Goal: Task Accomplishment & Management: Use online tool/utility

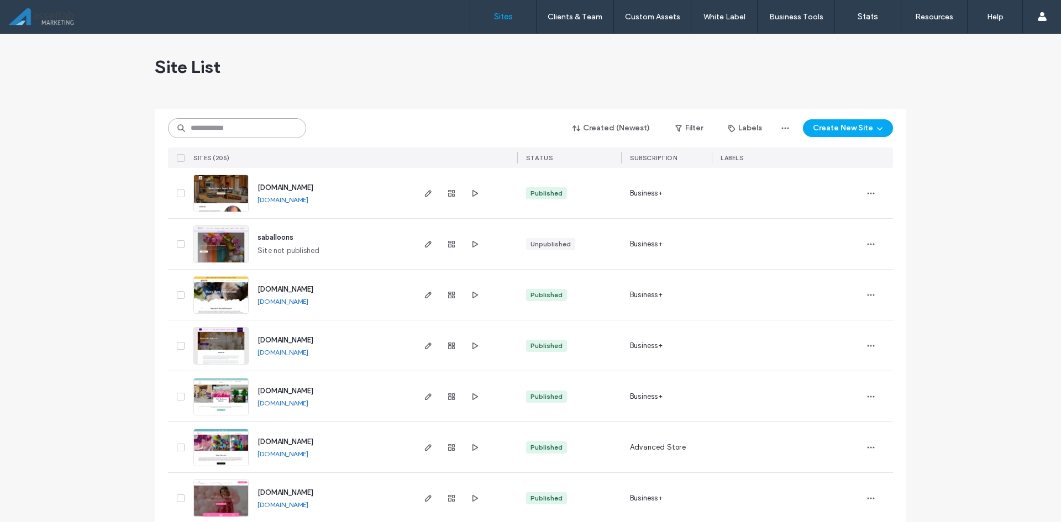
click at [272, 129] on input at bounding box center [237, 128] width 138 height 20
click at [211, 135] on input at bounding box center [237, 128] width 138 height 20
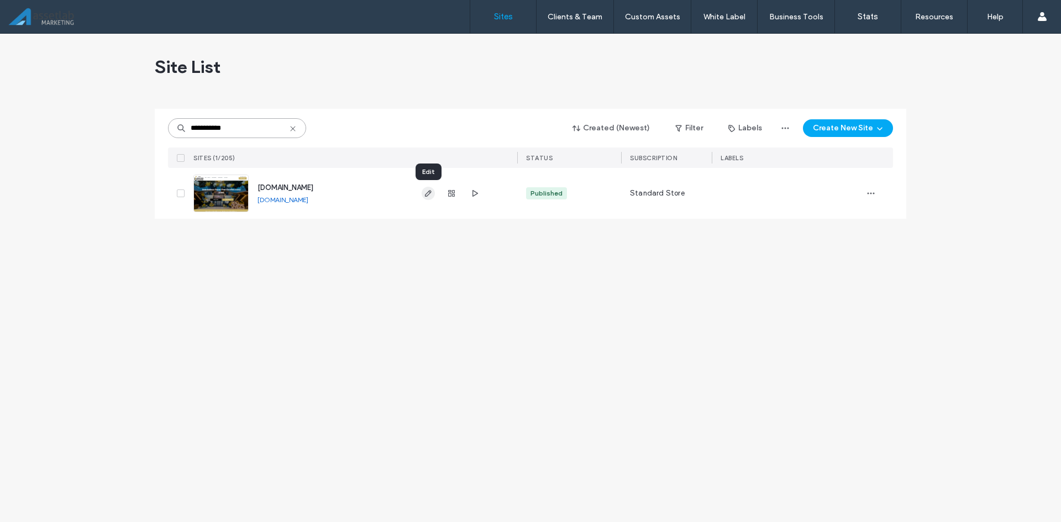
type input "**********"
click at [428, 193] on icon "button" at bounding box center [428, 193] width 9 height 9
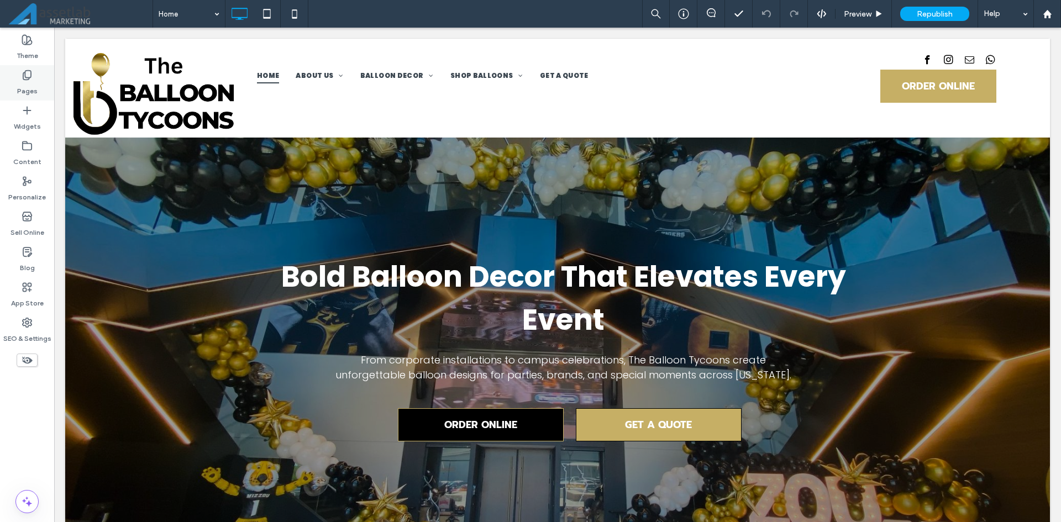
drag, startPoint x: 28, startPoint y: 81, endPoint x: 19, endPoint y: 82, distance: 8.4
click at [27, 81] on label "Pages" at bounding box center [27, 88] width 20 height 15
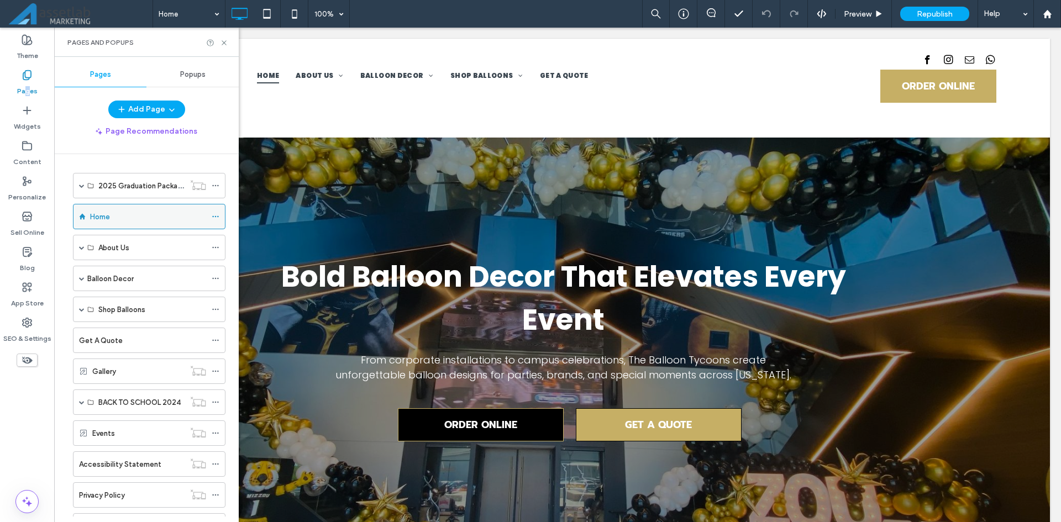
click at [218, 214] on icon at bounding box center [216, 217] width 8 height 8
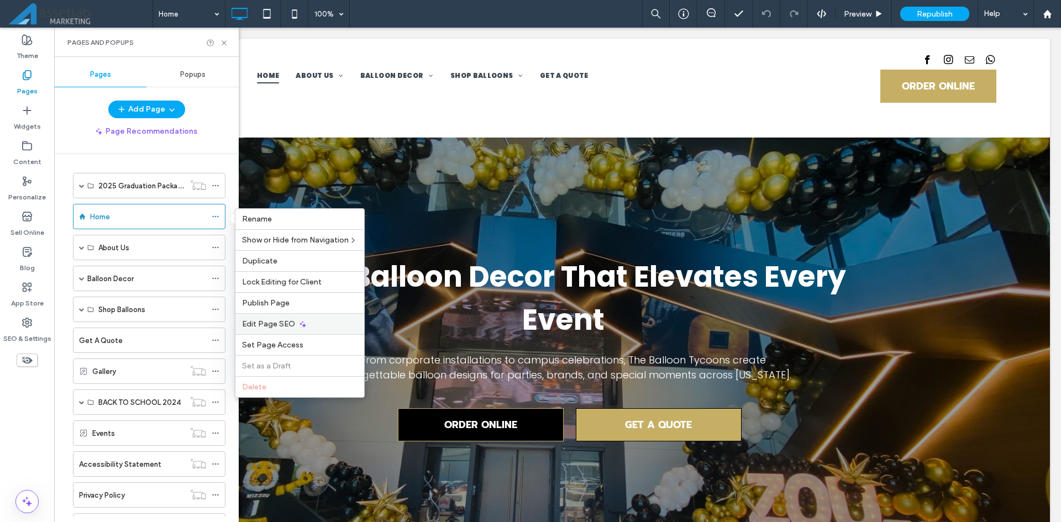
click at [261, 320] on span "Edit Page SEO" at bounding box center [268, 323] width 53 height 9
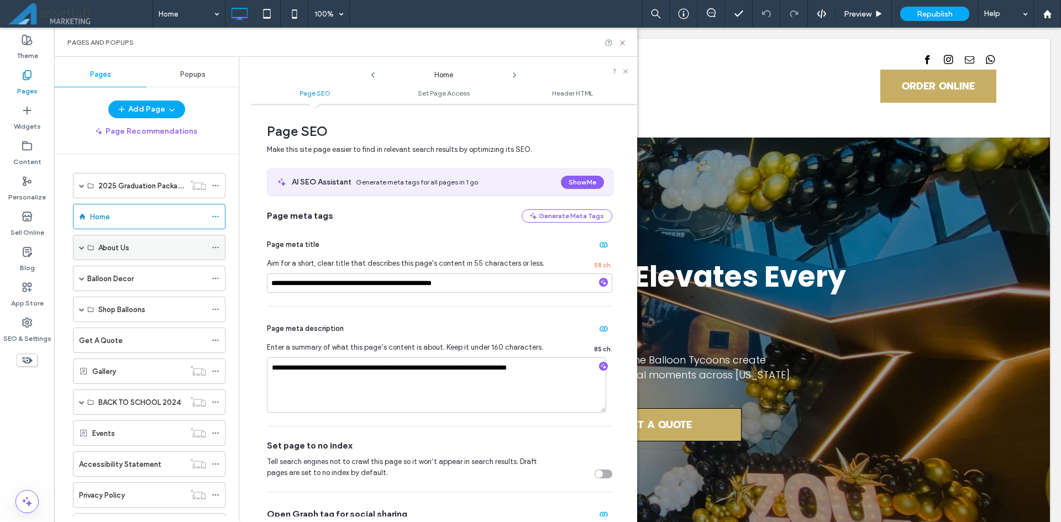
click at [138, 252] on div "About Us" at bounding box center [152, 248] width 108 height 12
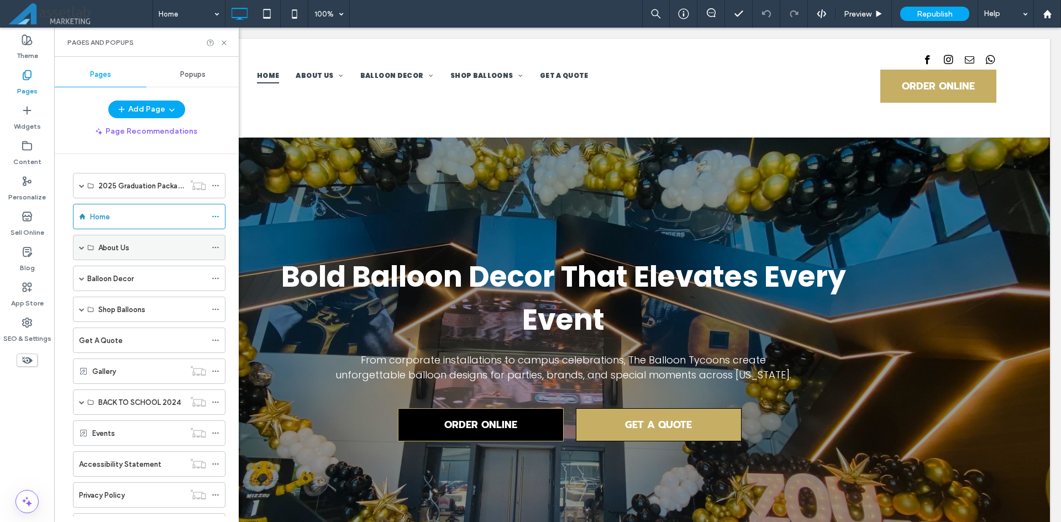
click at [86, 245] on div "About Us" at bounding box center [149, 247] width 152 height 25
click at [218, 246] on icon at bounding box center [216, 248] width 8 height 8
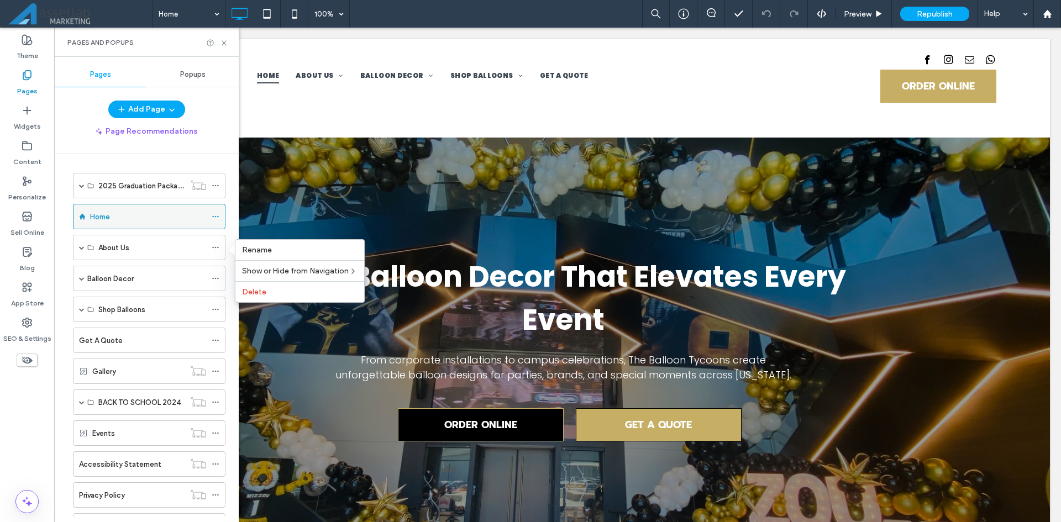
click at [222, 216] on div at bounding box center [218, 216] width 13 height 17
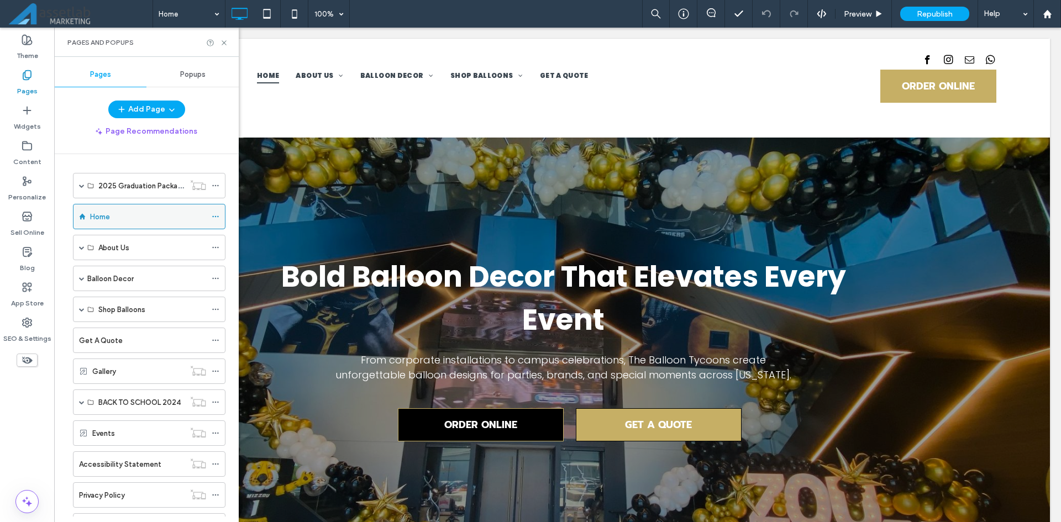
click at [218, 216] on use at bounding box center [215, 217] width 6 height 2
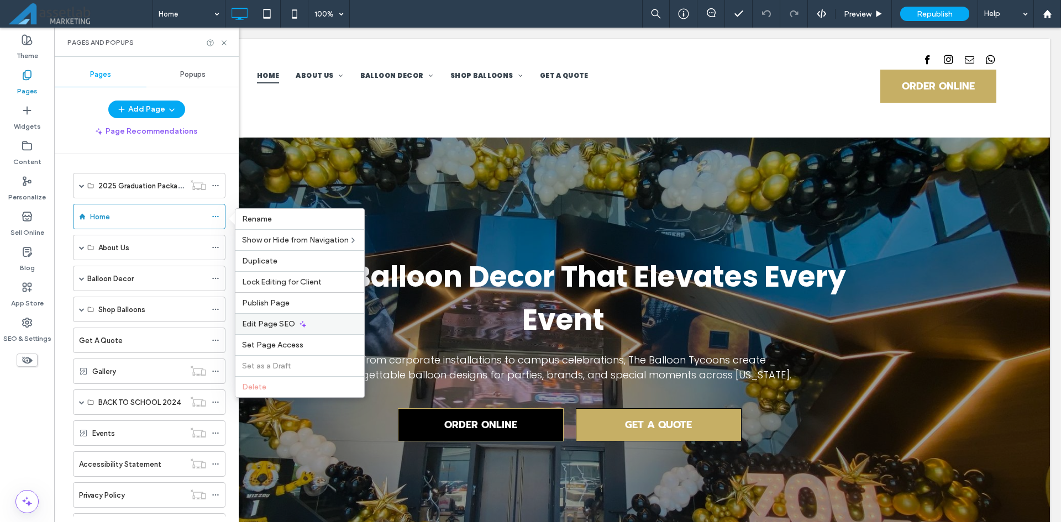
click at [269, 318] on div "Edit Page SEO" at bounding box center [299, 323] width 129 height 21
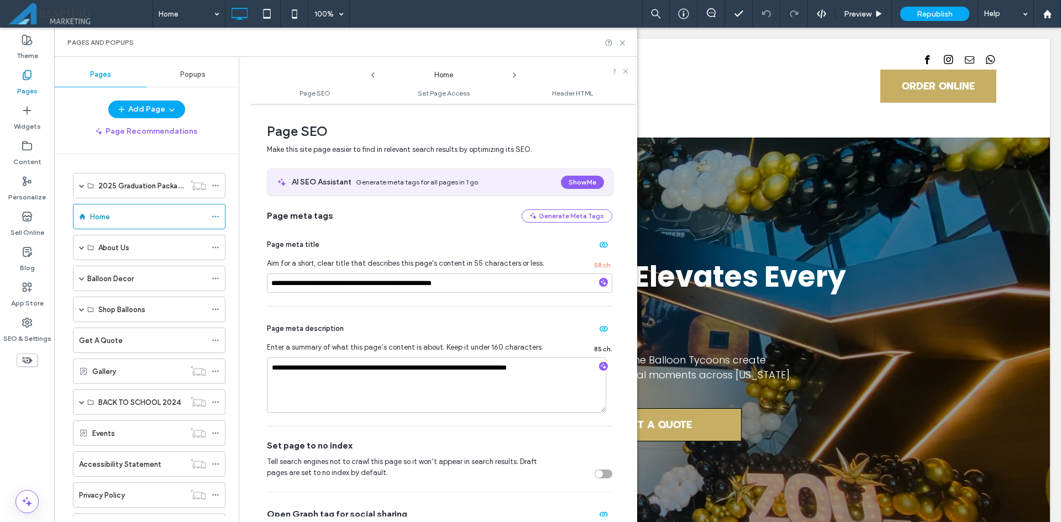
click at [514, 71] on icon at bounding box center [514, 75] width 9 height 9
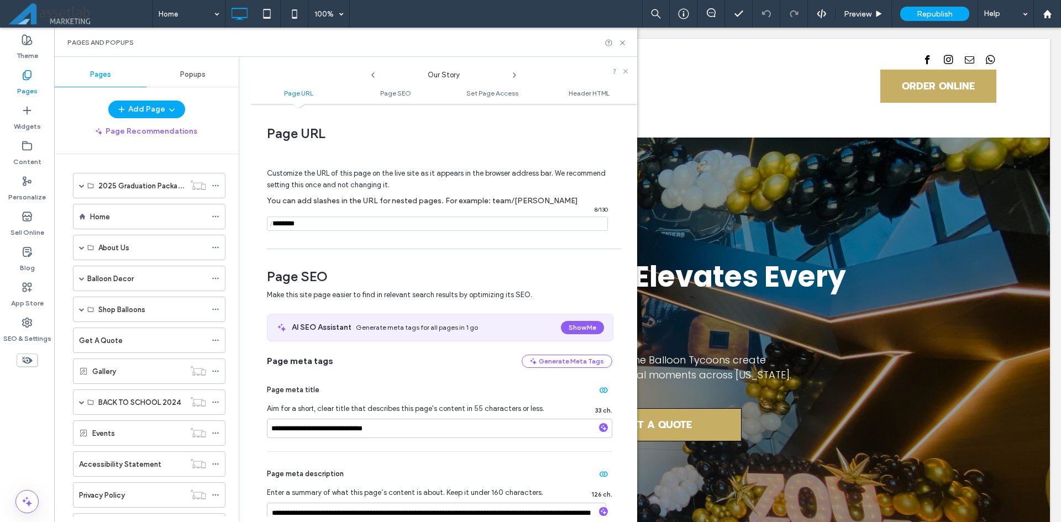
click at [516, 72] on icon at bounding box center [514, 75] width 9 height 9
click at [512, 75] on icon at bounding box center [514, 75] width 9 height 9
click at [510, 77] on icon at bounding box center [514, 75] width 9 height 9
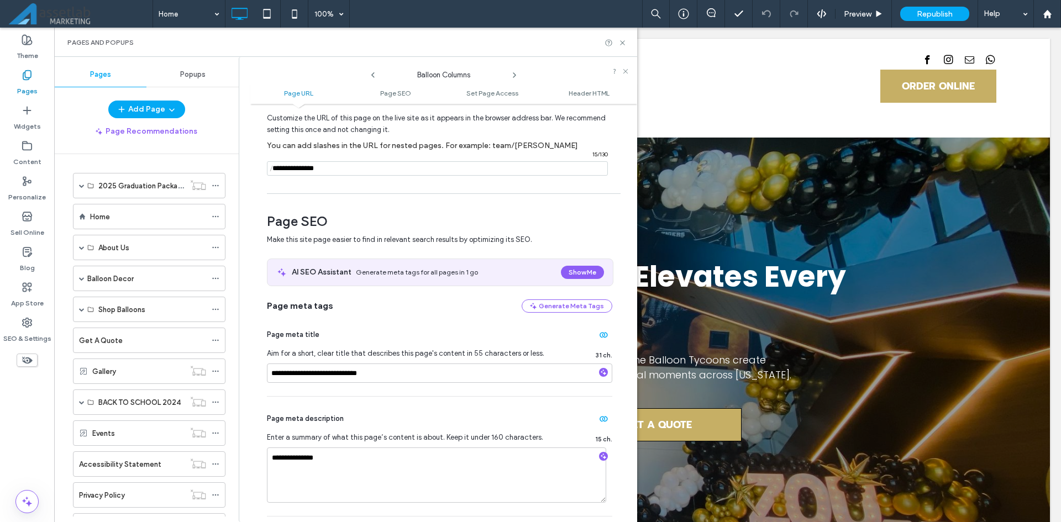
click at [513, 73] on use at bounding box center [514, 75] width 2 height 4
click at [510, 76] on icon at bounding box center [514, 75] width 9 height 9
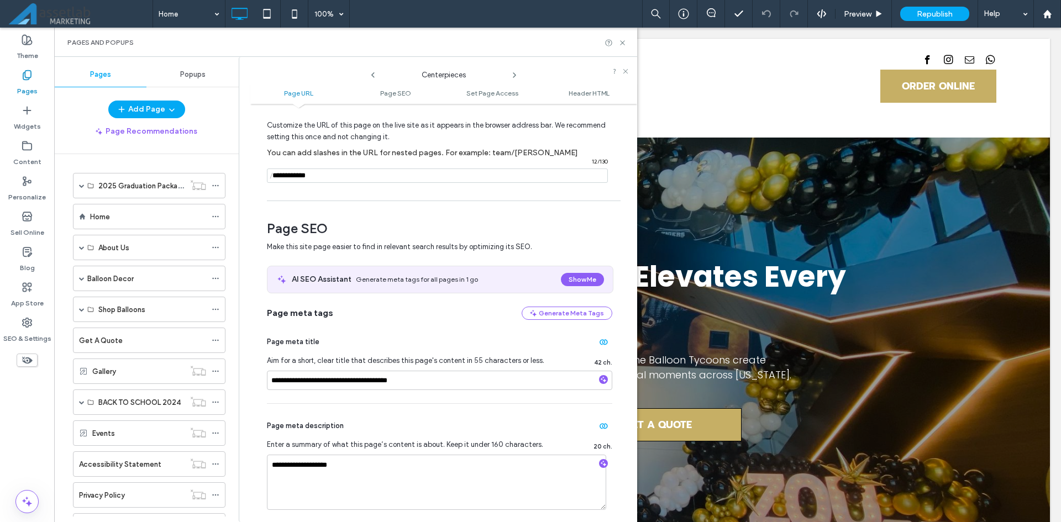
scroll to position [0, 0]
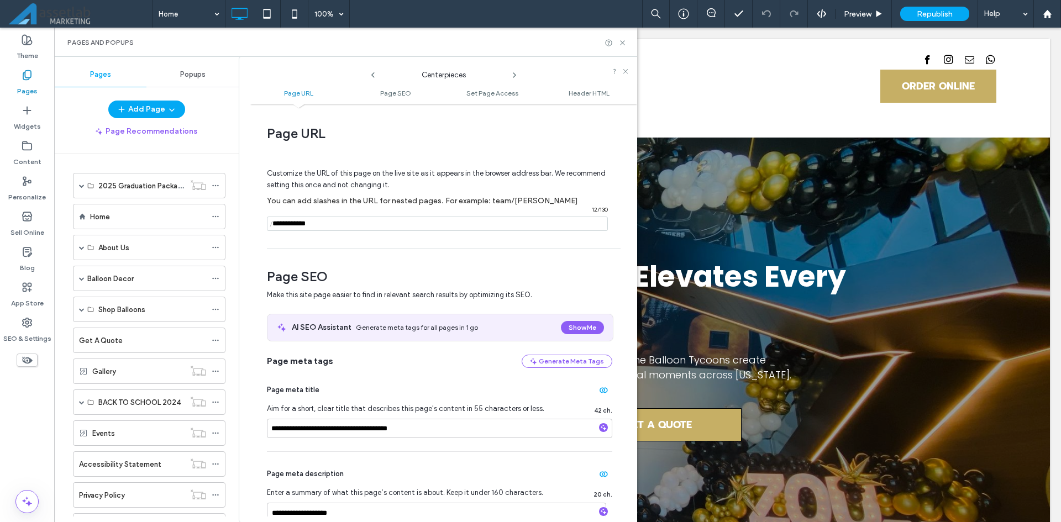
click at [513, 75] on icon at bounding box center [514, 75] width 9 height 9
click at [517, 75] on icon at bounding box center [514, 75] width 9 height 9
click at [513, 76] on icon at bounding box center [514, 75] width 9 height 9
click at [513, 77] on icon at bounding box center [514, 75] width 9 height 9
click at [512, 77] on icon at bounding box center [514, 75] width 9 height 9
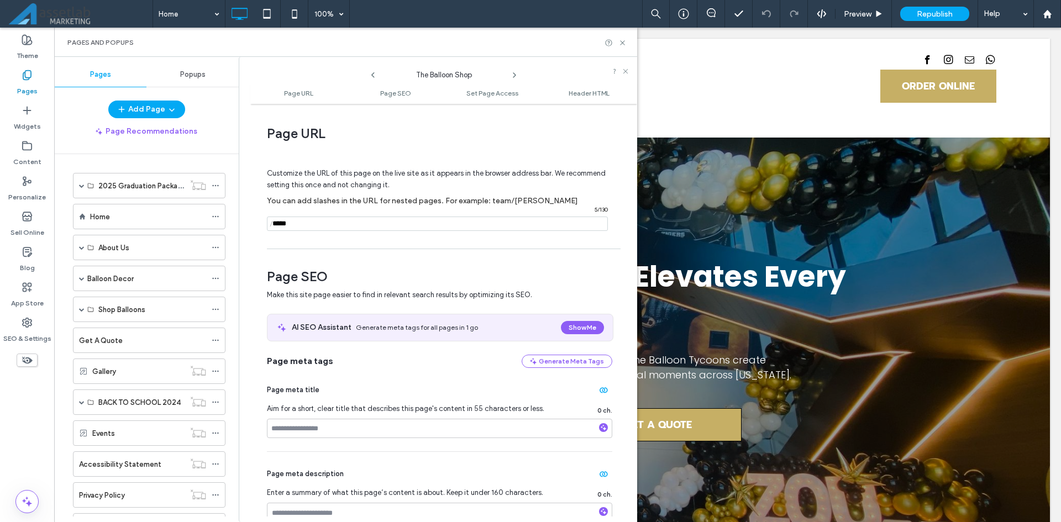
click at [512, 74] on icon at bounding box center [514, 75] width 9 height 9
click at [512, 75] on icon at bounding box center [514, 75] width 9 height 9
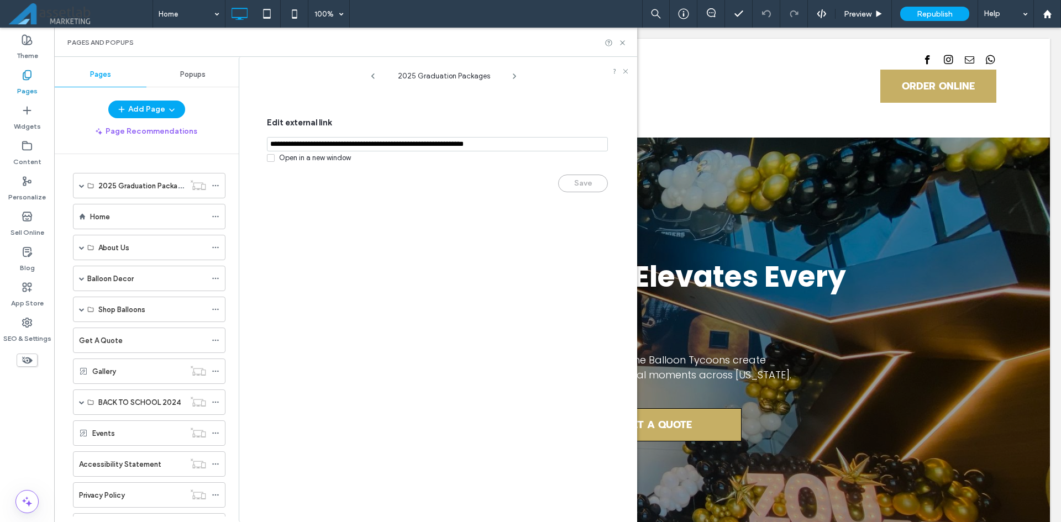
click at [512, 76] on icon at bounding box center [514, 76] width 9 height 9
click at [513, 75] on icon at bounding box center [514, 76] width 9 height 9
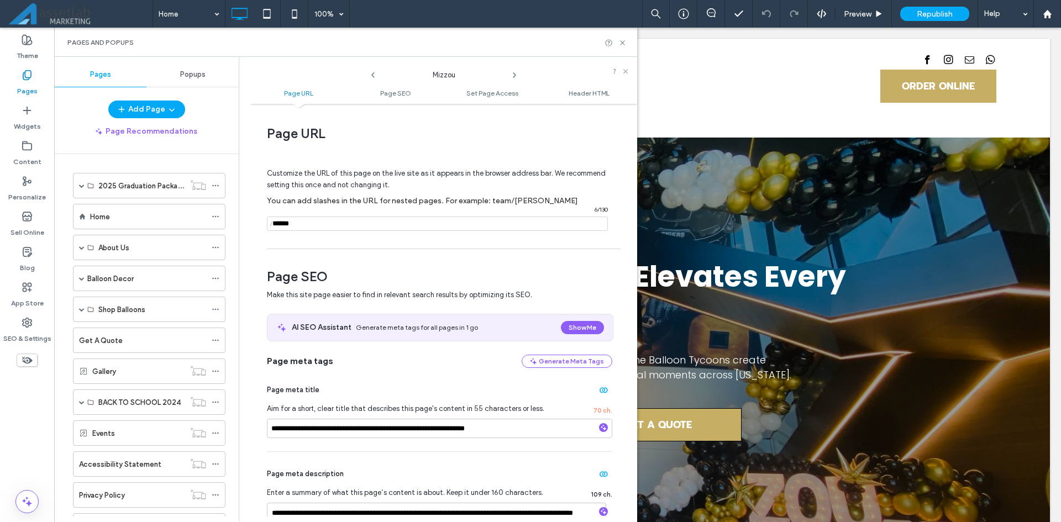
click at [512, 71] on icon at bounding box center [514, 75] width 9 height 9
click at [517, 76] on icon at bounding box center [514, 75] width 9 height 9
click at [512, 76] on icon at bounding box center [514, 75] width 9 height 9
click at [624, 43] on icon at bounding box center [622, 43] width 8 height 8
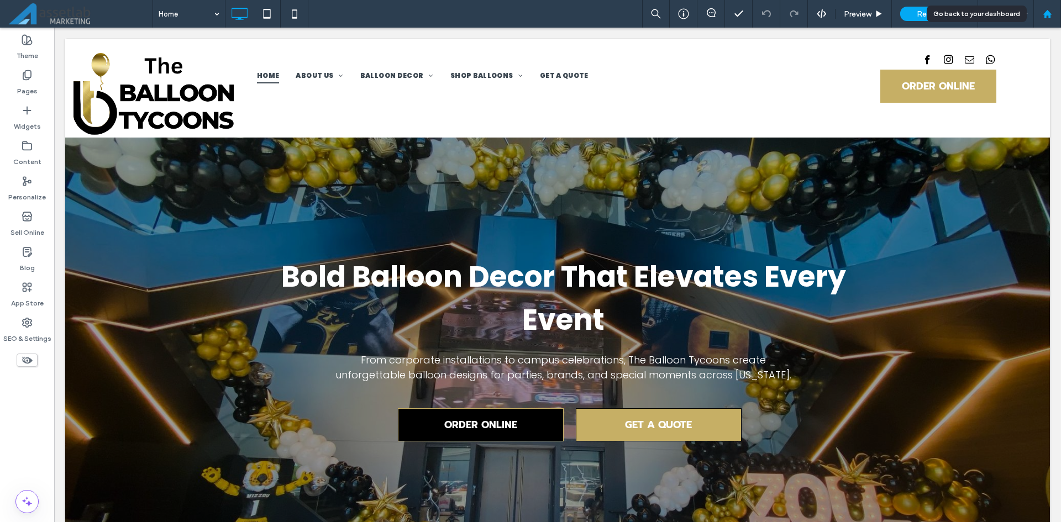
click at [1044, 14] on use at bounding box center [1046, 13] width 8 height 8
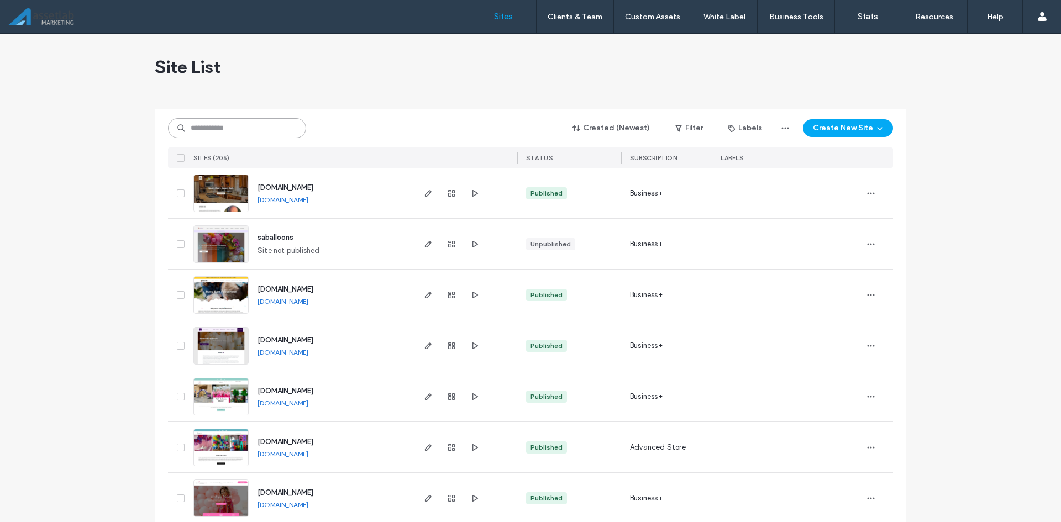
click at [222, 134] on input at bounding box center [237, 128] width 138 height 20
click at [422, 81] on div "Site List" at bounding box center [530, 67] width 751 height 66
click at [424, 241] on icon "button" at bounding box center [428, 244] width 9 height 9
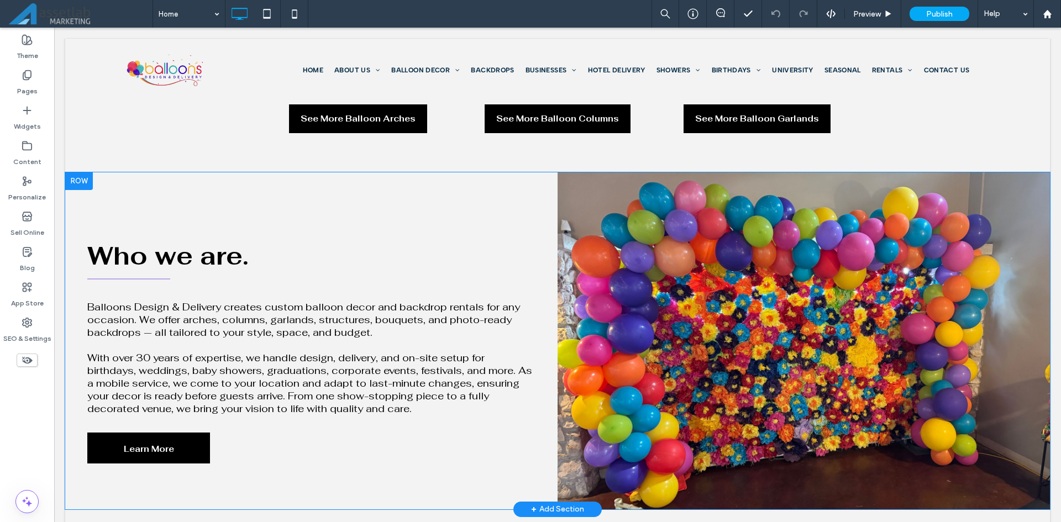
scroll to position [2044, 0]
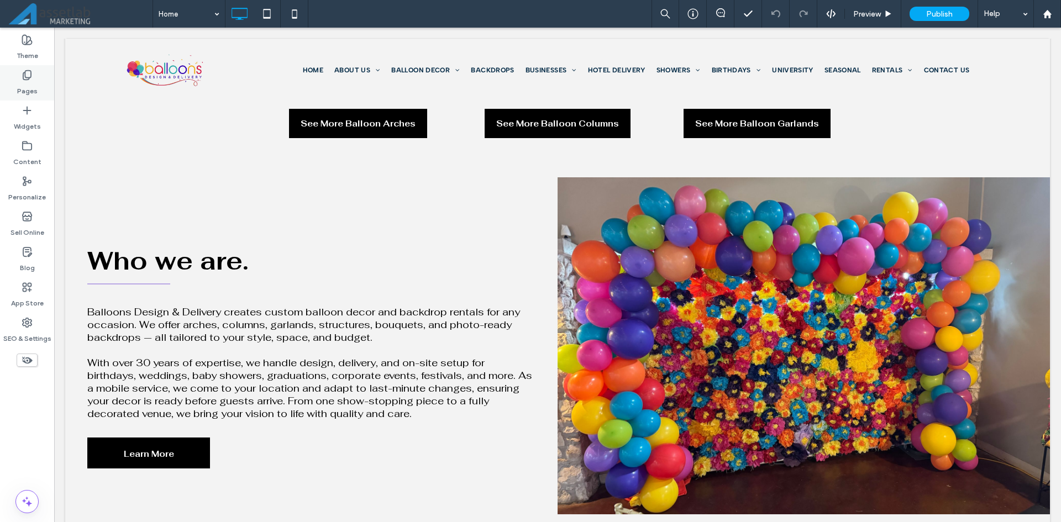
click at [33, 87] on label "Pages" at bounding box center [27, 88] width 20 height 15
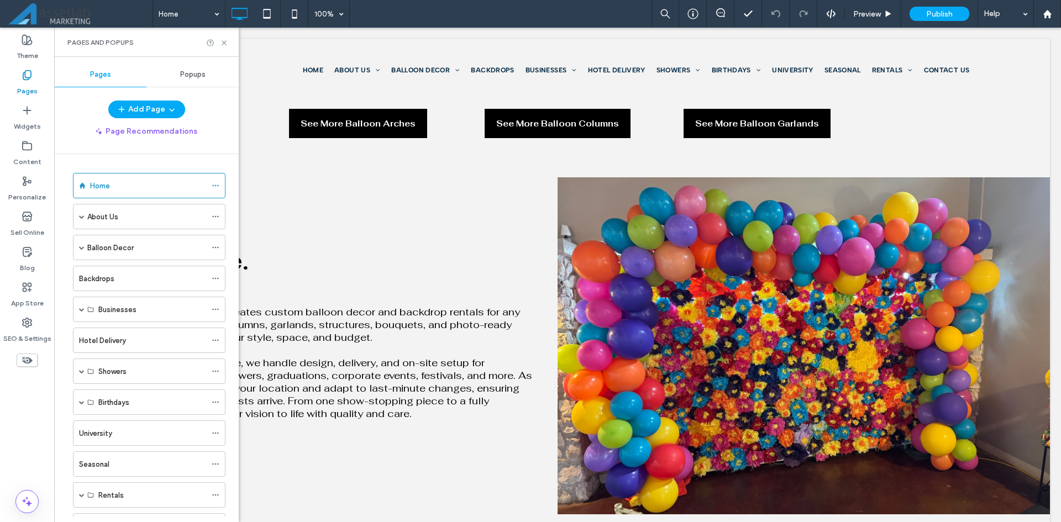
click at [33, 87] on label "Pages" at bounding box center [27, 88] width 20 height 15
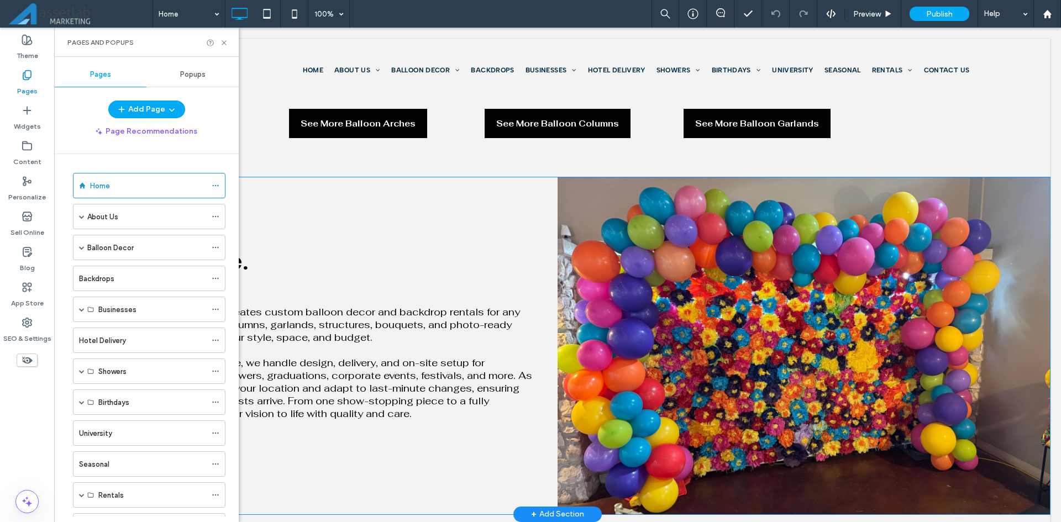
click at [425, 433] on div "Who we are. Balloons Design & Delivery creates custom balloon decor and backdro…" at bounding box center [311, 345] width 492 height 337
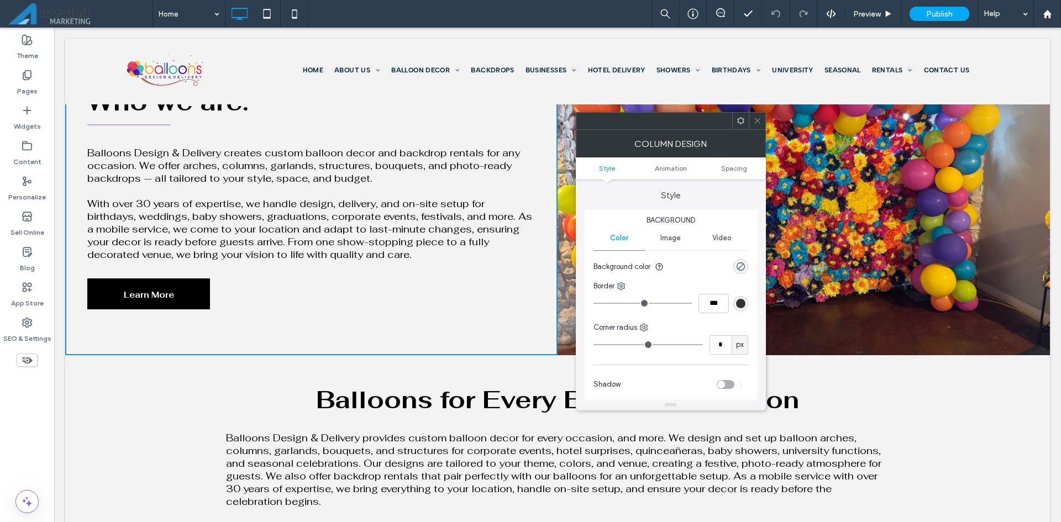
scroll to position [2210, 0]
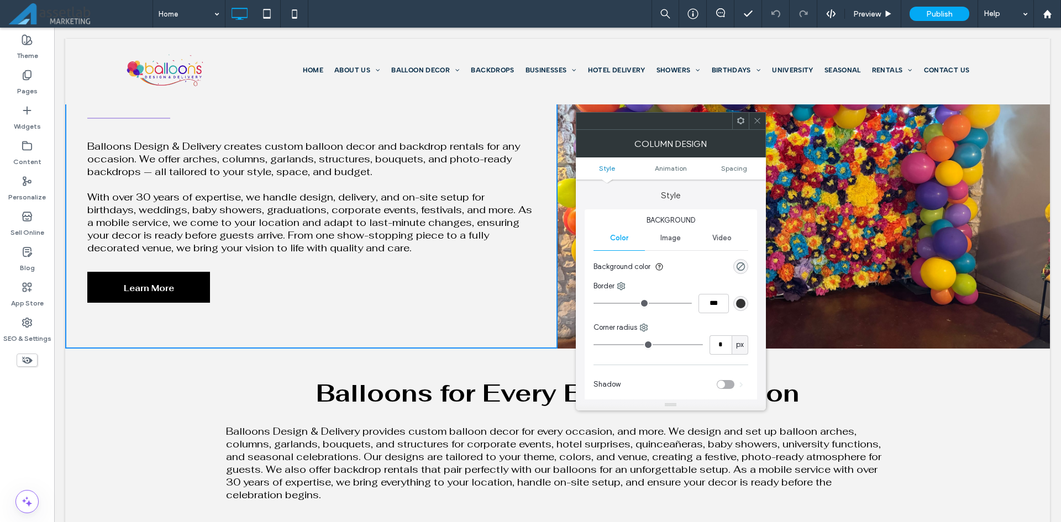
click at [762, 122] on div at bounding box center [757, 121] width 17 height 17
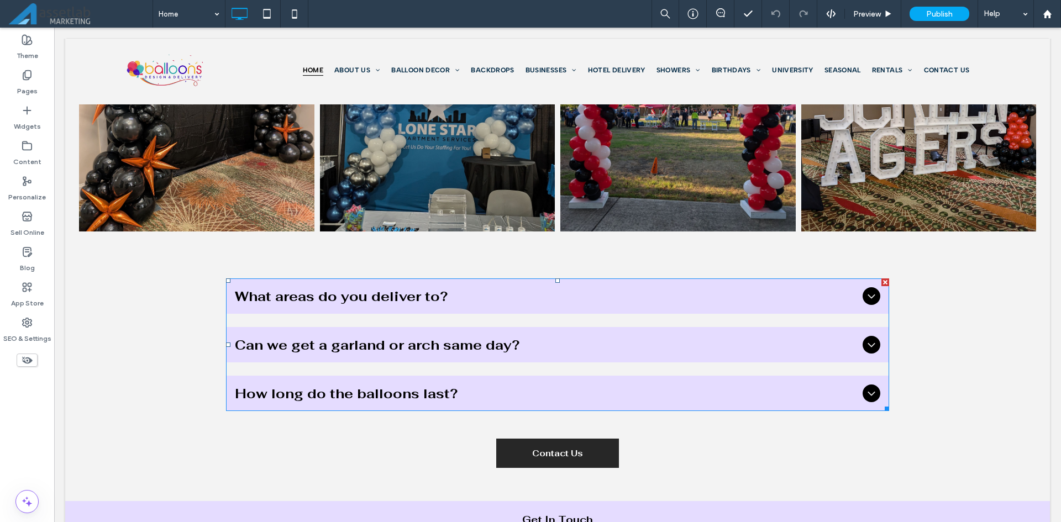
scroll to position [3922, 0]
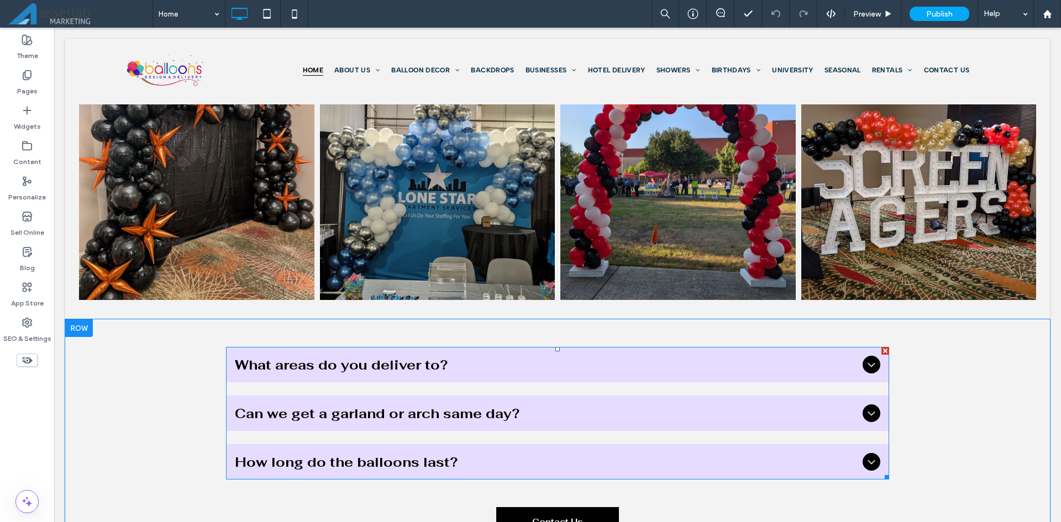
click at [862, 359] on div at bounding box center [871, 365] width 18 height 18
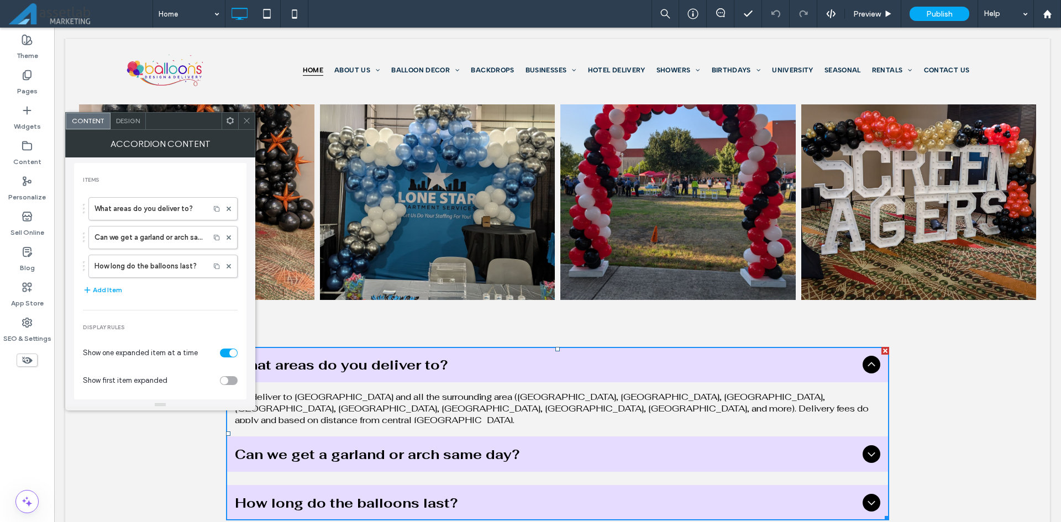
click at [862, 359] on div at bounding box center [871, 365] width 18 height 18
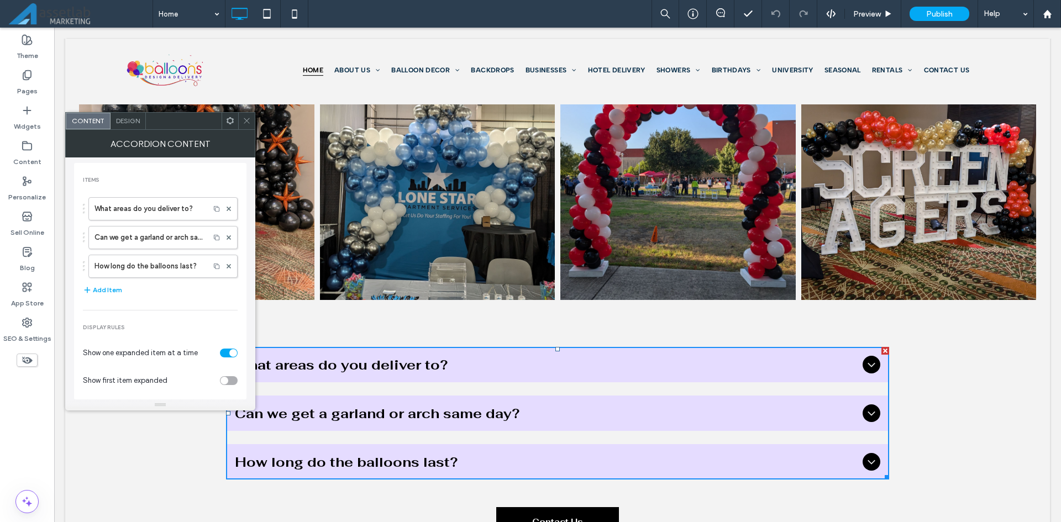
click at [243, 114] on span at bounding box center [247, 121] width 8 height 17
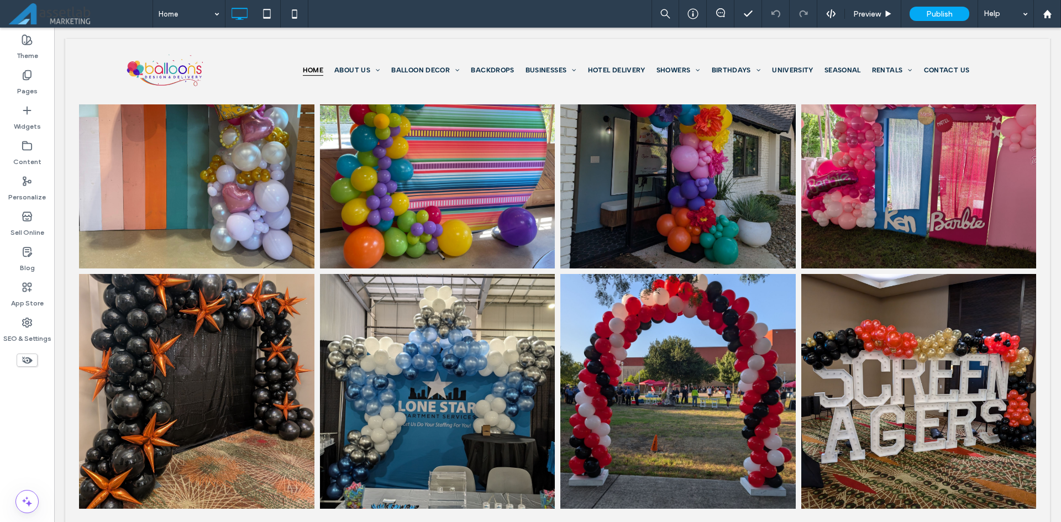
scroll to position [3555, 0]
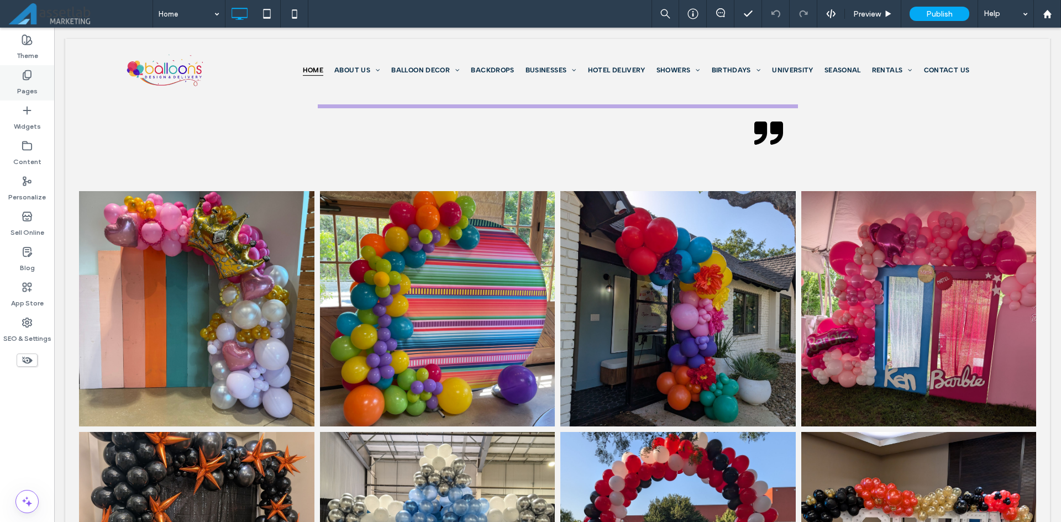
click at [47, 82] on div "Pages" at bounding box center [27, 82] width 54 height 35
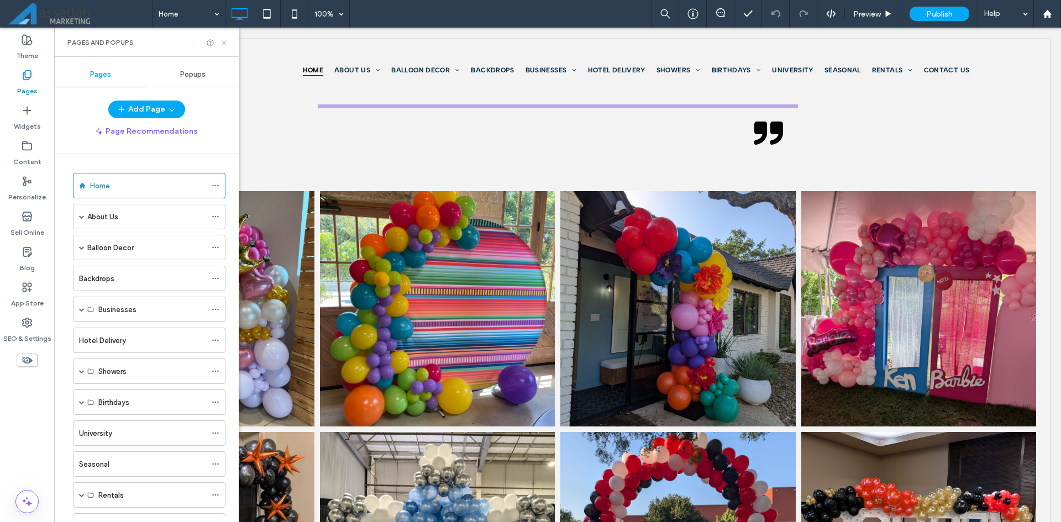
click at [224, 44] on icon at bounding box center [224, 43] width 8 height 8
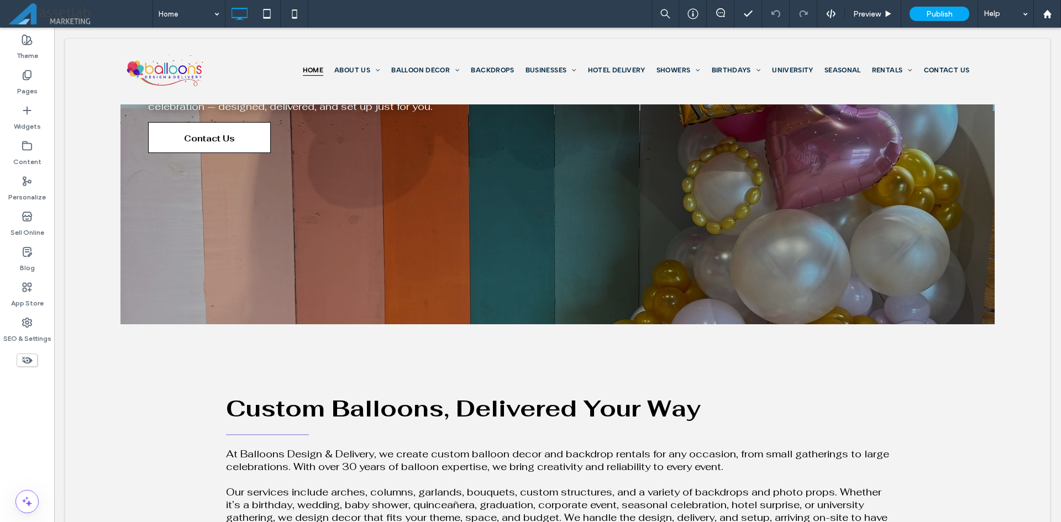
scroll to position [0, 0]
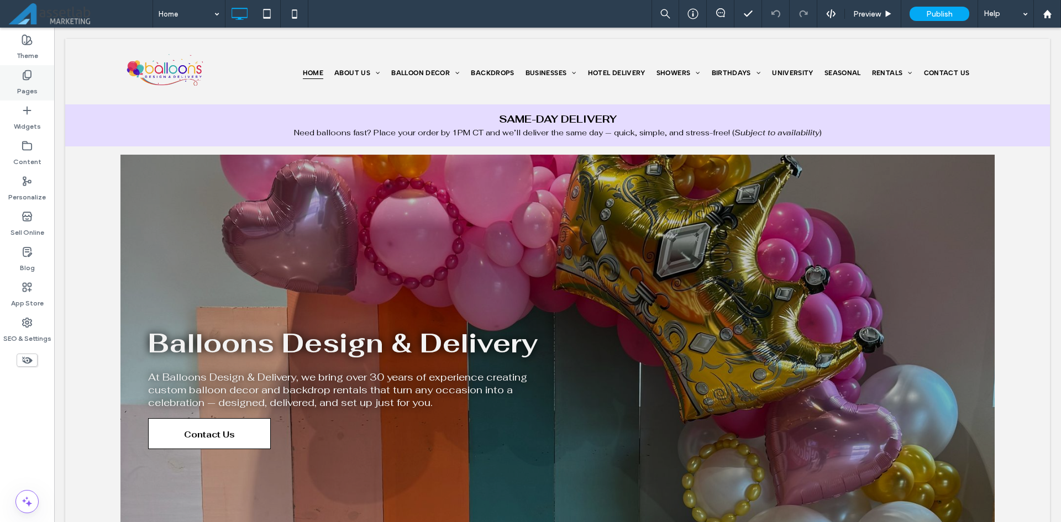
click at [29, 83] on label "Pages" at bounding box center [27, 88] width 20 height 15
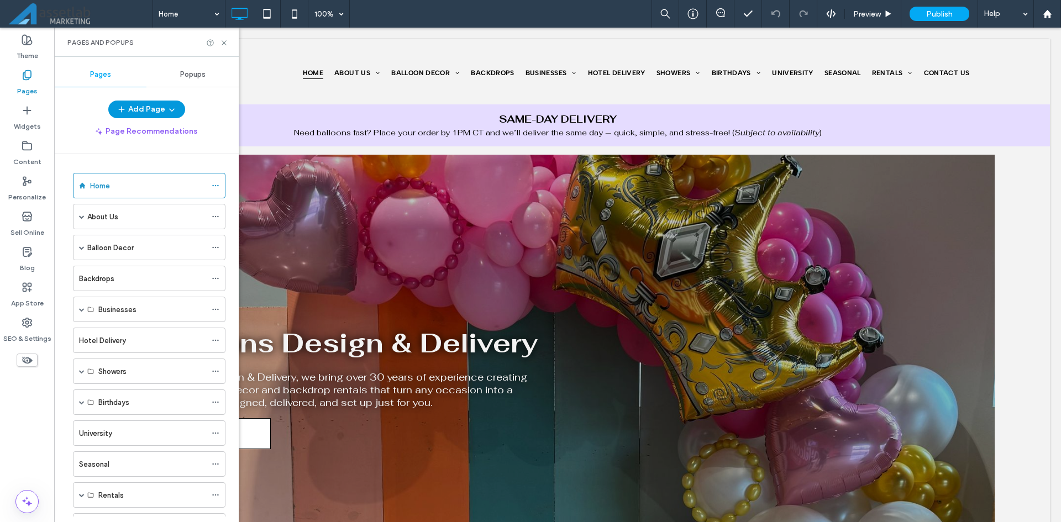
click at [174, 109] on icon "button" at bounding box center [171, 109] width 9 height 9
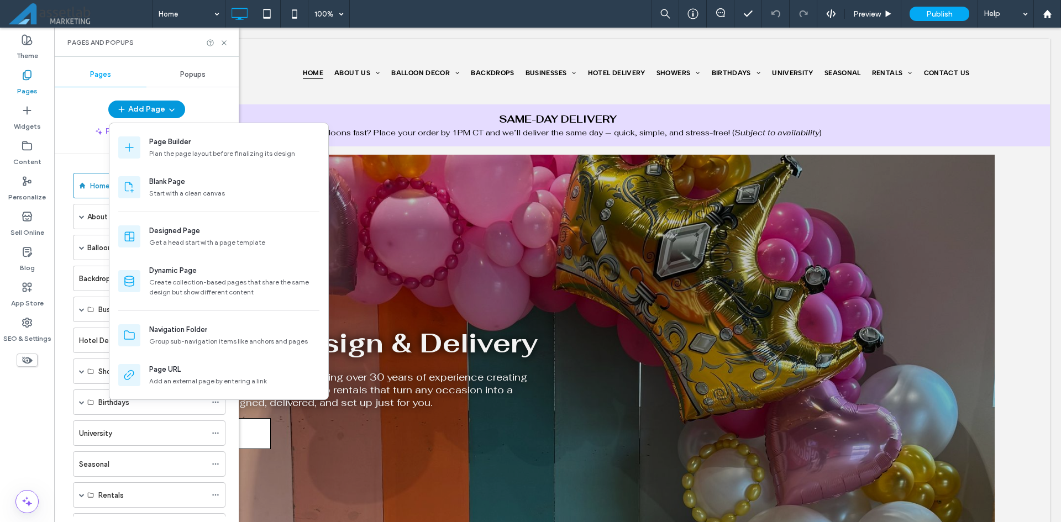
click at [165, 110] on span "button" at bounding box center [170, 109] width 11 height 17
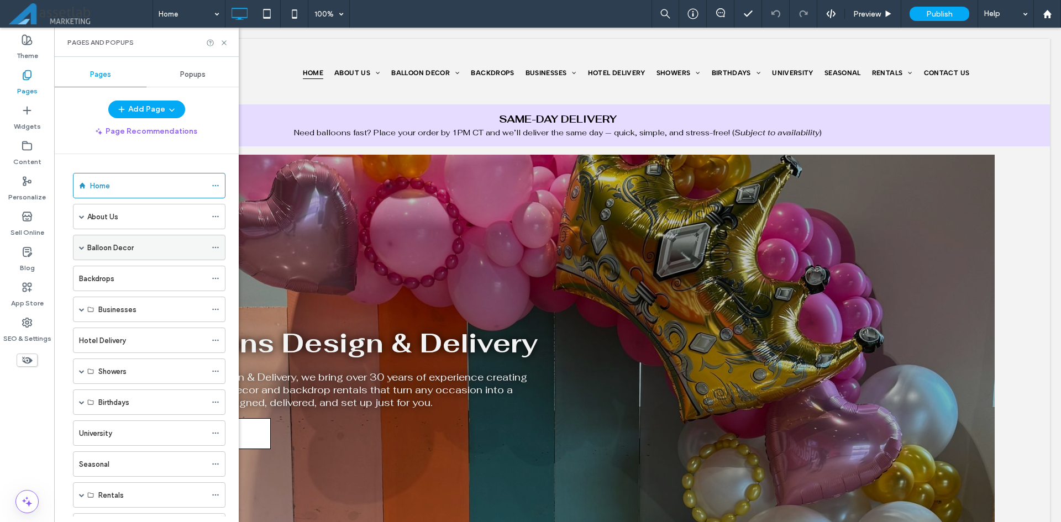
click at [85, 247] on div "Balloon Decor" at bounding box center [149, 247] width 152 height 25
click at [85, 245] on div "Balloon Decor" at bounding box center [149, 247] width 152 height 25
click at [135, 247] on div "Balloon Decor" at bounding box center [146, 248] width 119 height 12
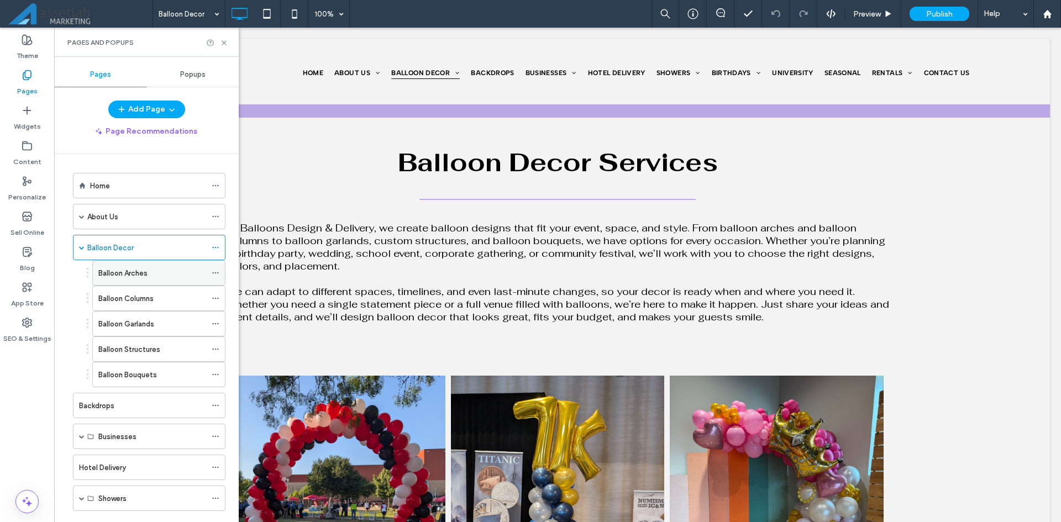
click at [215, 272] on use at bounding box center [215, 273] width 6 height 2
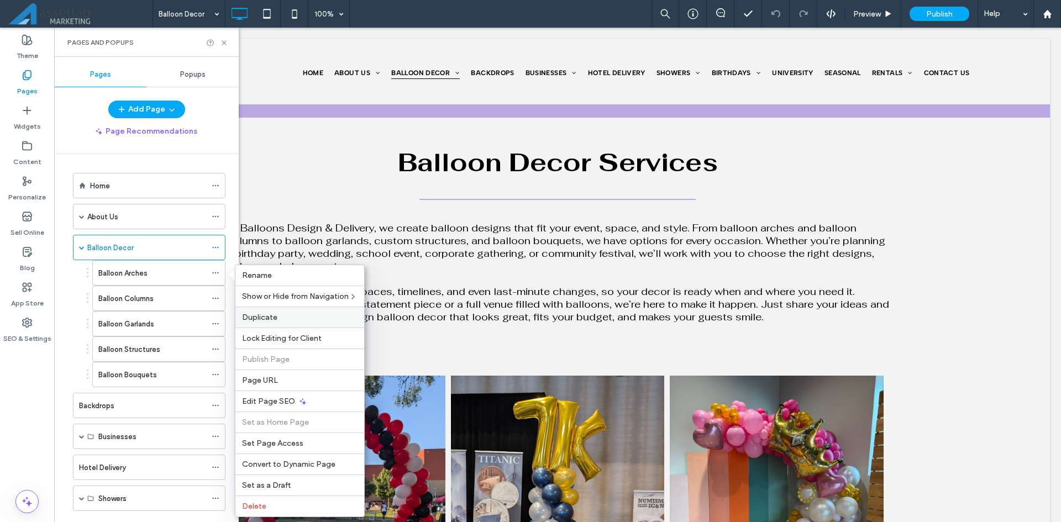
click at [279, 317] on label "Duplicate" at bounding box center [299, 317] width 115 height 9
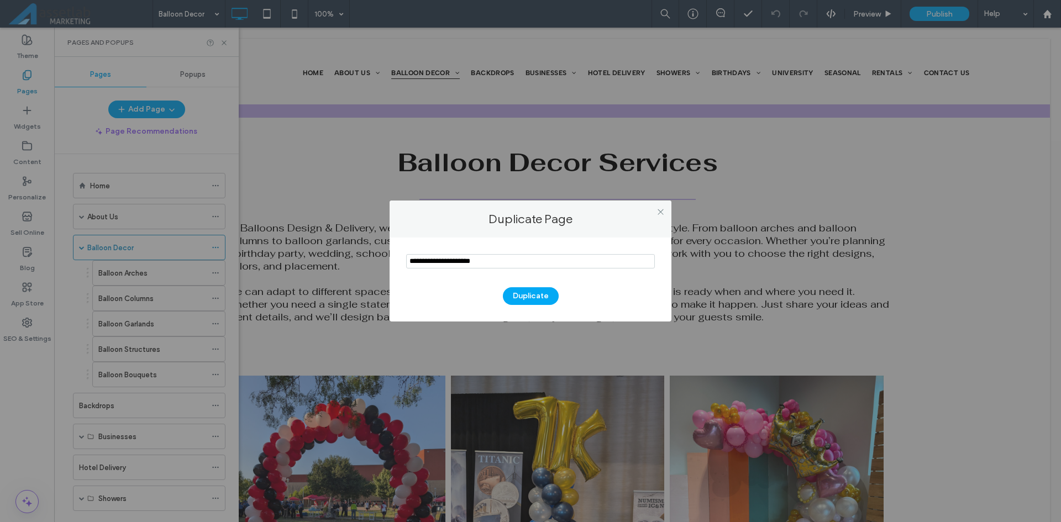
click at [448, 261] on input "notEmpty" at bounding box center [530, 261] width 249 height 14
type input "**********"
click at [530, 298] on button "Duplicate" at bounding box center [531, 296] width 56 height 18
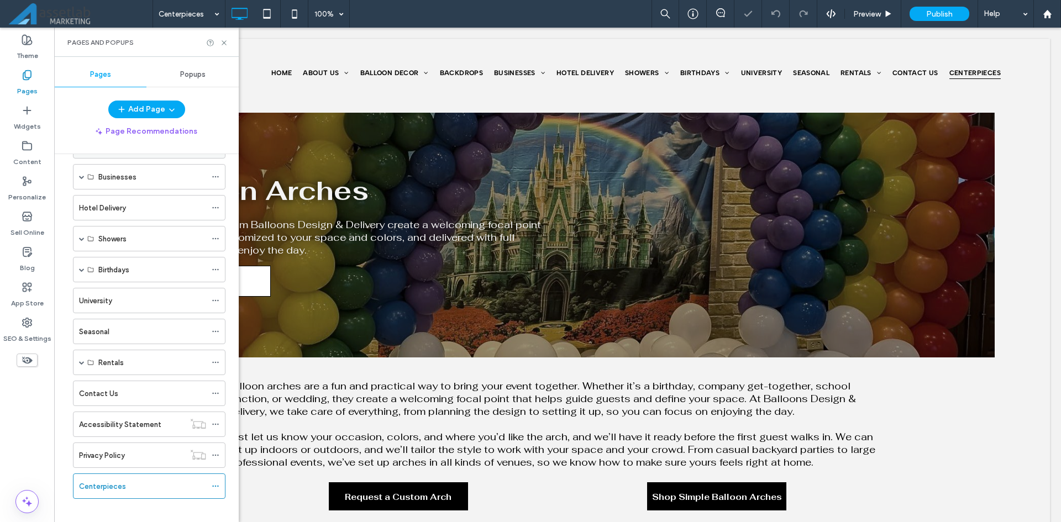
scroll to position [270, 0]
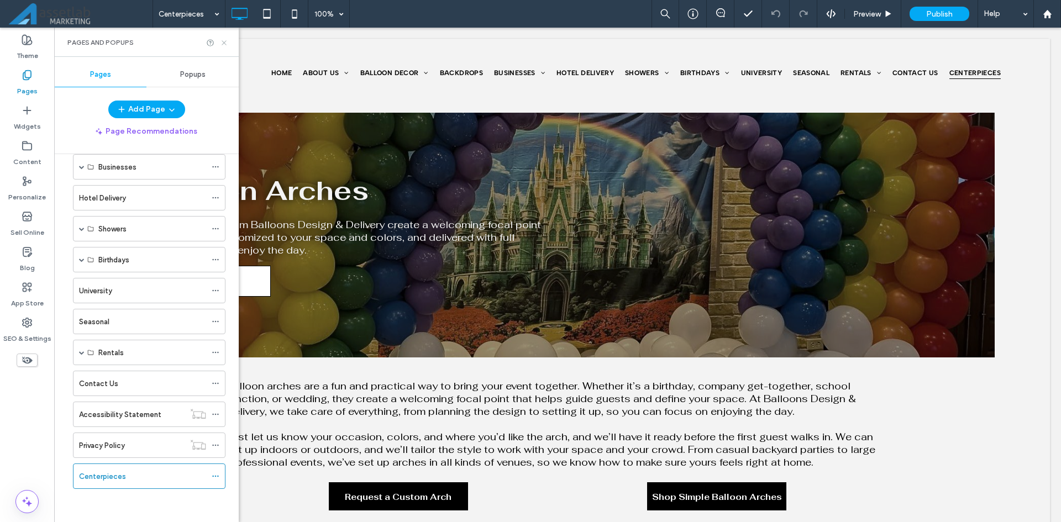
click at [223, 40] on icon at bounding box center [224, 43] width 8 height 8
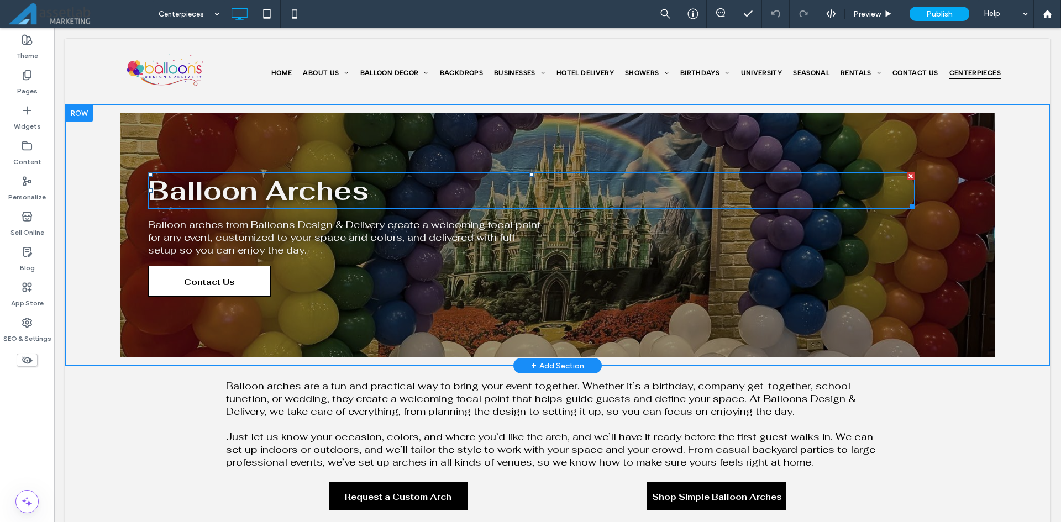
click at [242, 198] on strong "Balloon Arches" at bounding box center [258, 190] width 220 height 34
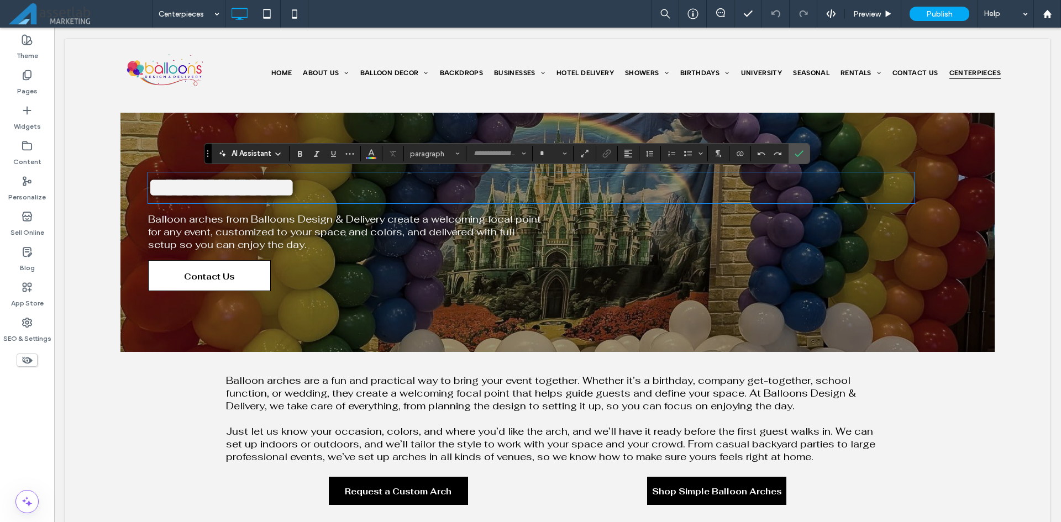
type input "********"
type input "**"
click at [788, 147] on section at bounding box center [798, 154] width 21 height 20
click at [5, 86] on div "Pages" at bounding box center [27, 82] width 54 height 35
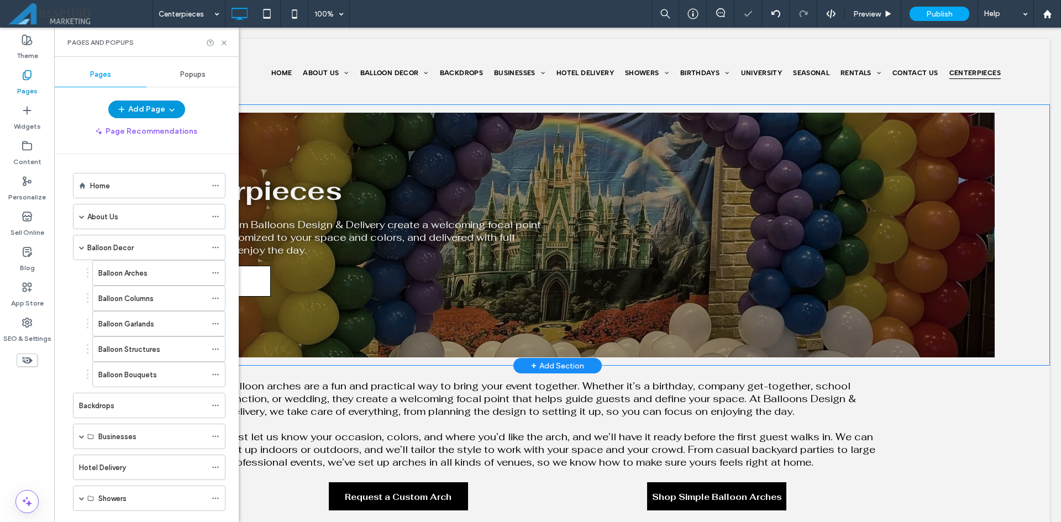
click at [178, 108] on button "Add Page" at bounding box center [146, 110] width 77 height 18
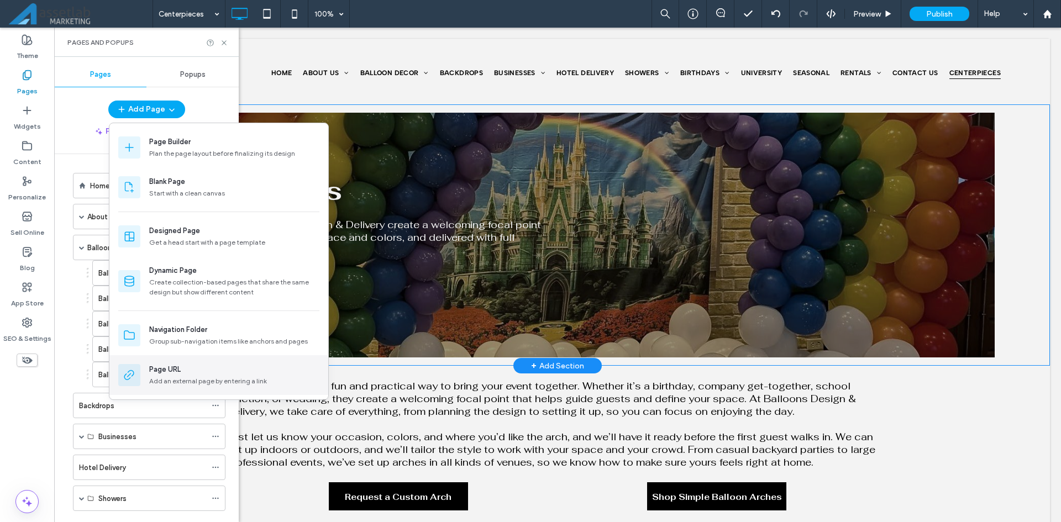
click at [216, 378] on div "Add an external page by entering a link" at bounding box center [234, 381] width 170 height 10
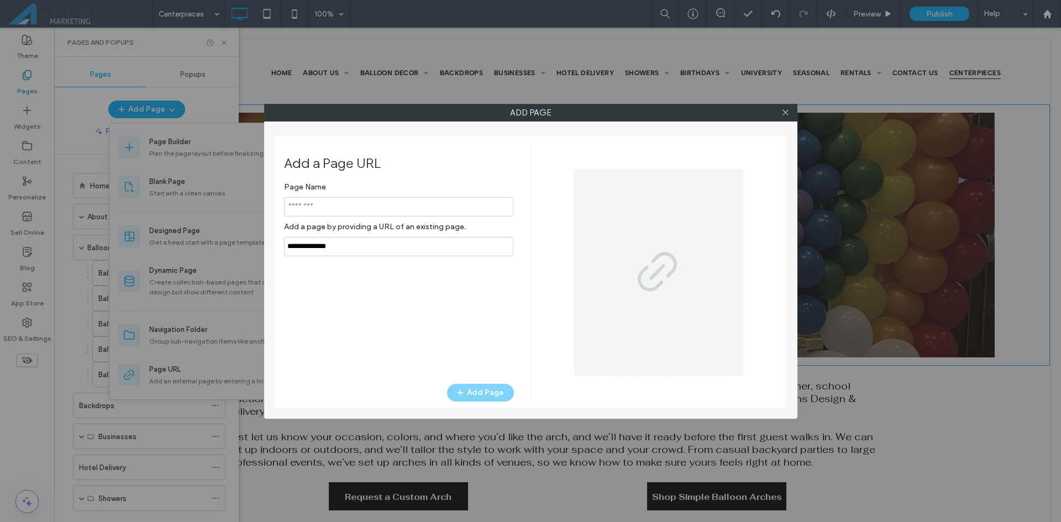
click at [329, 208] on input "notEmpty" at bounding box center [398, 206] width 229 height 19
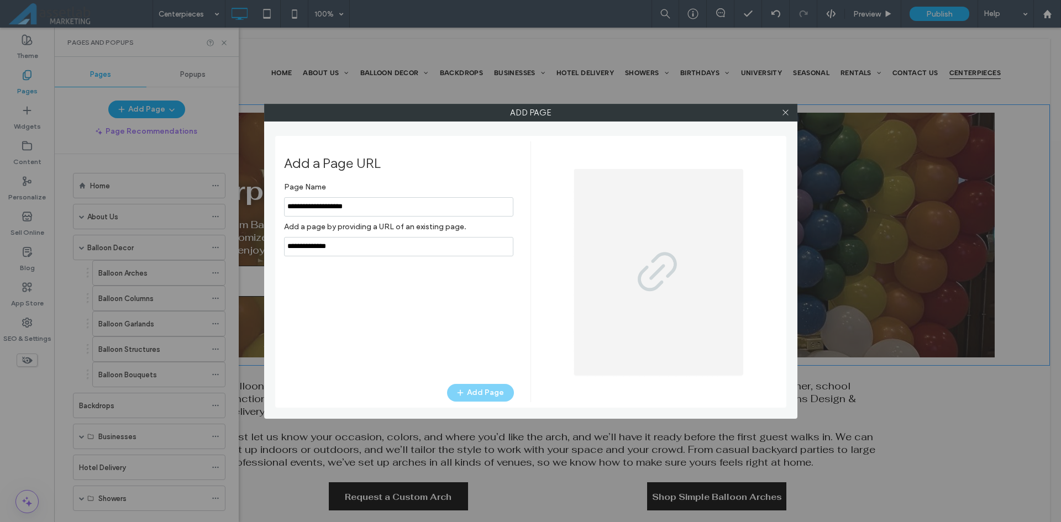
type input "**********"
click at [346, 249] on input "notEmpty,url" at bounding box center [398, 246] width 229 height 19
click at [357, 248] on input "notEmpty,url" at bounding box center [398, 246] width 229 height 19
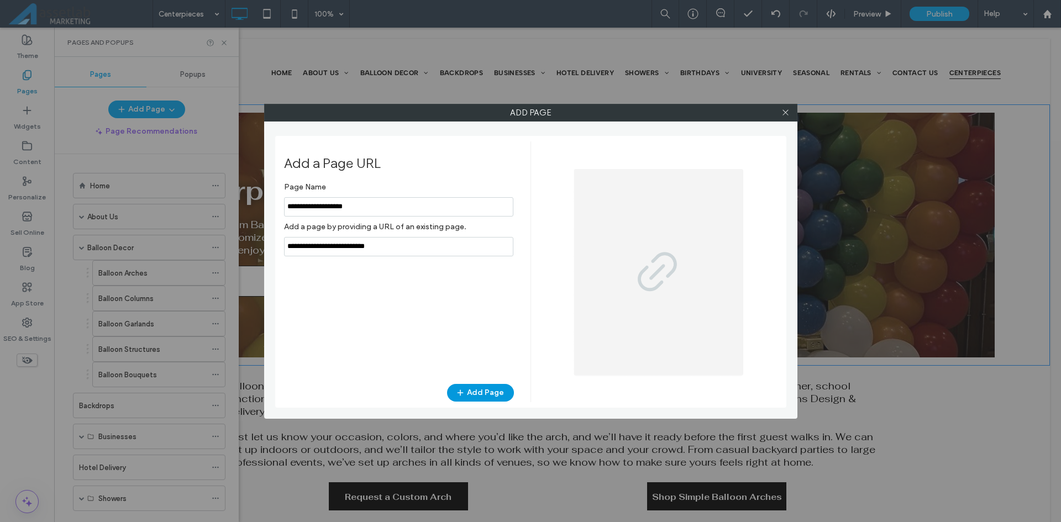
type input "**********"
click at [471, 391] on button "Add Page" at bounding box center [480, 393] width 67 height 18
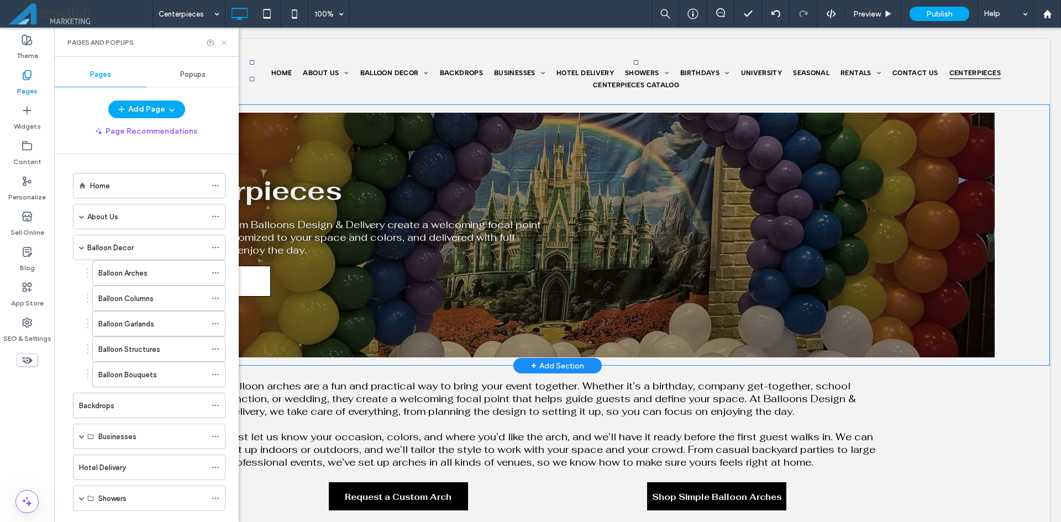
click at [224, 46] on icon at bounding box center [224, 43] width 8 height 8
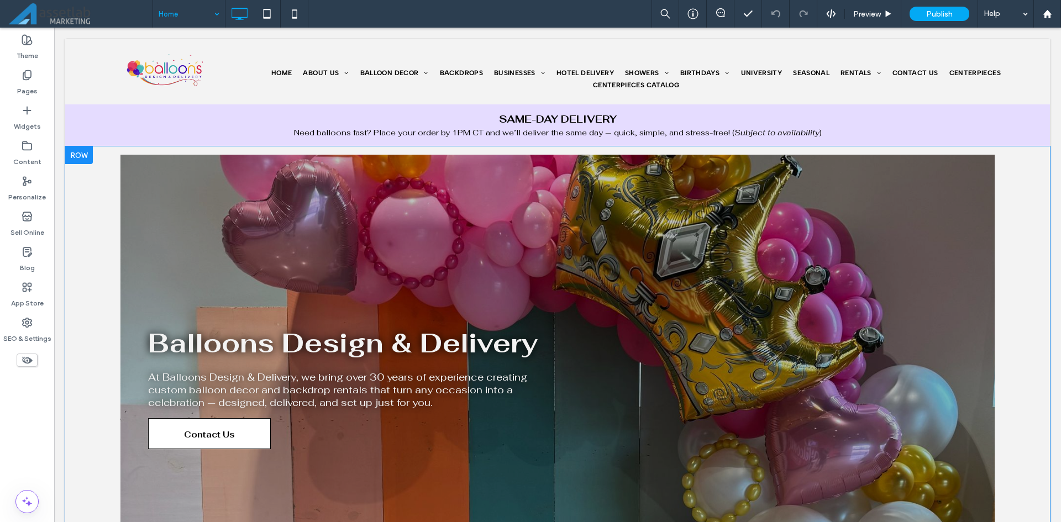
click at [582, 245] on div "Balloons Design & Delivery At Balloons Design & Delivery, we bring over 30 year…" at bounding box center [557, 388] width 874 height 466
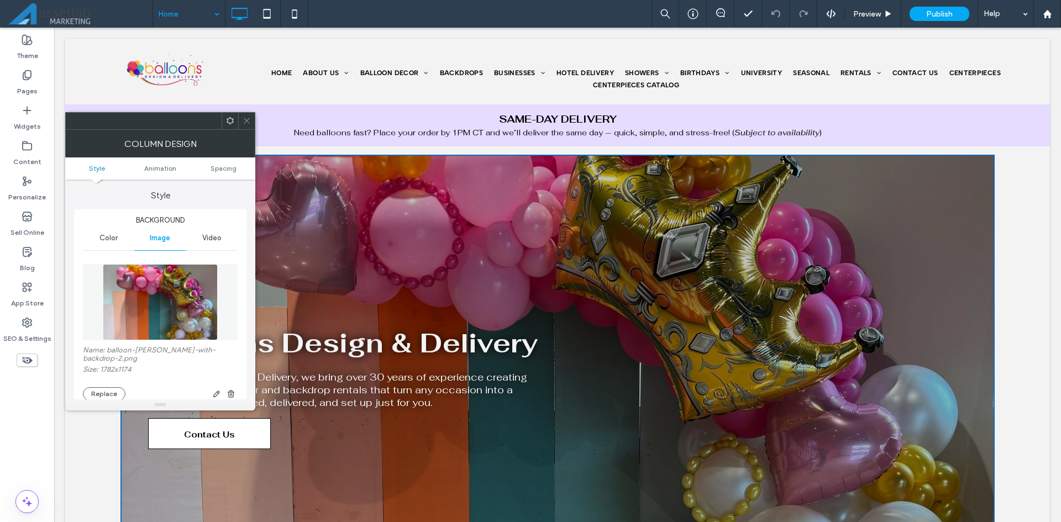
click at [244, 119] on icon at bounding box center [247, 121] width 8 height 8
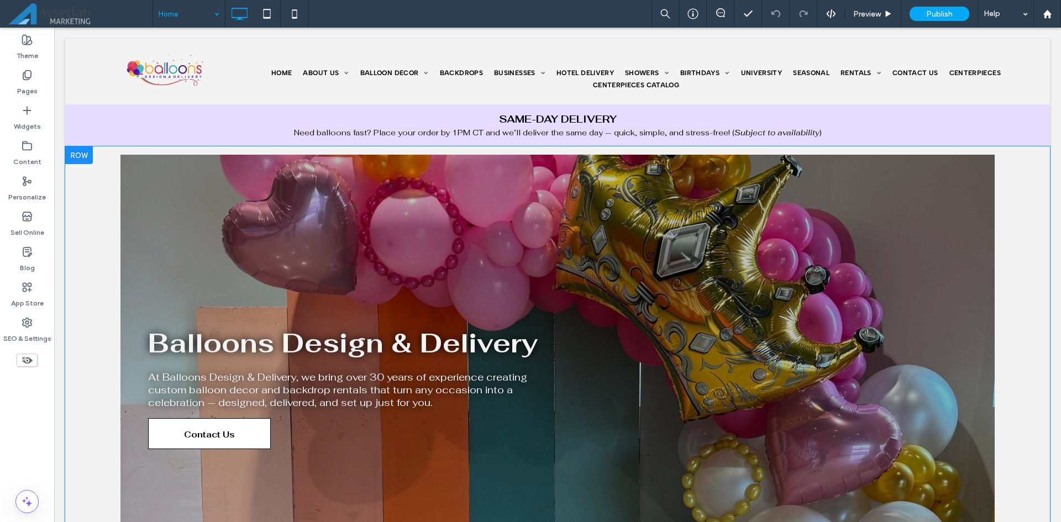
click at [549, 265] on div "Balloons Design & Delivery At Balloons Design & Delivery, we bring over 30 year…" at bounding box center [557, 388] width 874 height 466
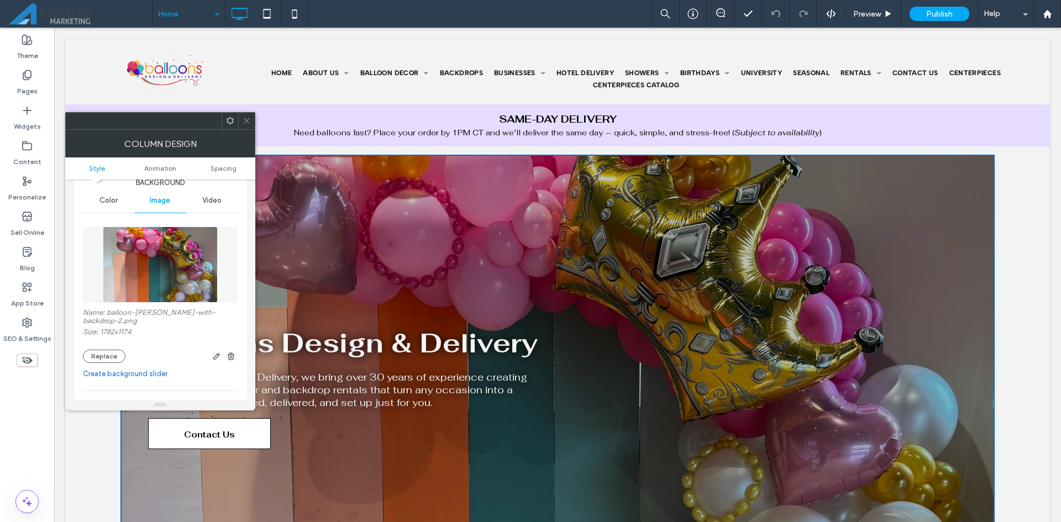
scroll to position [55, 0]
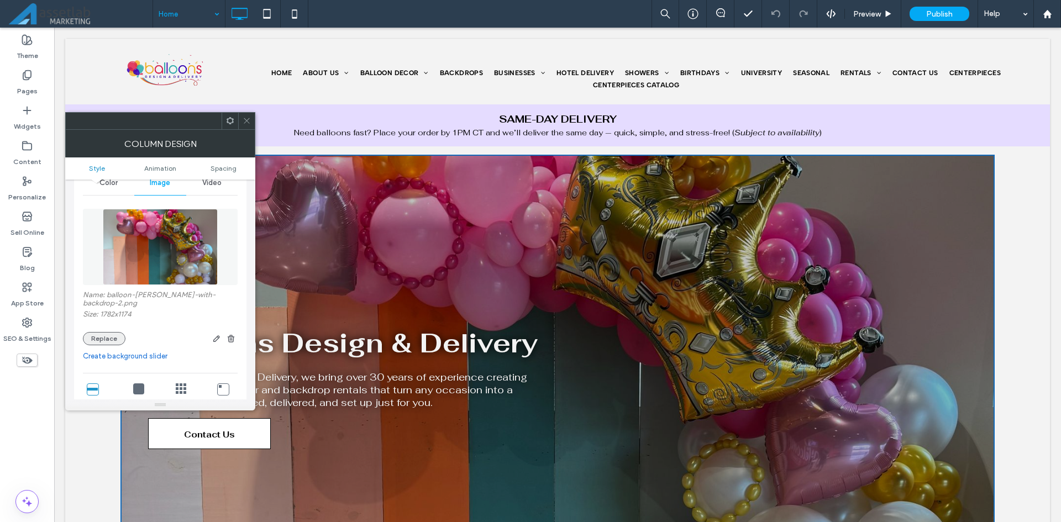
click at [113, 332] on button "Replace" at bounding box center [104, 338] width 43 height 13
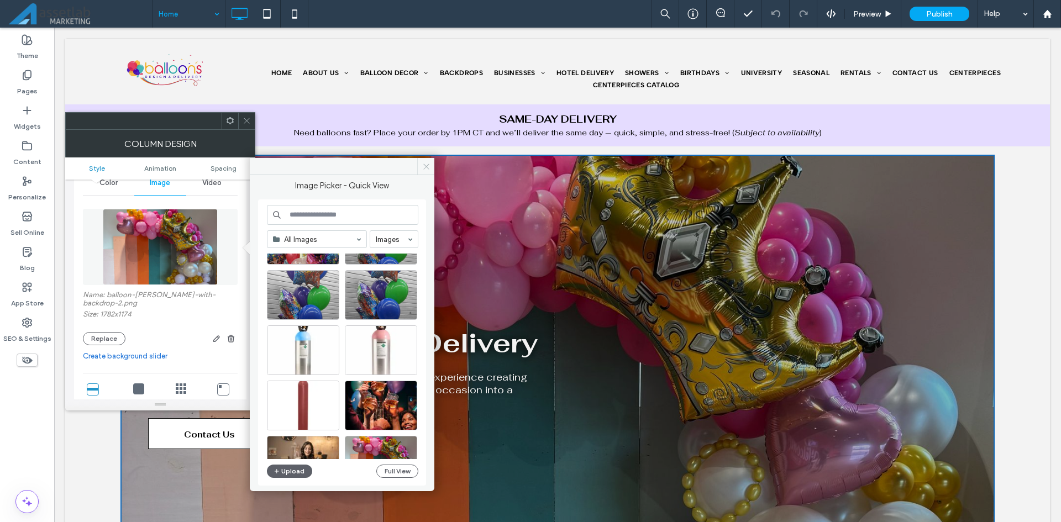
drag, startPoint x: 424, startPoint y: 163, endPoint x: 370, endPoint y: 135, distance: 61.0
click at [424, 162] on icon at bounding box center [426, 166] width 8 height 8
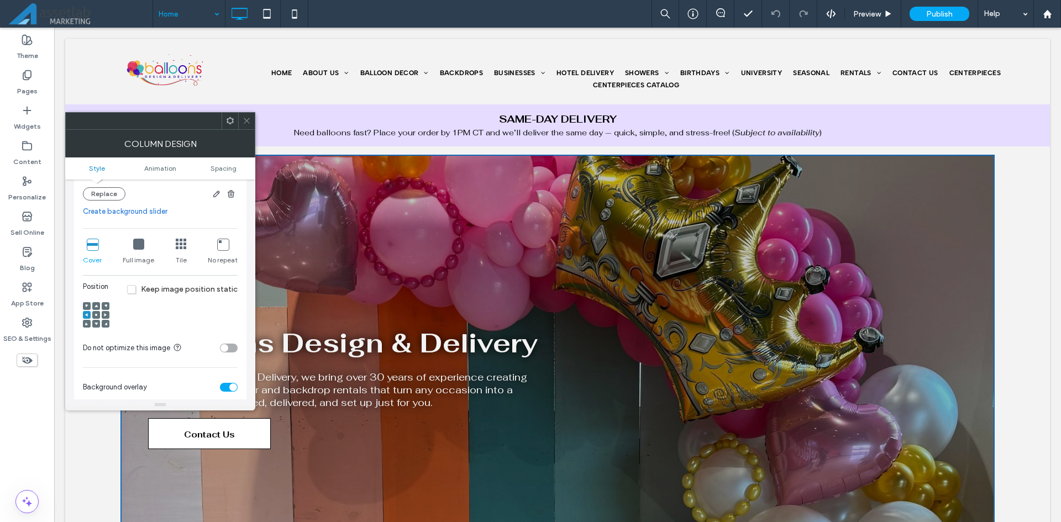
scroll to position [221, 0]
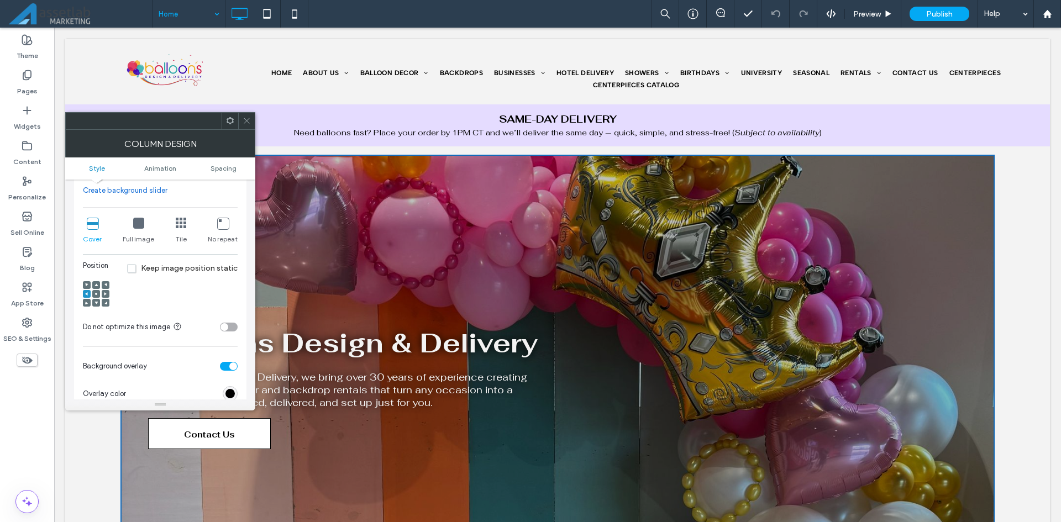
click at [96, 299] on span at bounding box center [95, 303] width 3 height 8
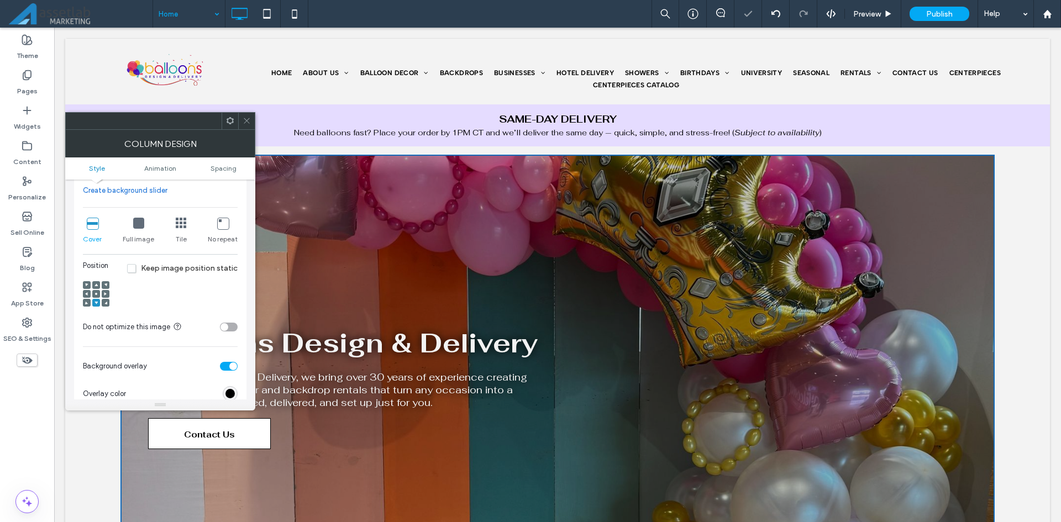
click at [98, 290] on div at bounding box center [96, 294] width 8 height 8
click at [96, 283] on icon at bounding box center [95, 284] width 3 height 3
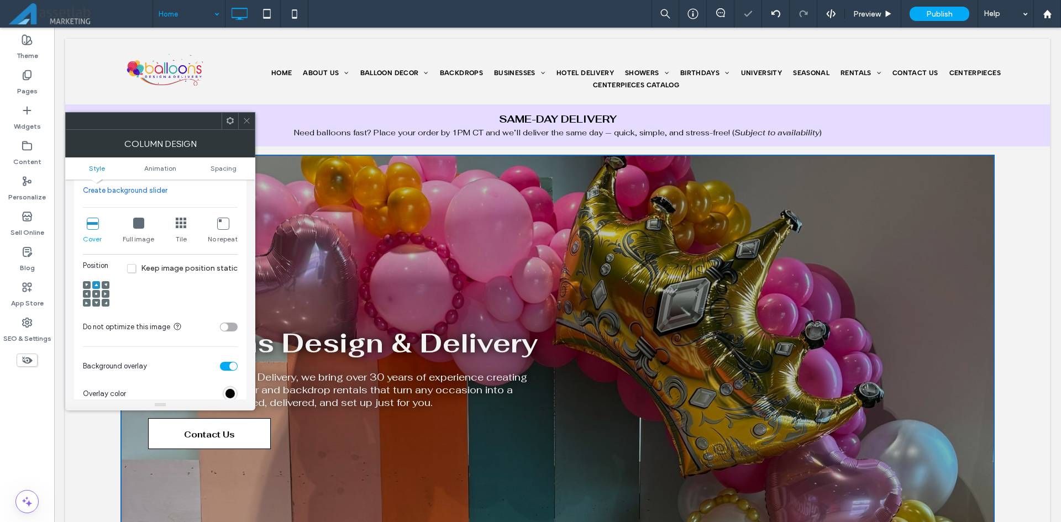
click at [106, 283] on use at bounding box center [105, 284] width 3 height 3
click at [104, 290] on span at bounding box center [105, 294] width 3 height 8
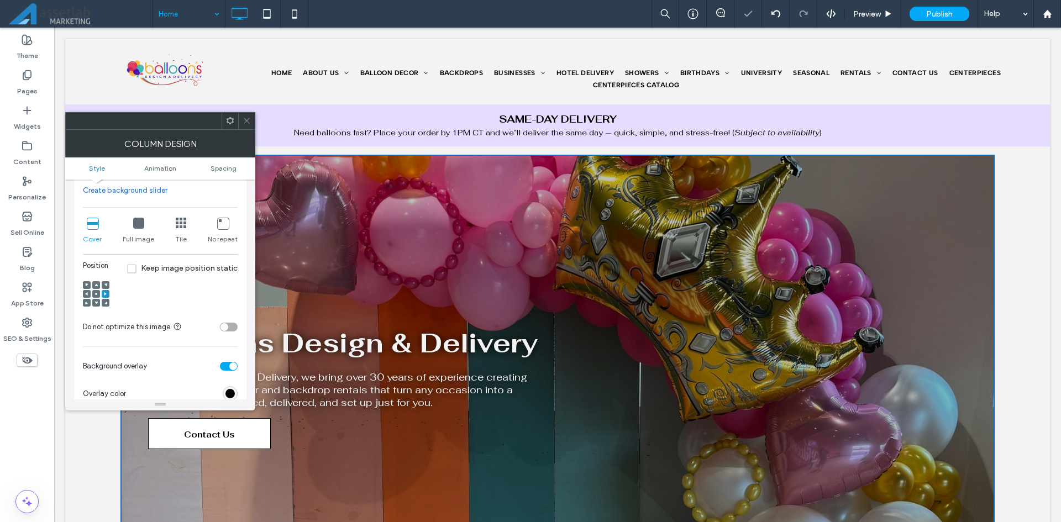
click at [107, 299] on div at bounding box center [106, 303] width 8 height 8
click at [87, 290] on div at bounding box center [87, 294] width 8 height 8
click at [87, 292] on use at bounding box center [86, 293] width 3 height 3
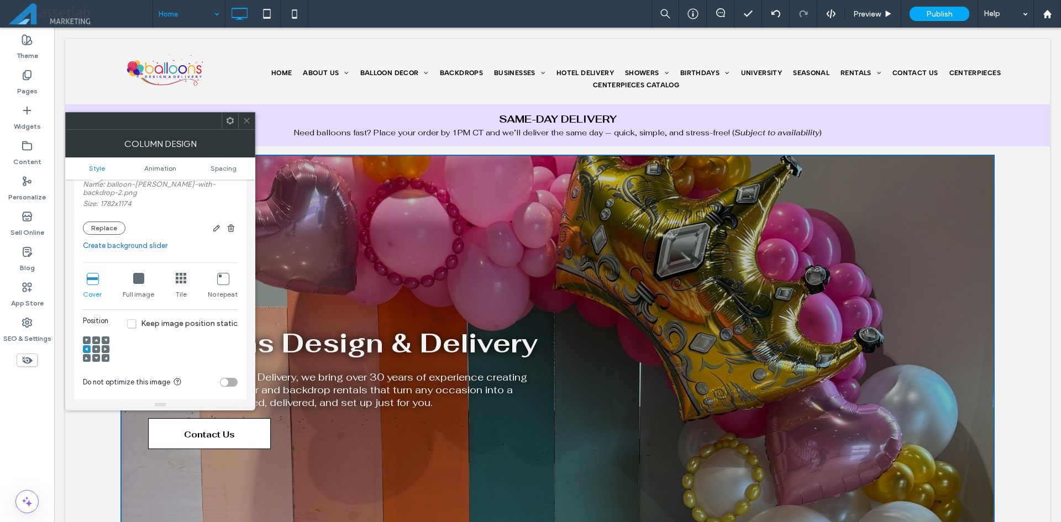
click at [135, 319] on span "Keep image position static" at bounding box center [182, 323] width 110 height 9
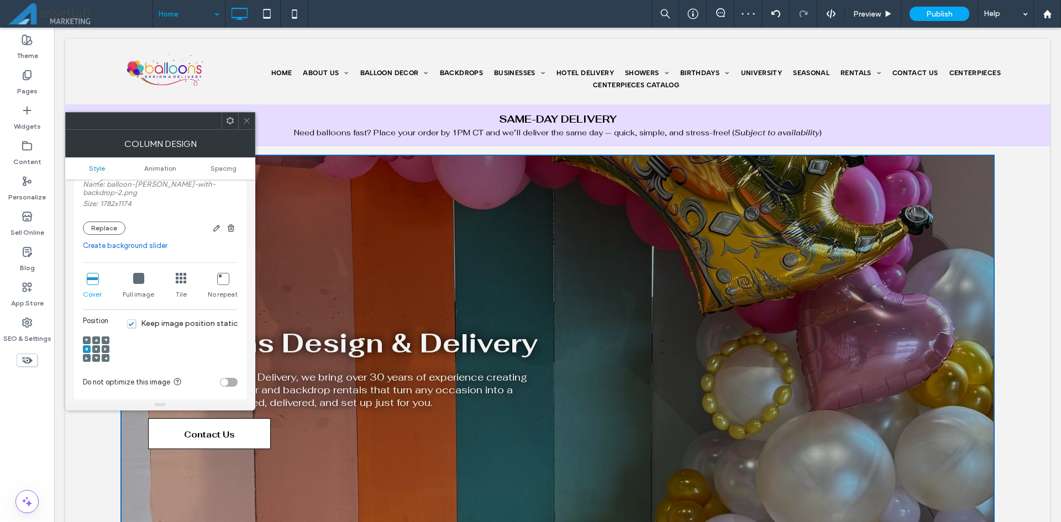
click at [97, 347] on icon at bounding box center [95, 348] width 3 height 3
click at [86, 347] on icon at bounding box center [86, 348] width 3 height 3
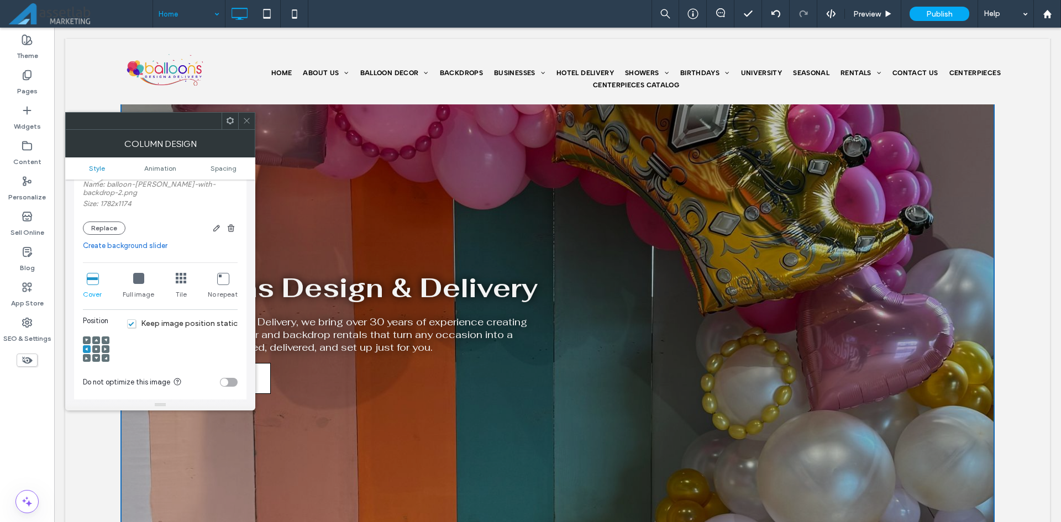
scroll to position [0, 0]
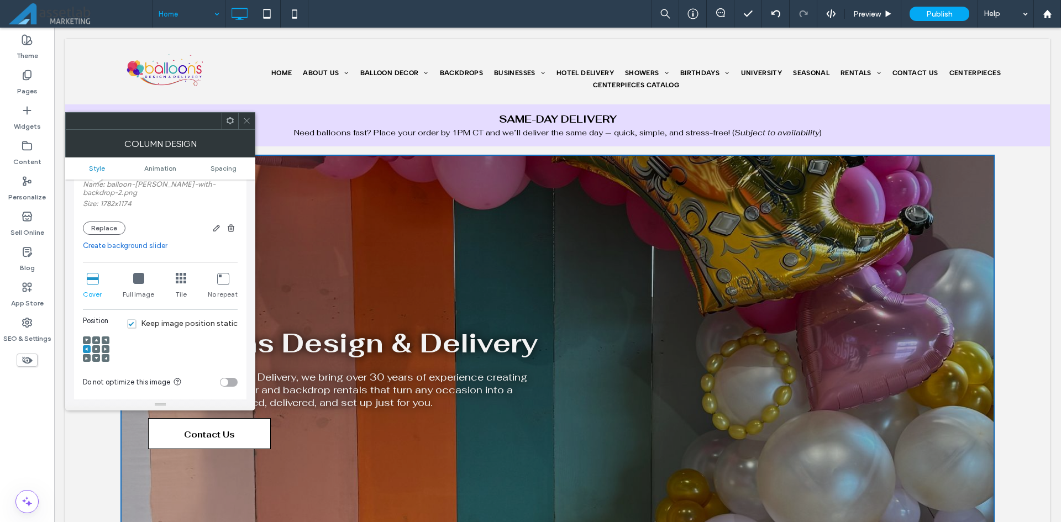
click at [139, 319] on span "Keep image position static" at bounding box center [182, 323] width 110 height 9
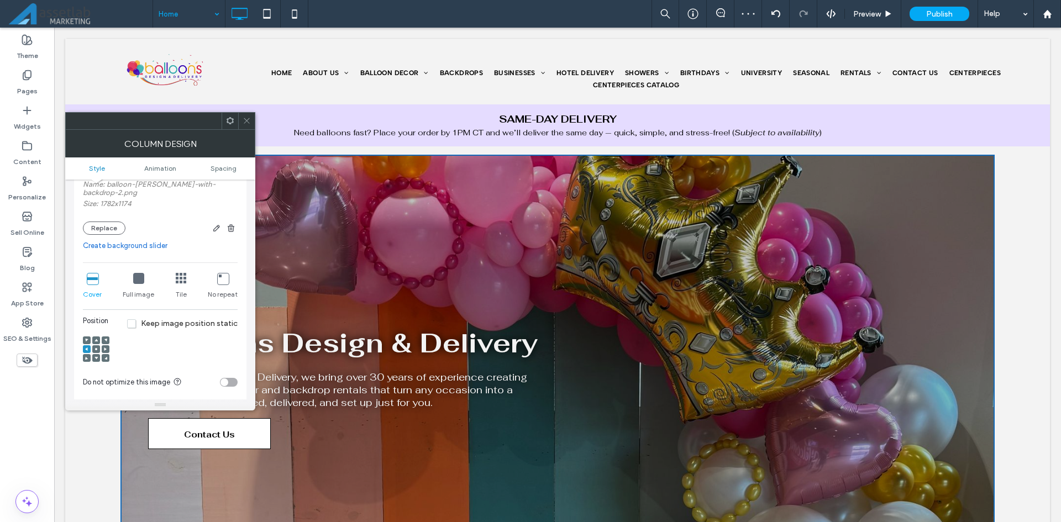
click at [248, 118] on icon at bounding box center [247, 121] width 8 height 8
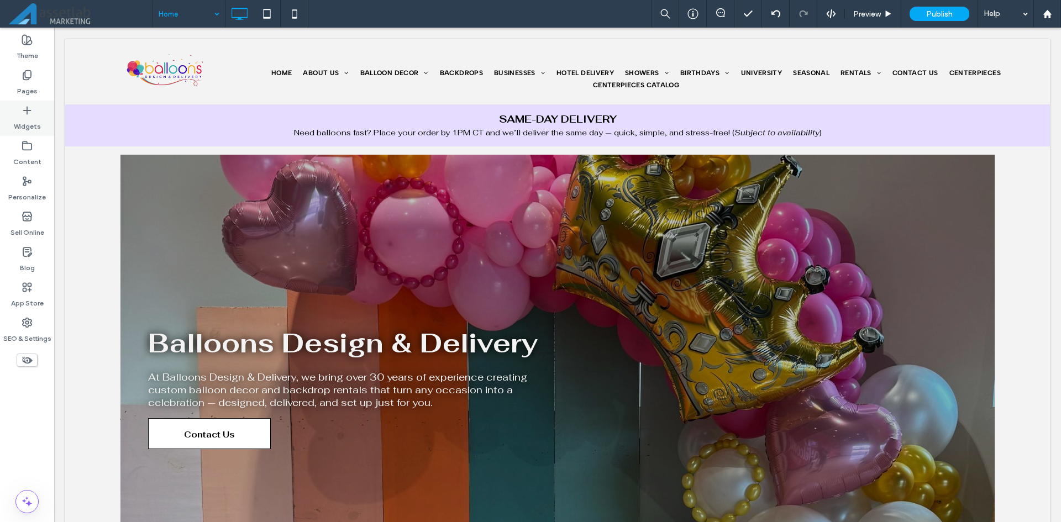
click at [27, 114] on use at bounding box center [26, 110] width 7 height 7
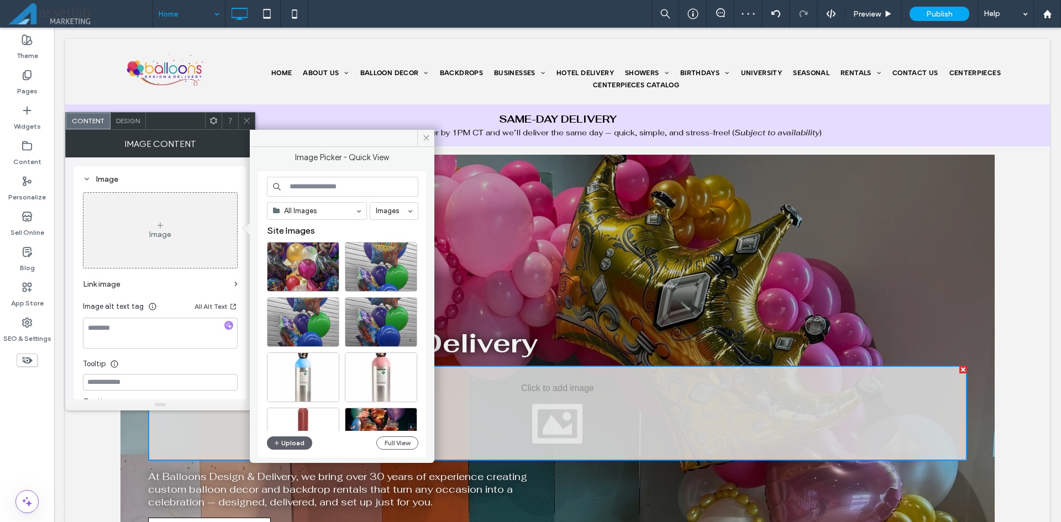
click at [305, 186] on input at bounding box center [342, 187] width 151 height 20
type input "****"
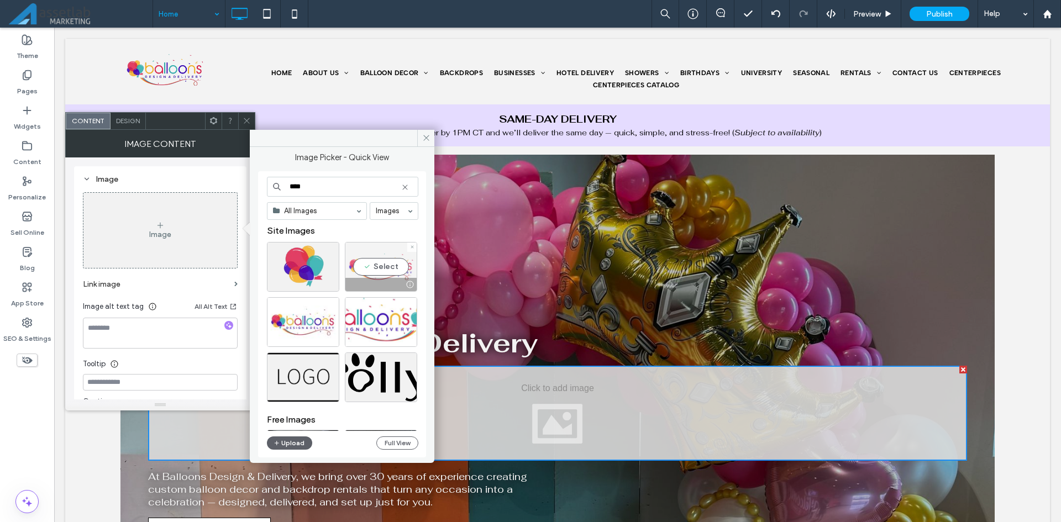
click at [378, 271] on div "Select" at bounding box center [381, 267] width 72 height 50
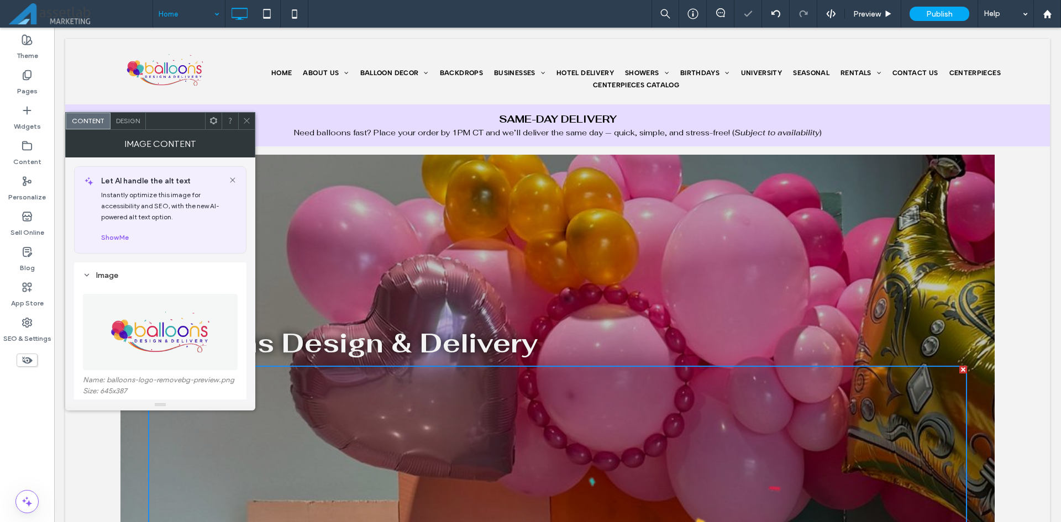
click at [248, 118] on icon at bounding box center [247, 121] width 8 height 8
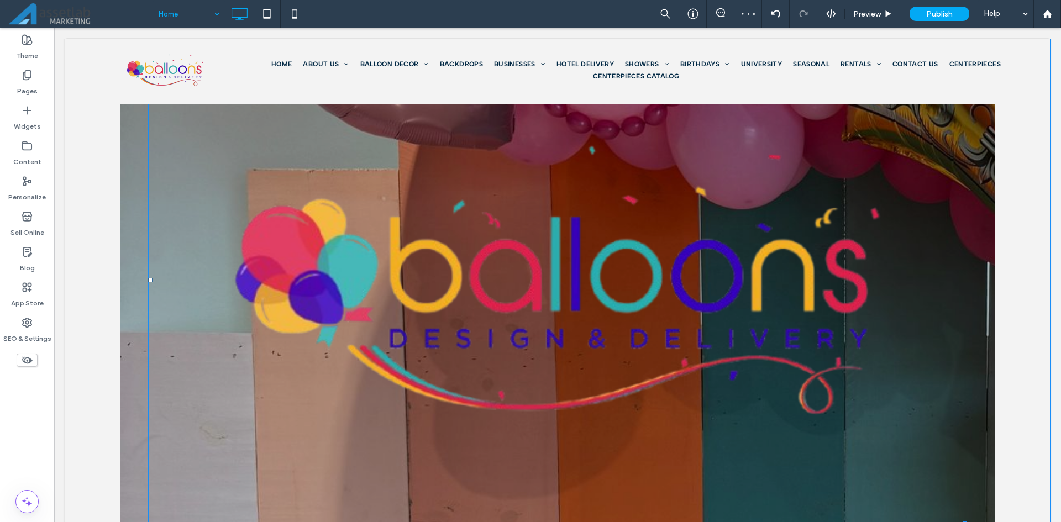
scroll to position [442, 0]
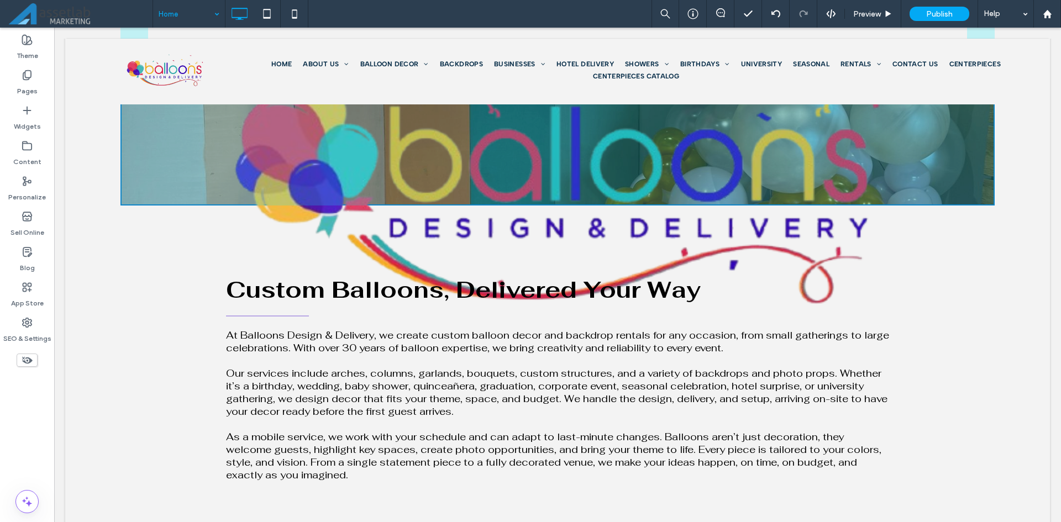
drag, startPoint x: 954, startPoint y: 405, endPoint x: 567, endPoint y: 214, distance: 431.3
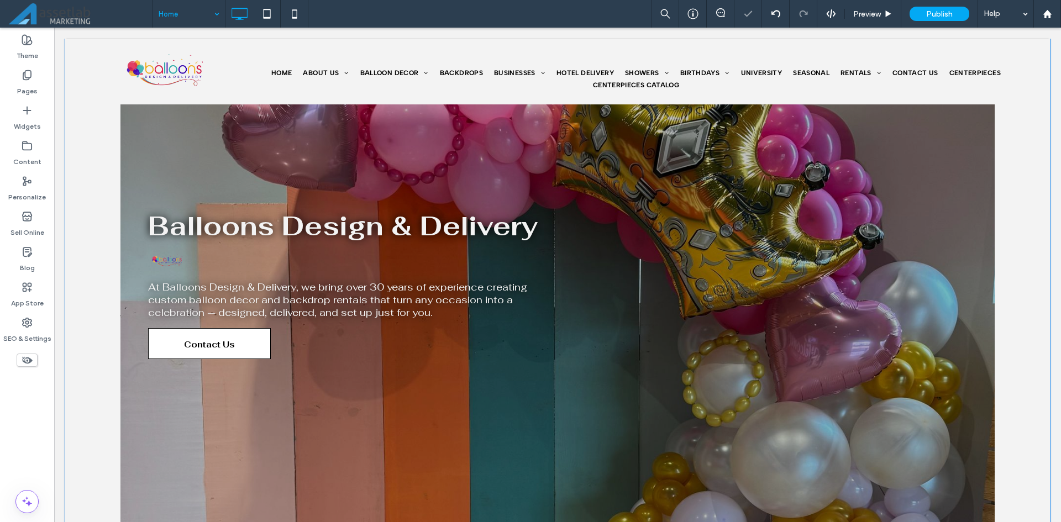
scroll to position [55, 0]
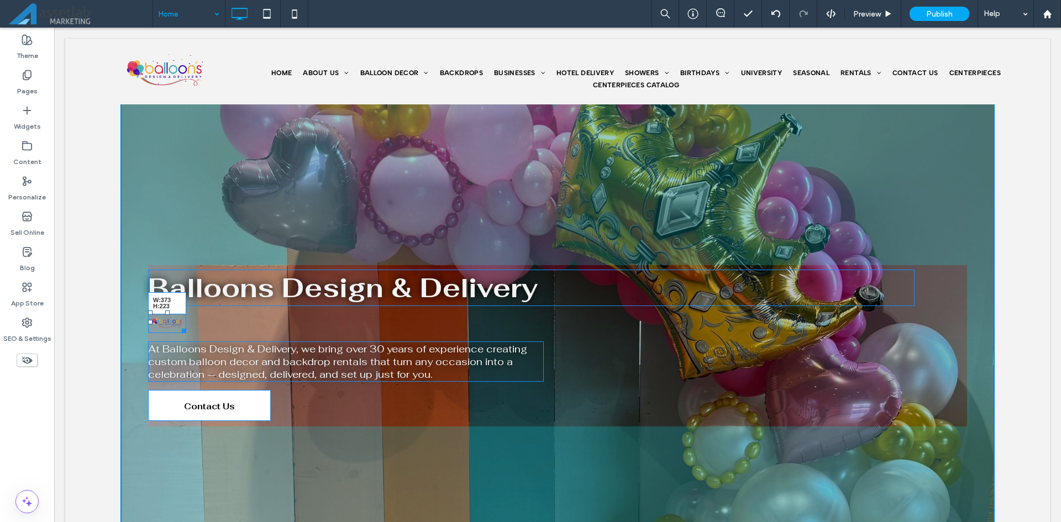
drag, startPoint x: 179, startPoint y: 328, endPoint x: 311, endPoint y: 379, distance: 141.5
click at [186, 333] on div "W:373 H:223" at bounding box center [167, 321] width 38 height 23
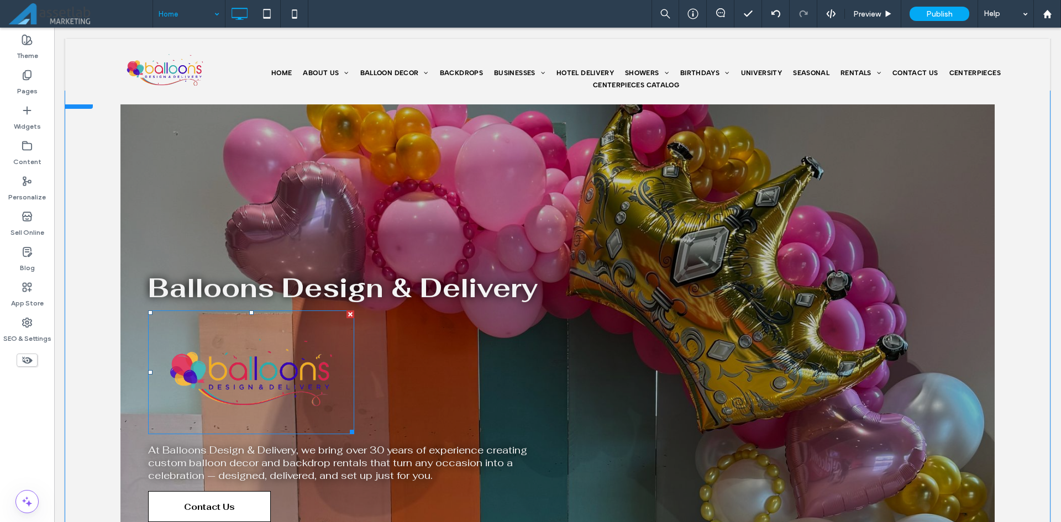
click at [351, 313] on div at bounding box center [350, 314] width 8 height 8
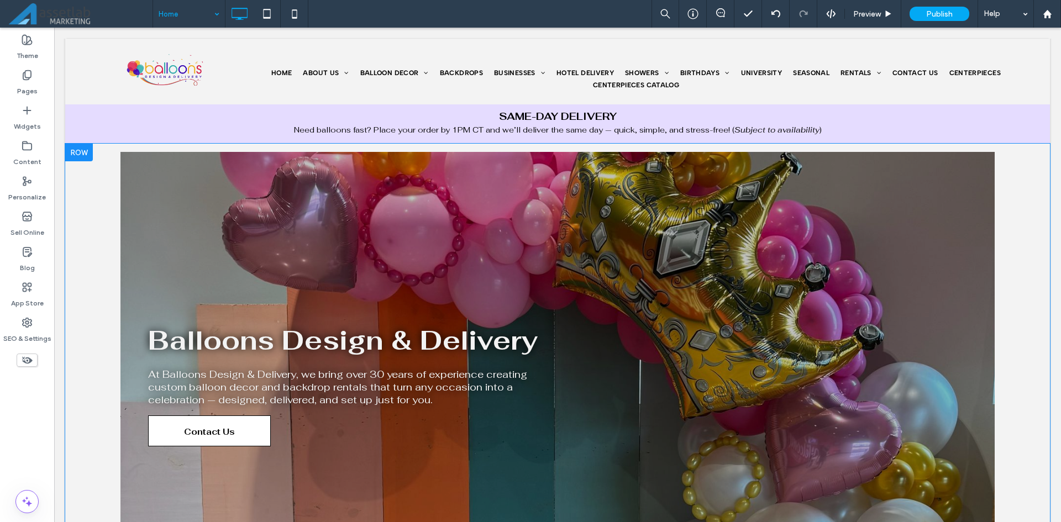
scroll to position [0, 0]
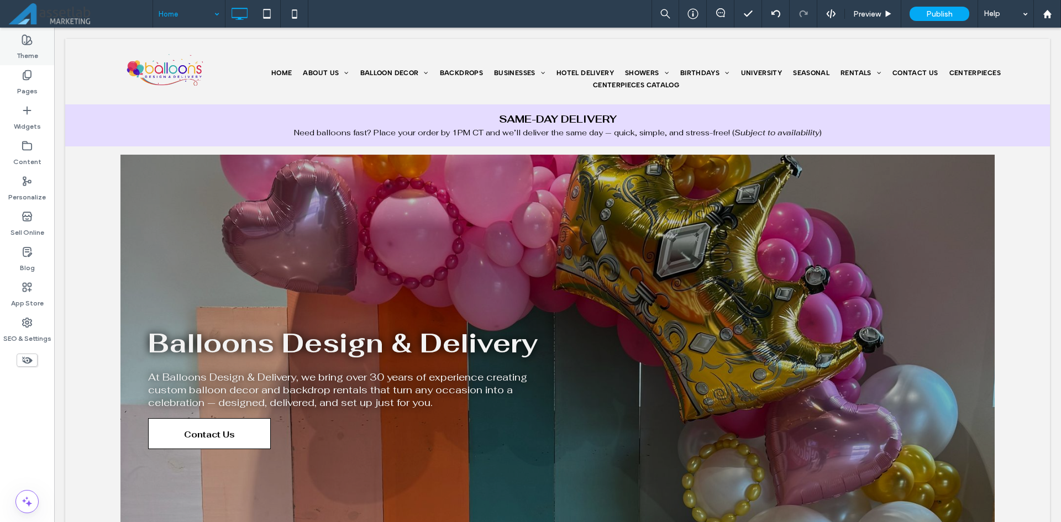
click at [24, 45] on use at bounding box center [27, 39] width 9 height 9
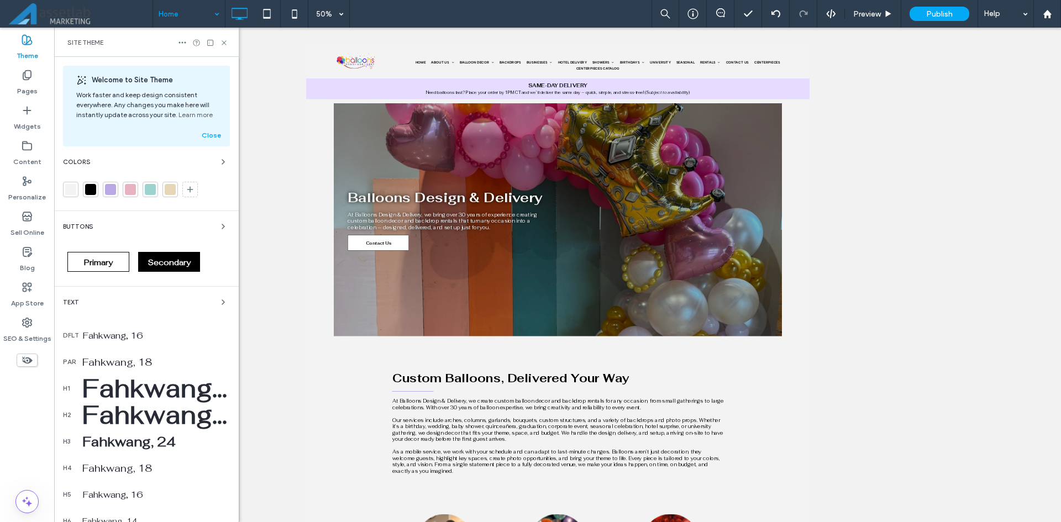
click at [73, 192] on div at bounding box center [70, 189] width 11 height 11
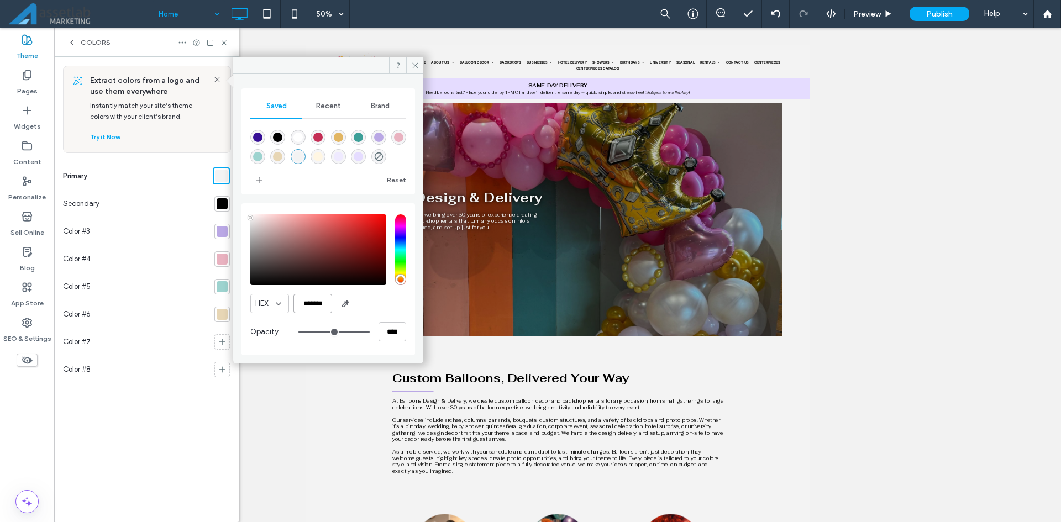
click at [322, 301] on input "*******" at bounding box center [312, 303] width 39 height 19
click at [310, 303] on input "*******" at bounding box center [312, 303] width 39 height 19
click at [367, 312] on div "HEX *******" at bounding box center [328, 303] width 156 height 19
click at [323, 300] on input "*******" at bounding box center [312, 303] width 39 height 19
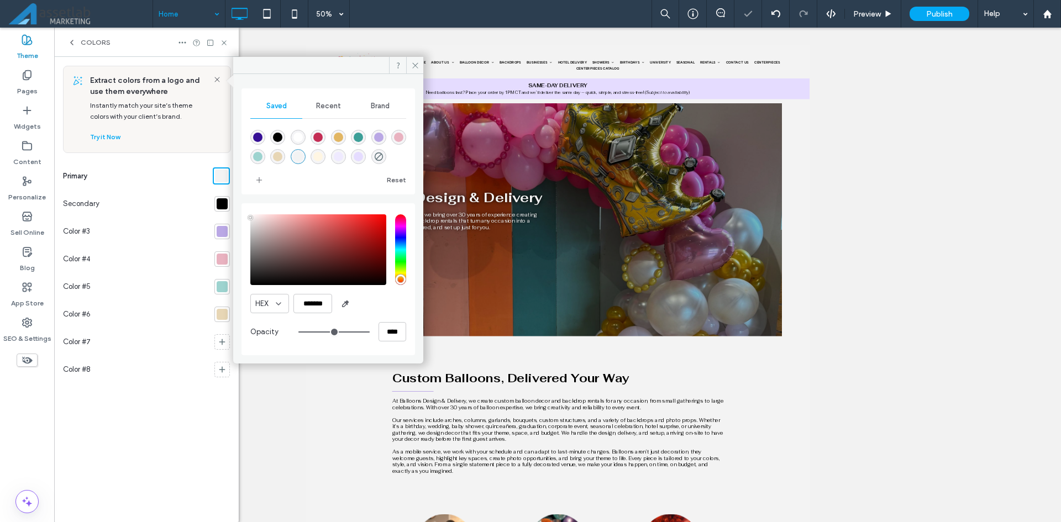
click at [367, 298] on div "HEX *******" at bounding box center [328, 303] width 156 height 19
click at [320, 300] on input "*******" at bounding box center [312, 303] width 39 height 19
click at [320, 298] on input "*******" at bounding box center [312, 303] width 39 height 19
type input "*******"
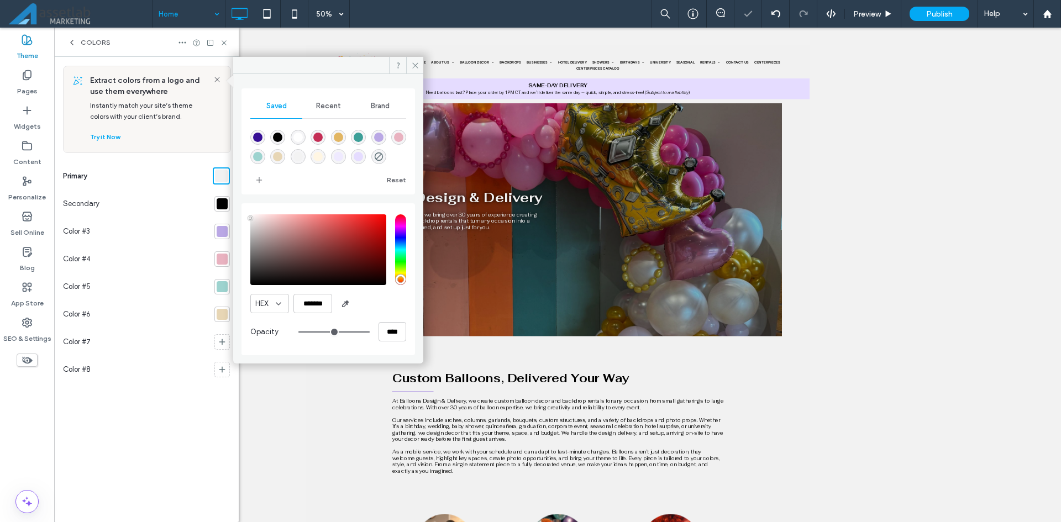
click at [366, 292] on div "HEX ******* Opacity ****" at bounding box center [328, 279] width 156 height 141
click at [415, 65] on use at bounding box center [415, 65] width 6 height 6
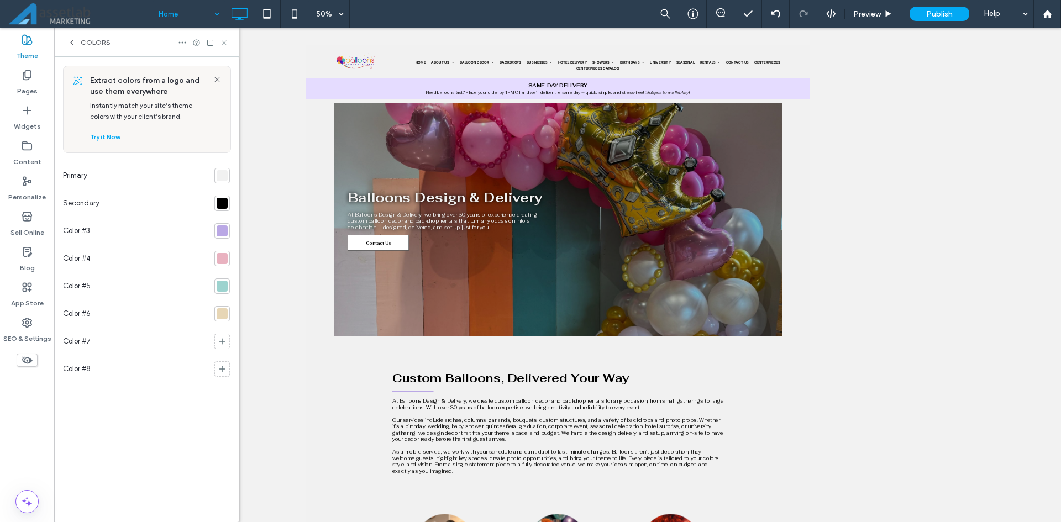
click at [224, 44] on icon at bounding box center [224, 43] width 8 height 8
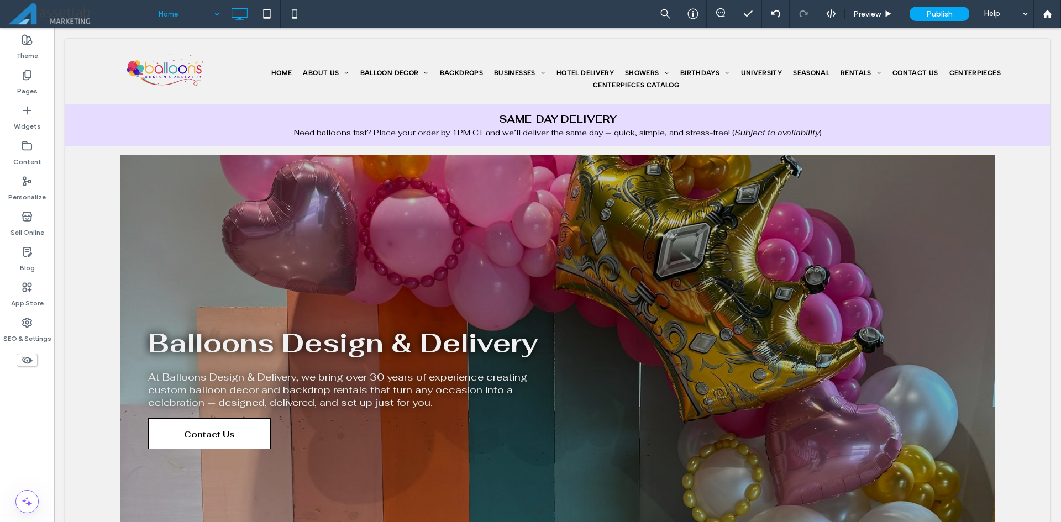
drag, startPoint x: 33, startPoint y: 46, endPoint x: 303, endPoint y: 152, distance: 290.4
click at [33, 46] on label "Theme" at bounding box center [28, 52] width 22 height 15
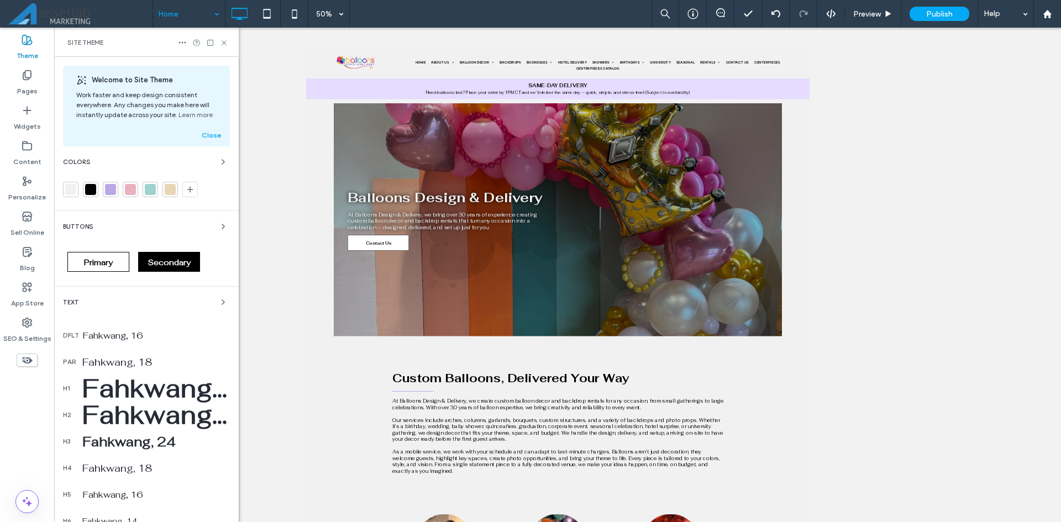
click at [68, 192] on div at bounding box center [70, 189] width 11 height 11
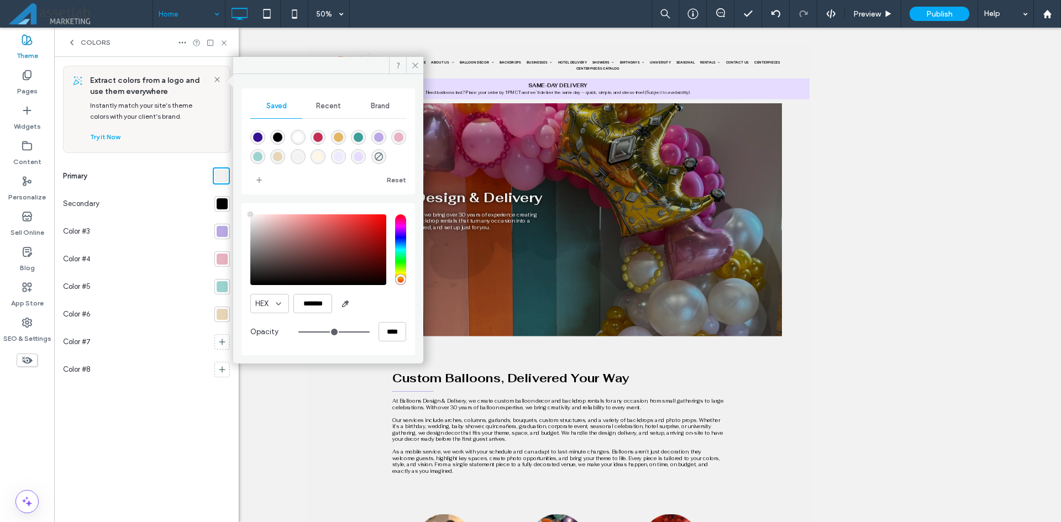
type input "****"
click at [319, 304] on input "*******" at bounding box center [312, 303] width 39 height 19
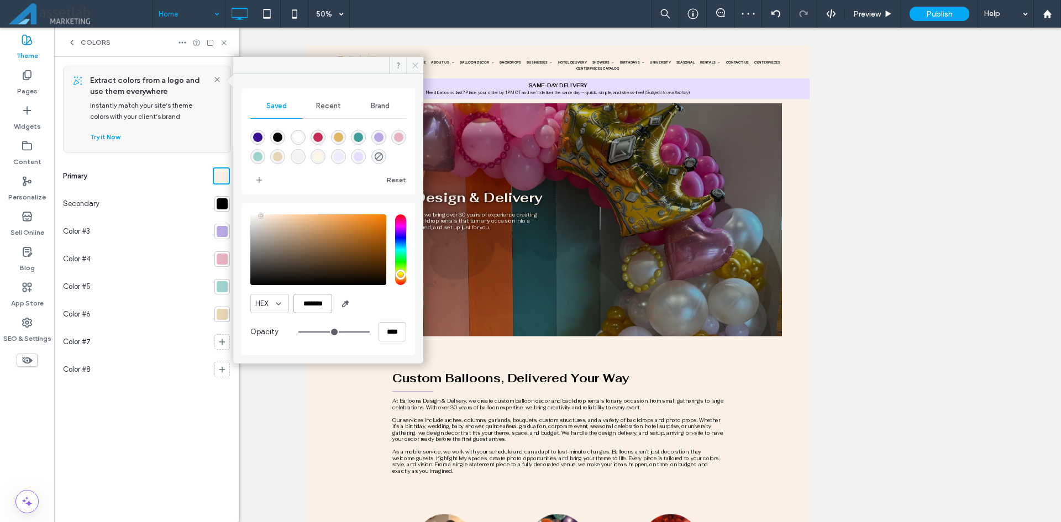
type input "*******"
click at [418, 68] on icon at bounding box center [415, 65] width 8 height 8
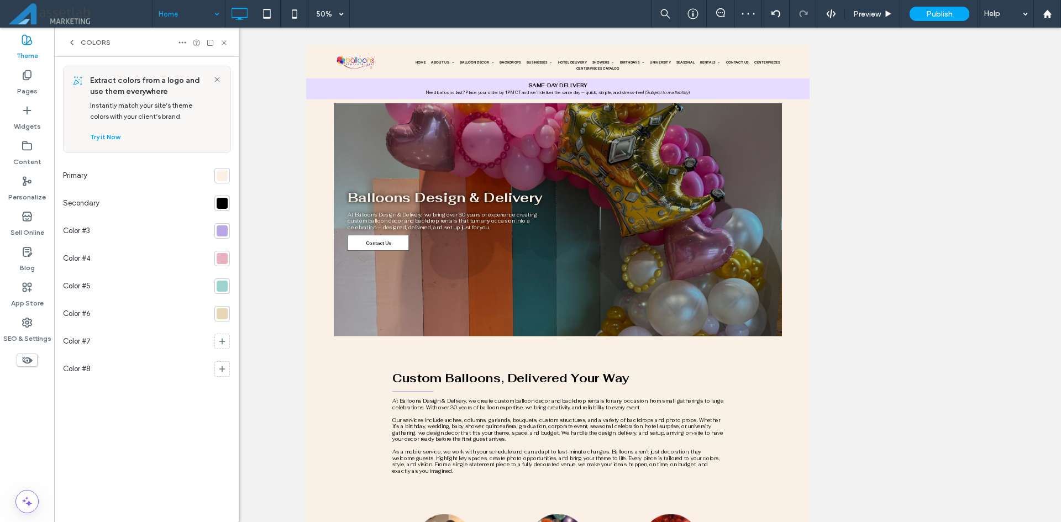
click at [222, 45] on icon at bounding box center [224, 43] width 8 height 8
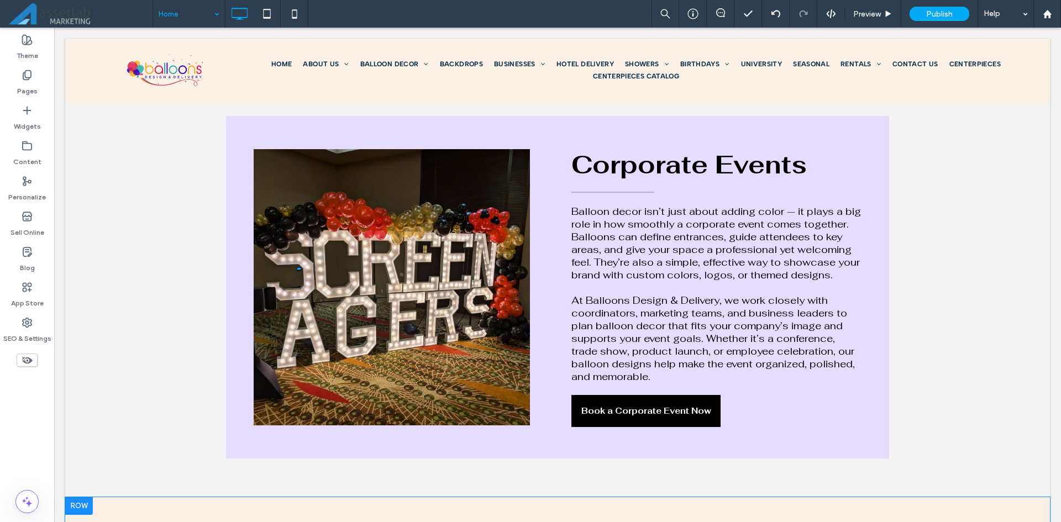
scroll to position [1014, 0]
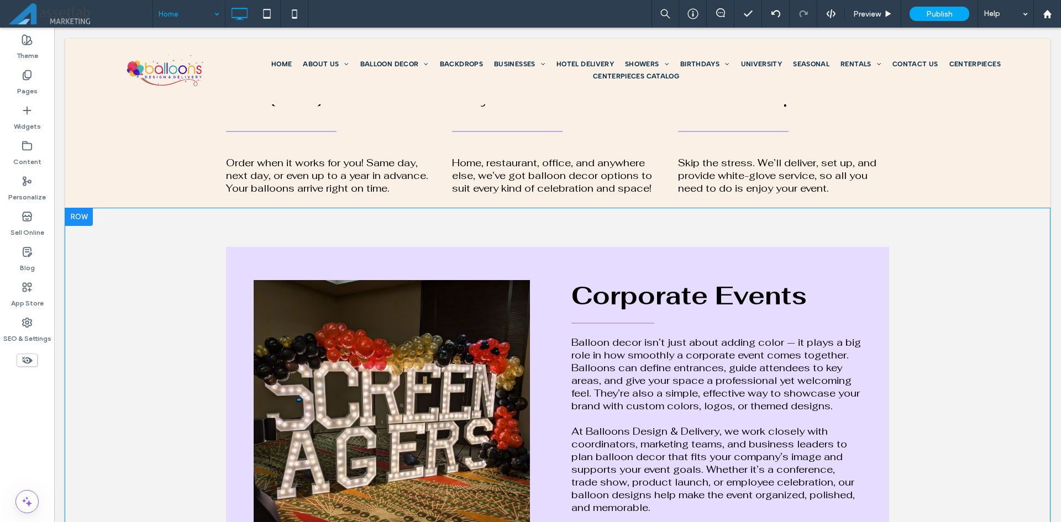
click at [87, 214] on div at bounding box center [79, 217] width 28 height 18
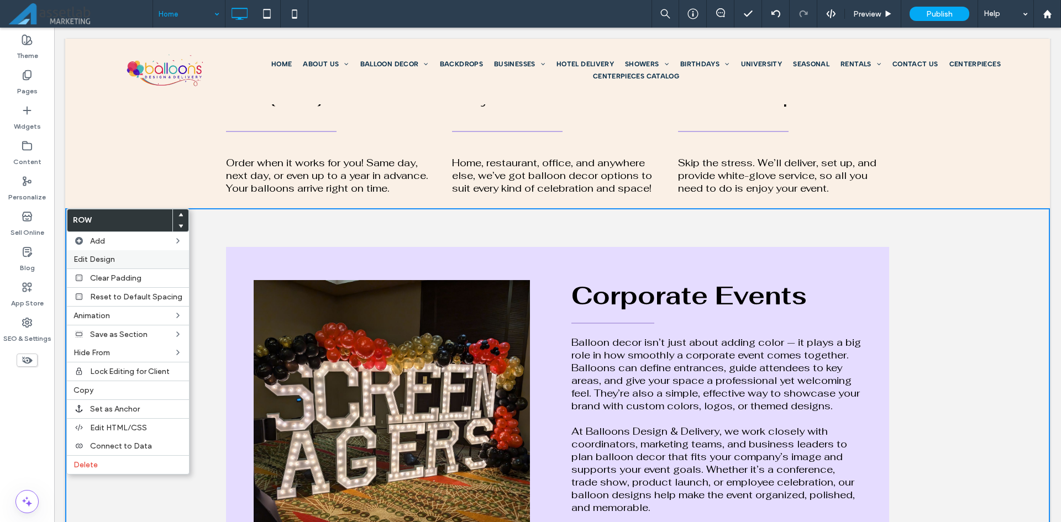
click at [103, 267] on div "Edit Design" at bounding box center [128, 259] width 122 height 18
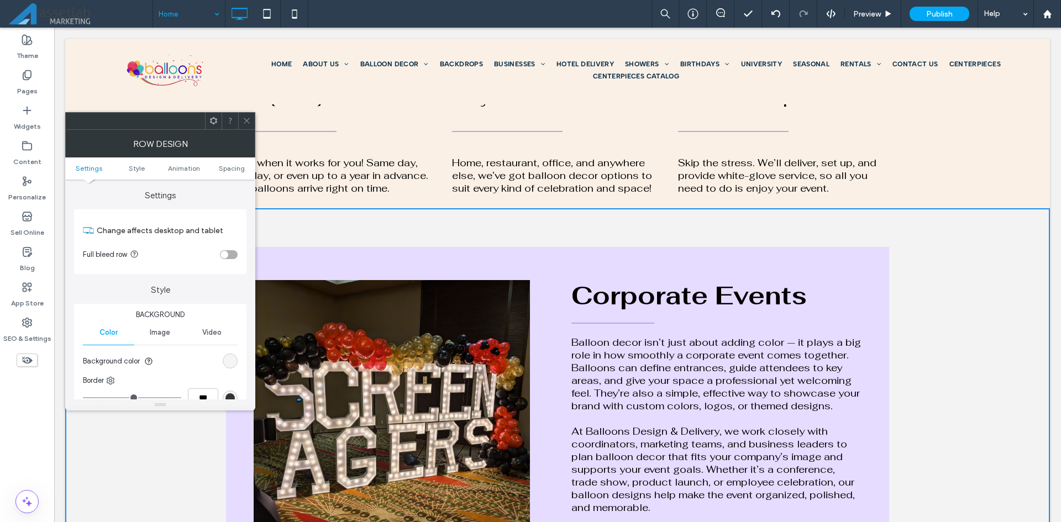
click at [228, 361] on div "rgb(243, 243, 243)" at bounding box center [229, 360] width 9 height 9
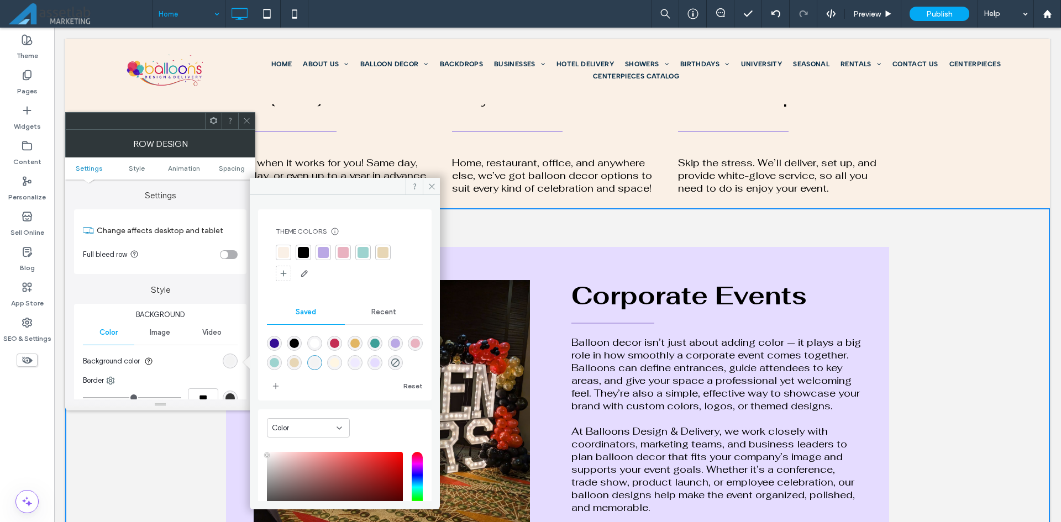
click at [315, 342] on div "rgba(255,255,255,1)" at bounding box center [314, 343] width 9 height 9
type input "*******"
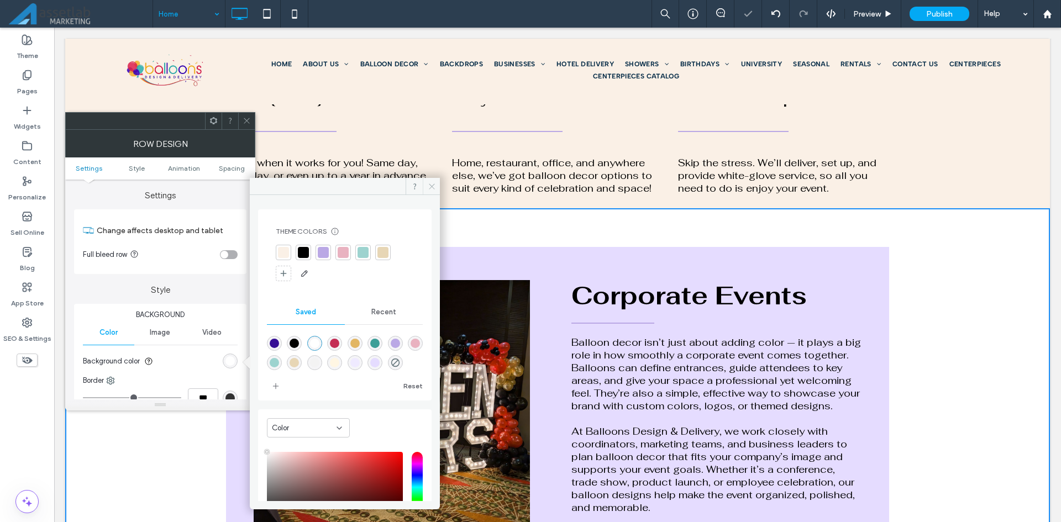
click at [431, 188] on icon at bounding box center [432, 186] width 8 height 8
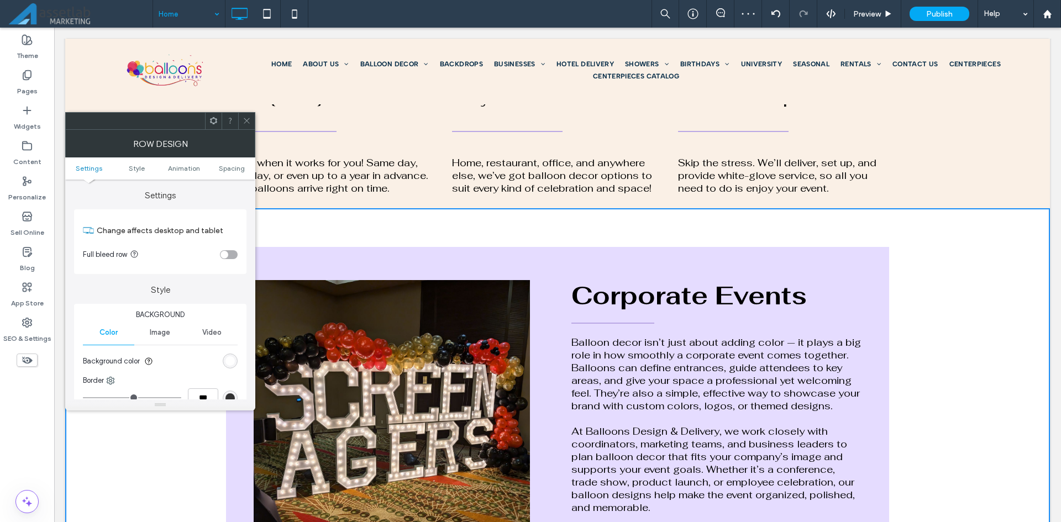
click at [245, 120] on icon at bounding box center [247, 121] width 8 height 8
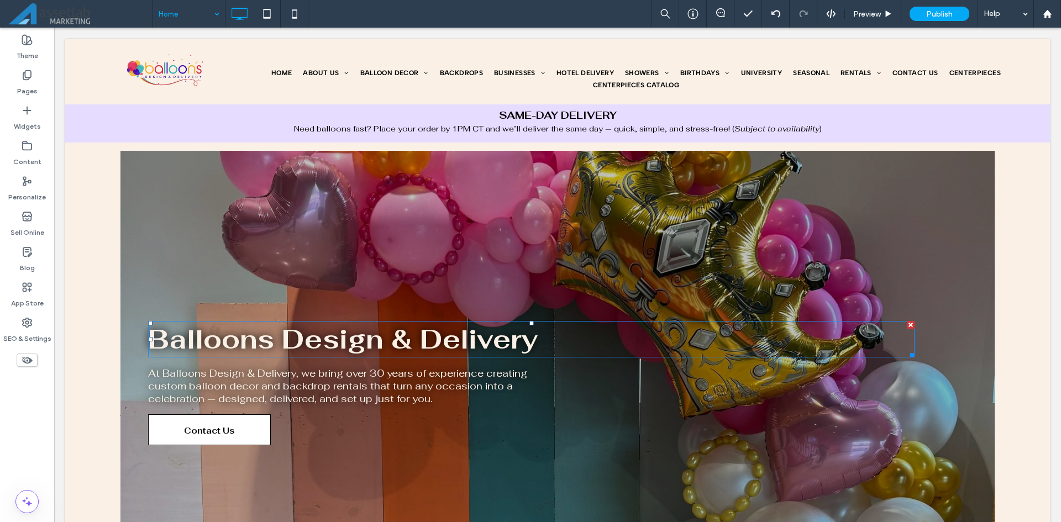
scroll to position [0, 0]
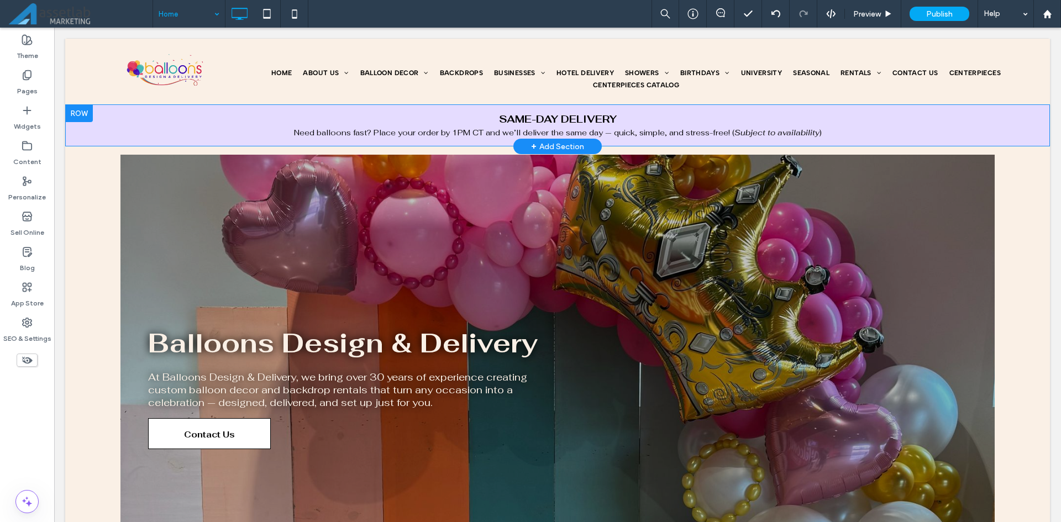
click at [81, 114] on div at bounding box center [79, 113] width 28 height 18
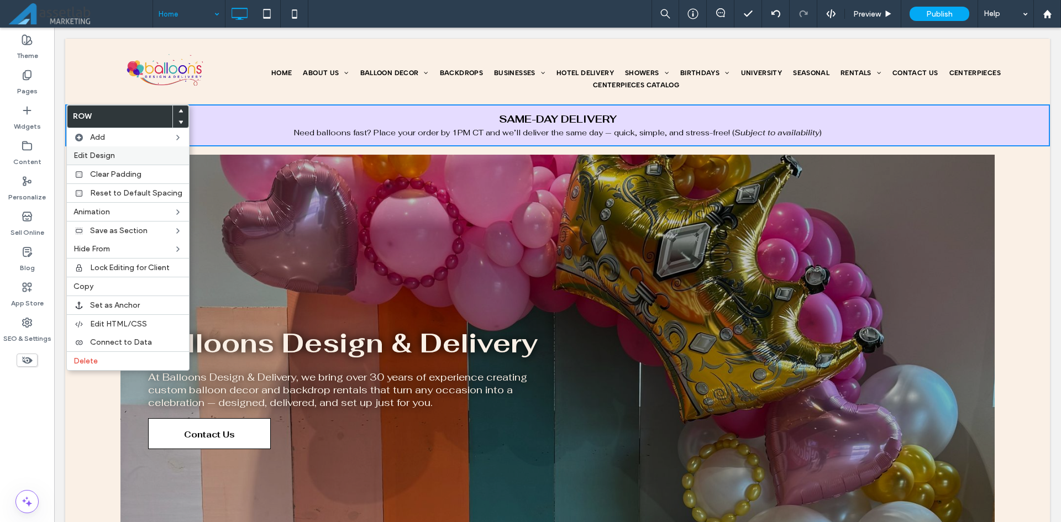
click at [112, 158] on span "Edit Design" at bounding box center [93, 155] width 41 height 9
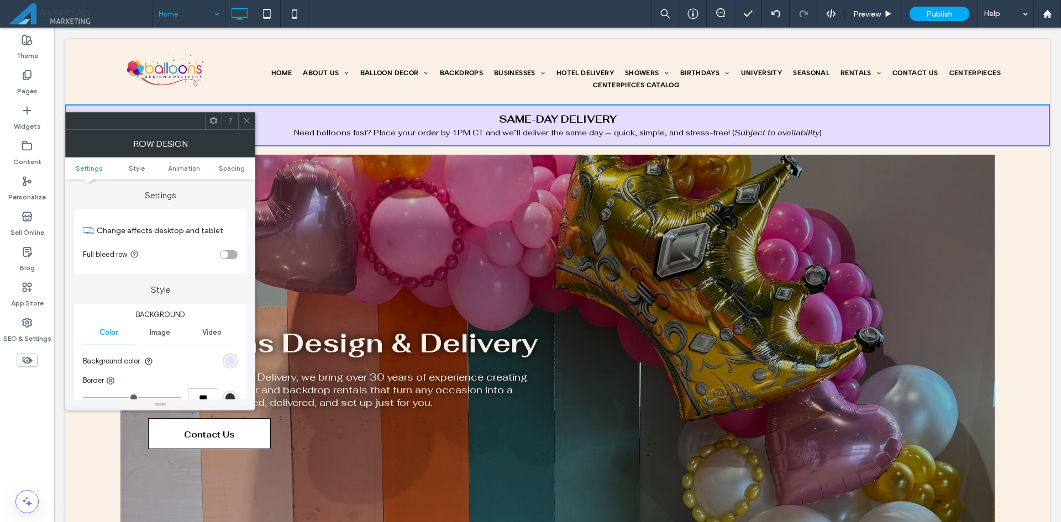
click at [231, 360] on div "rgb(229, 220, 255)" at bounding box center [229, 360] width 9 height 9
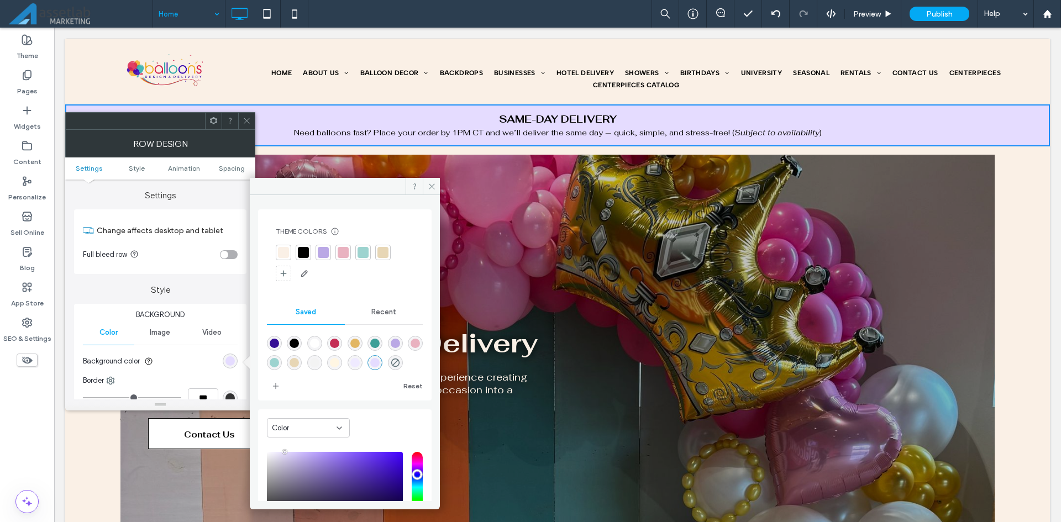
click at [400, 345] on div "rgba(186,168,229,1)" at bounding box center [395, 343] width 9 height 9
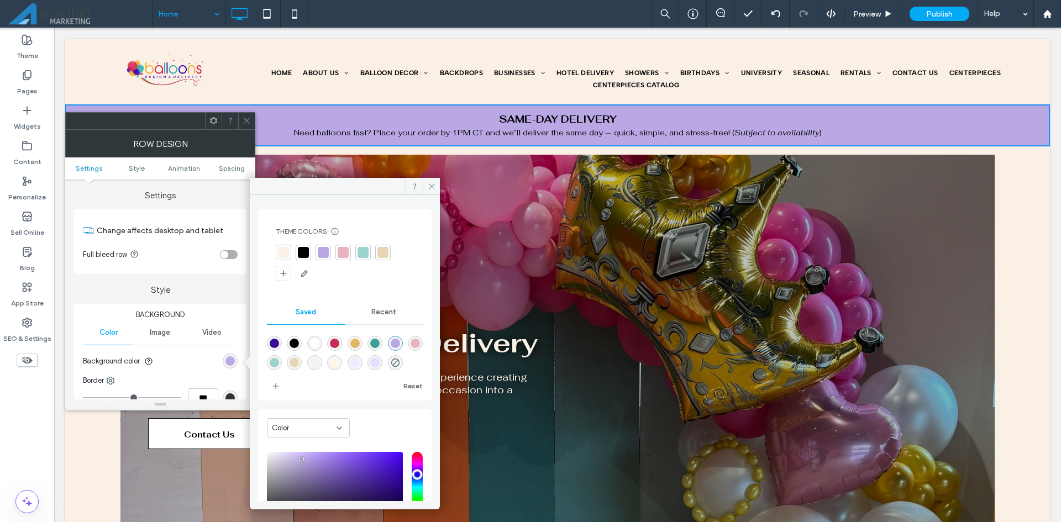
click at [321, 250] on div at bounding box center [323, 252] width 11 height 11
click at [380, 363] on div "rgba(229,220,255,1)" at bounding box center [374, 364] width 9 height 9
type input "*******"
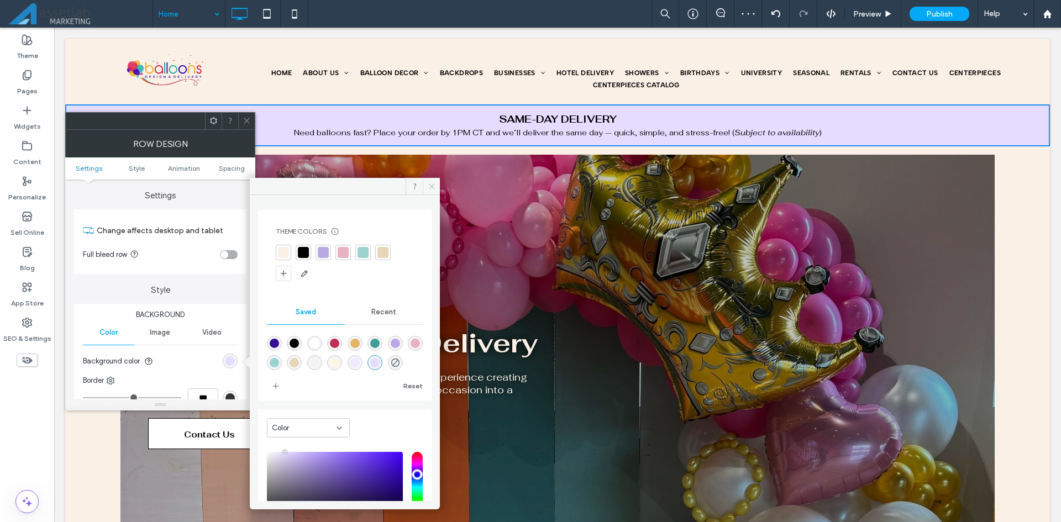
click at [430, 185] on use at bounding box center [432, 186] width 6 height 6
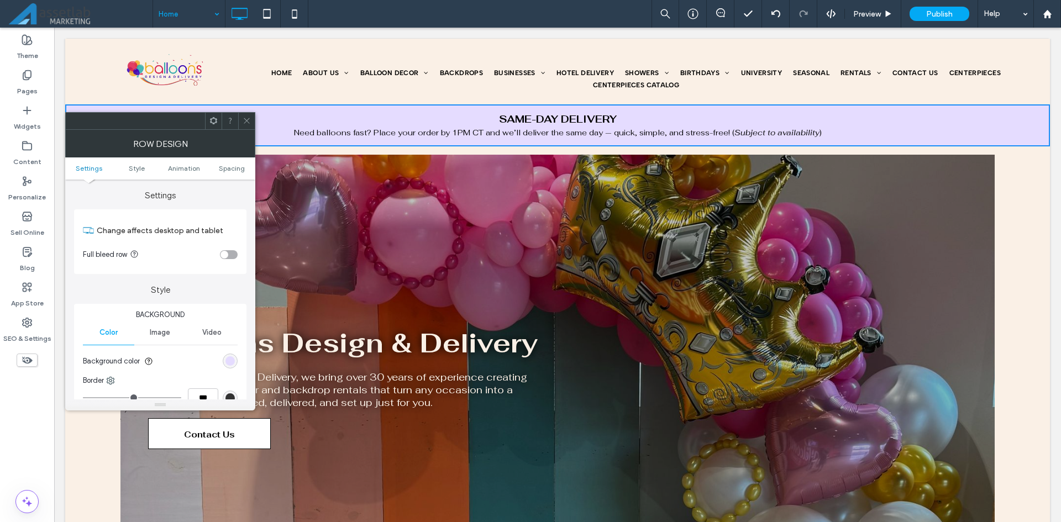
click at [246, 120] on use at bounding box center [247, 121] width 6 height 6
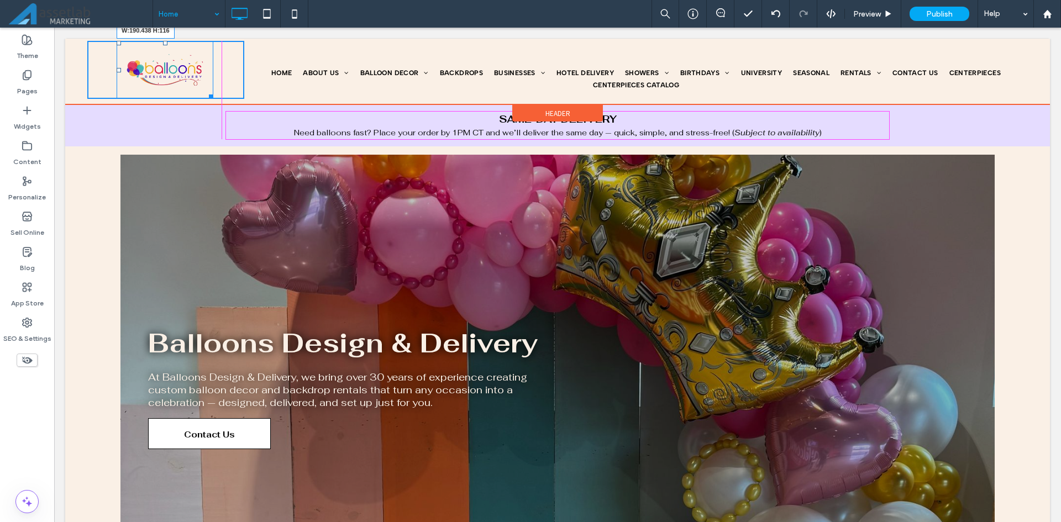
drag, startPoint x: 206, startPoint y: 93, endPoint x: 226, endPoint y: 100, distance: 21.0
click at [226, 99] on div "W:190.438 H:116 Click To Paste" at bounding box center [165, 70] width 157 height 58
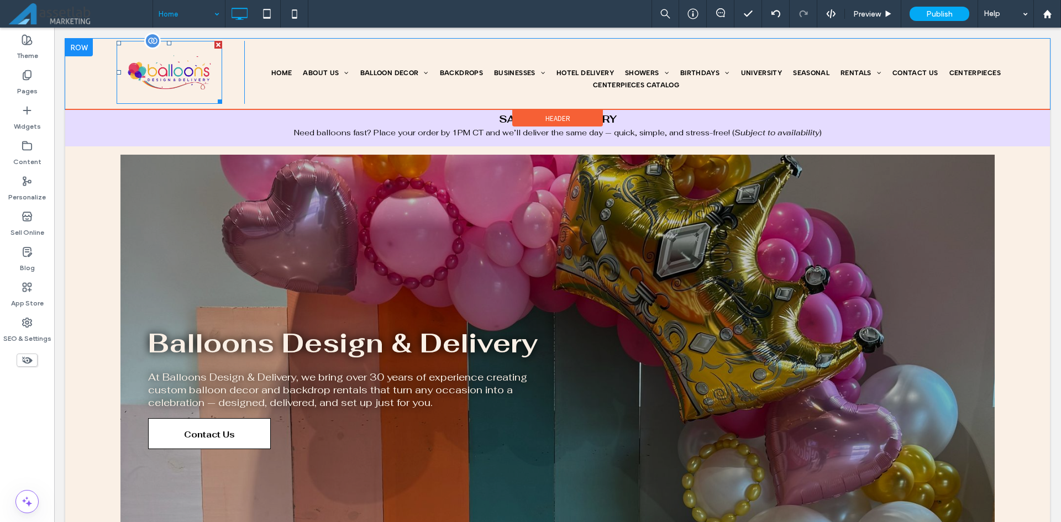
click at [217, 101] on div at bounding box center [218, 100] width 8 height 8
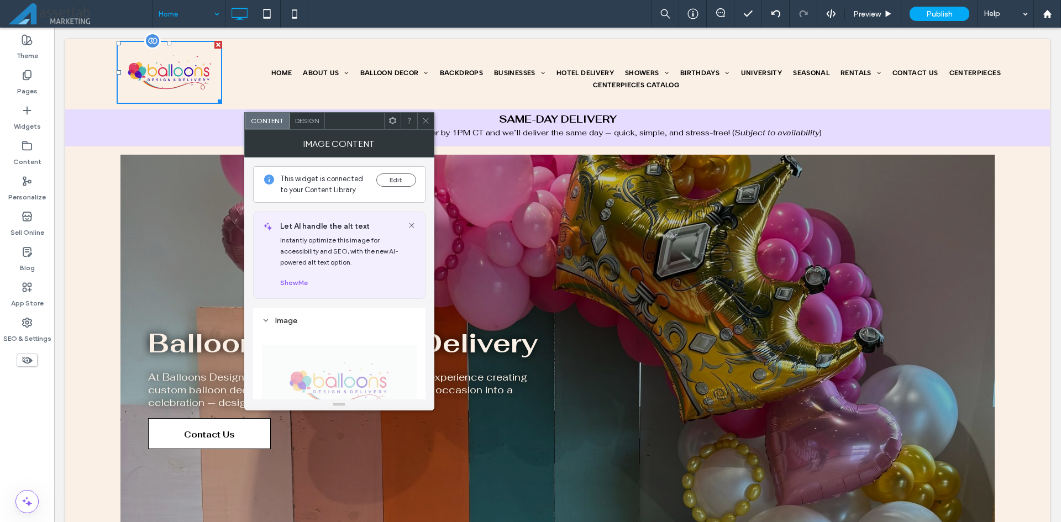
click at [217, 101] on div at bounding box center [218, 100] width 8 height 8
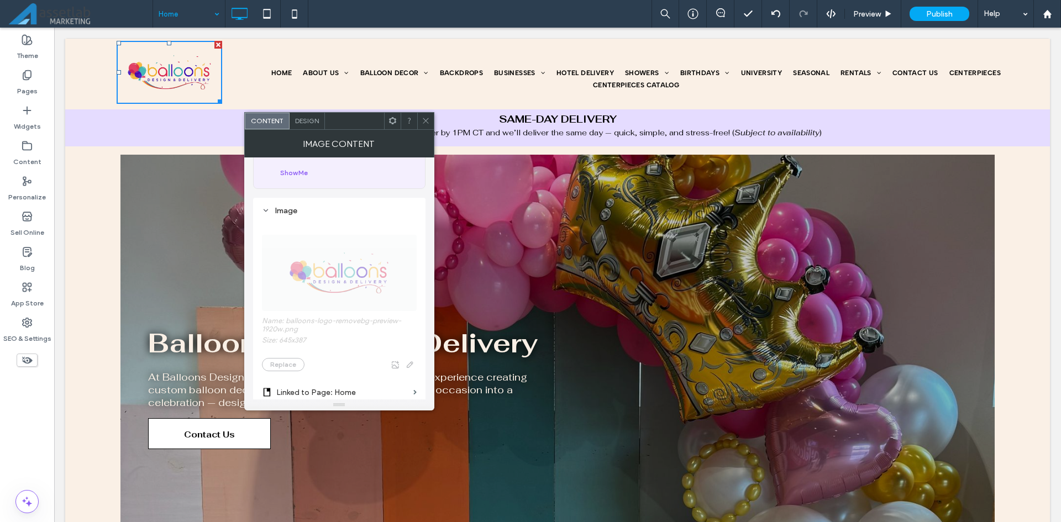
scroll to position [110, 0]
click at [429, 122] on div at bounding box center [425, 121] width 17 height 17
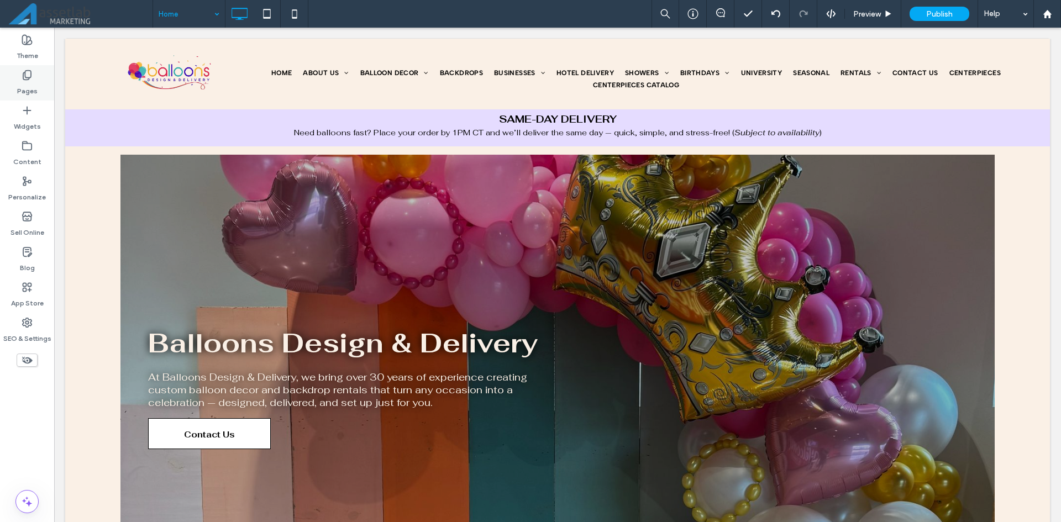
click at [20, 73] on div "Pages" at bounding box center [27, 82] width 54 height 35
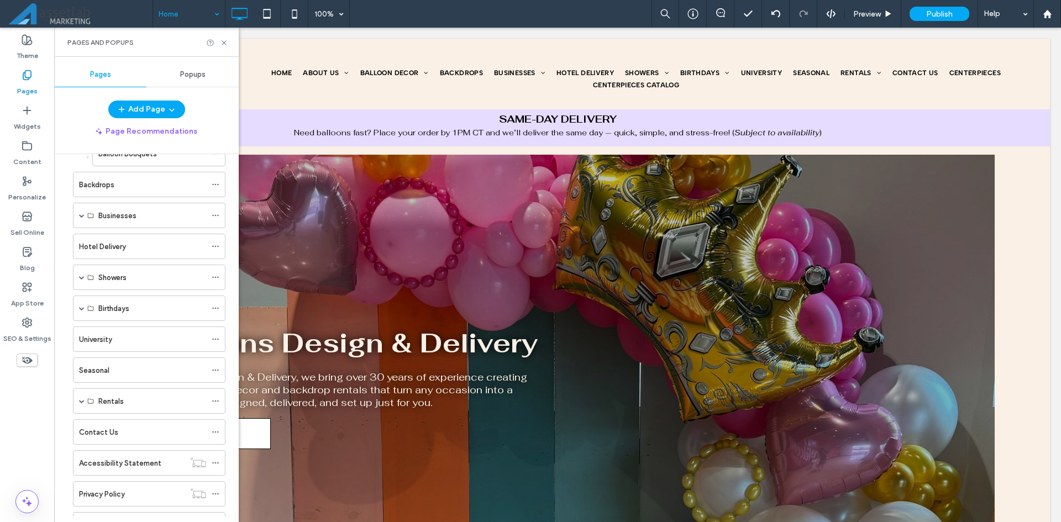
scroll to position [301, 0]
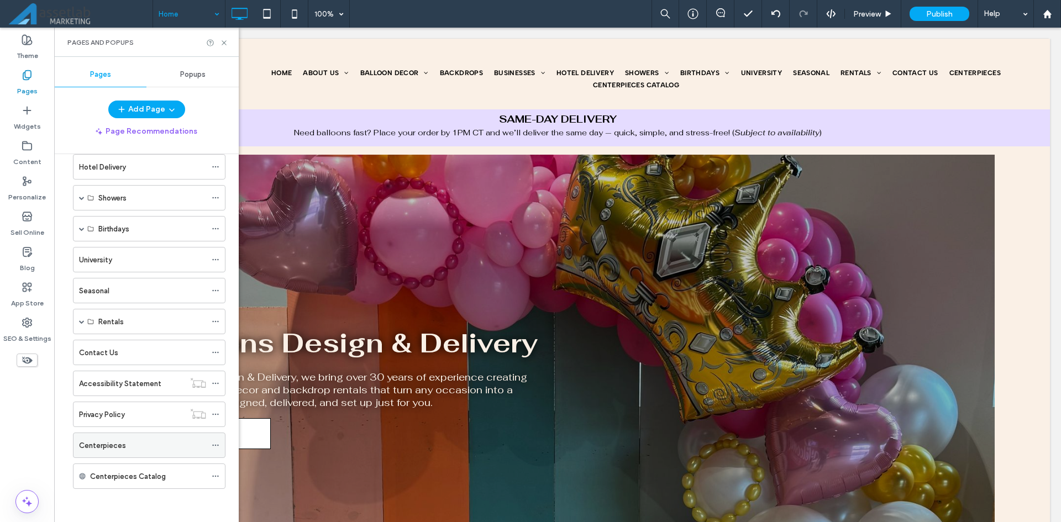
click at [120, 439] on label "Centerpieces" at bounding box center [102, 445] width 47 height 19
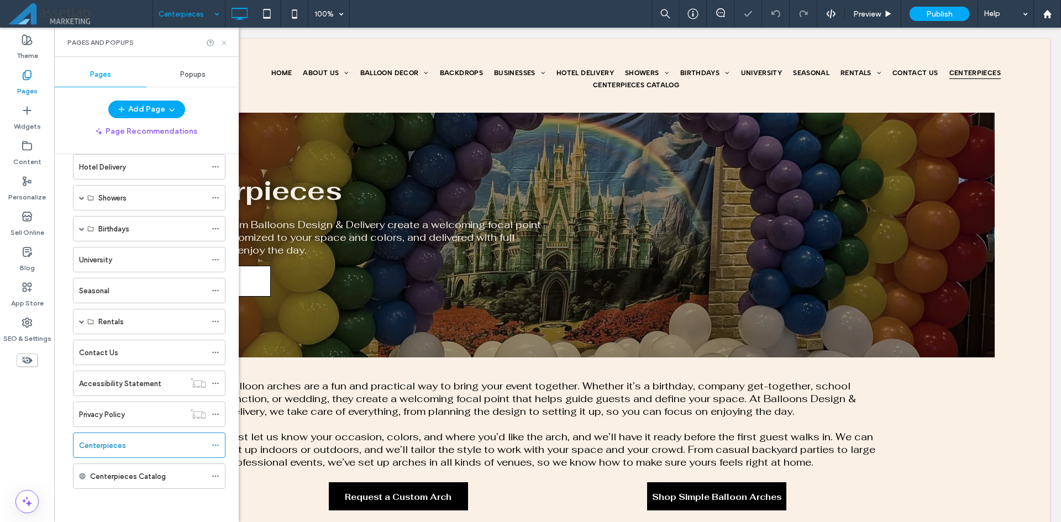
click at [223, 41] on use at bounding box center [224, 42] width 4 height 4
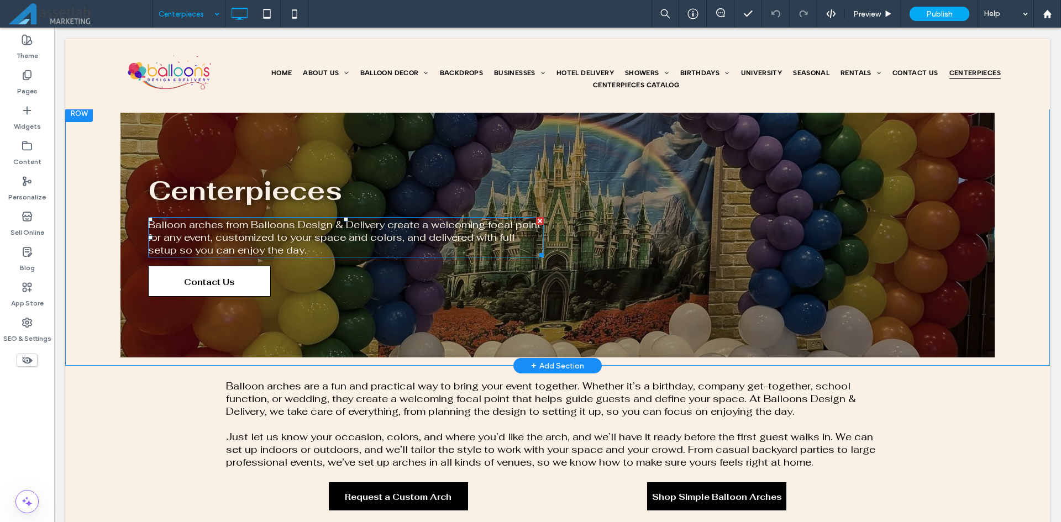
click at [319, 238] on span "Balloon arches from Balloons Design & Delivery create a welcoming focal point f…" at bounding box center [344, 237] width 393 height 38
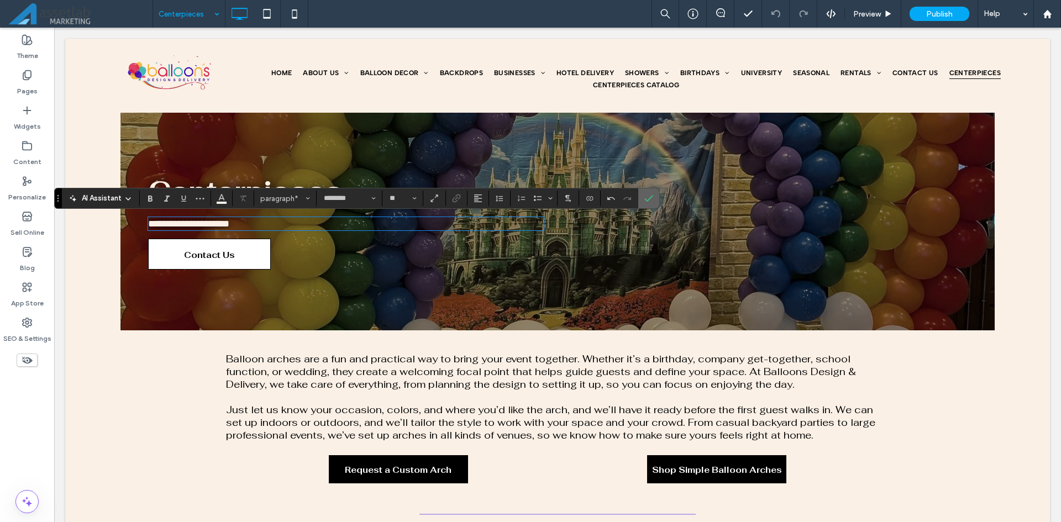
click at [652, 199] on icon "Confirm" at bounding box center [648, 198] width 9 height 9
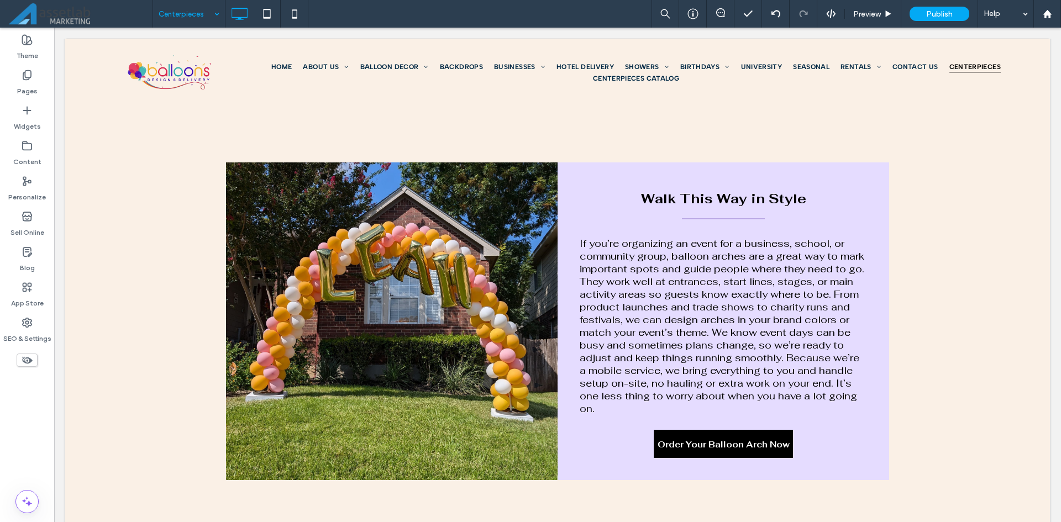
scroll to position [939, 0]
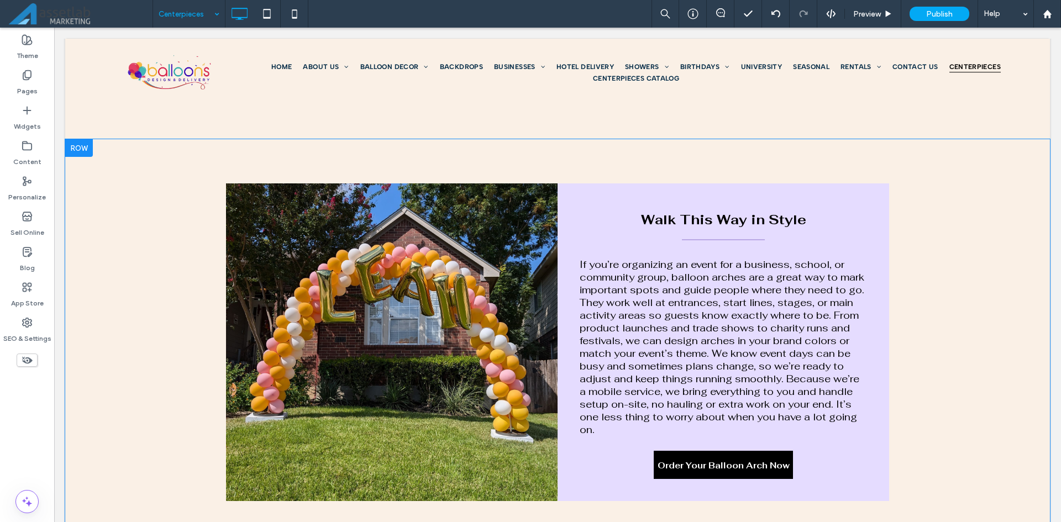
click at [385, 339] on div "Click To Paste" at bounding box center [391, 342] width 331 height 318
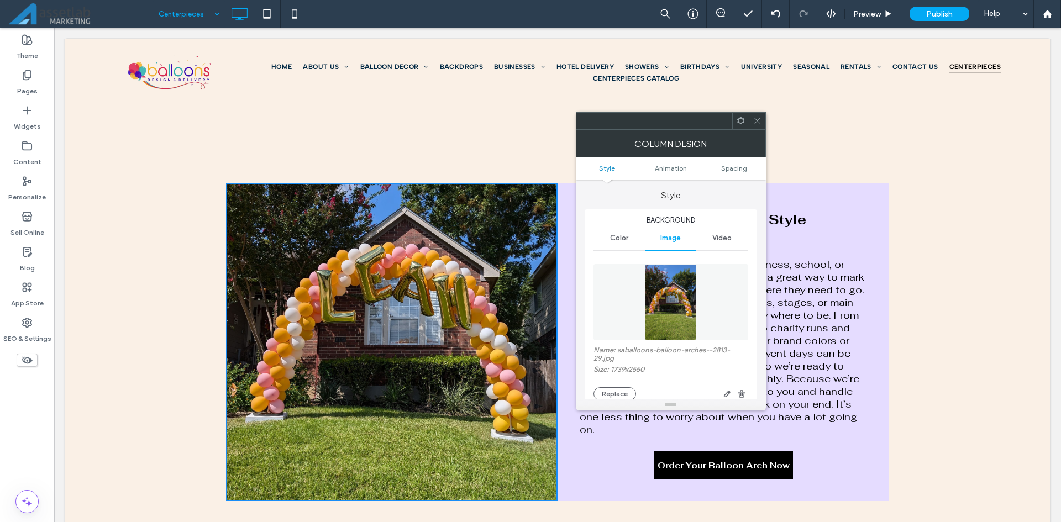
click at [673, 291] on img at bounding box center [670, 302] width 52 height 76
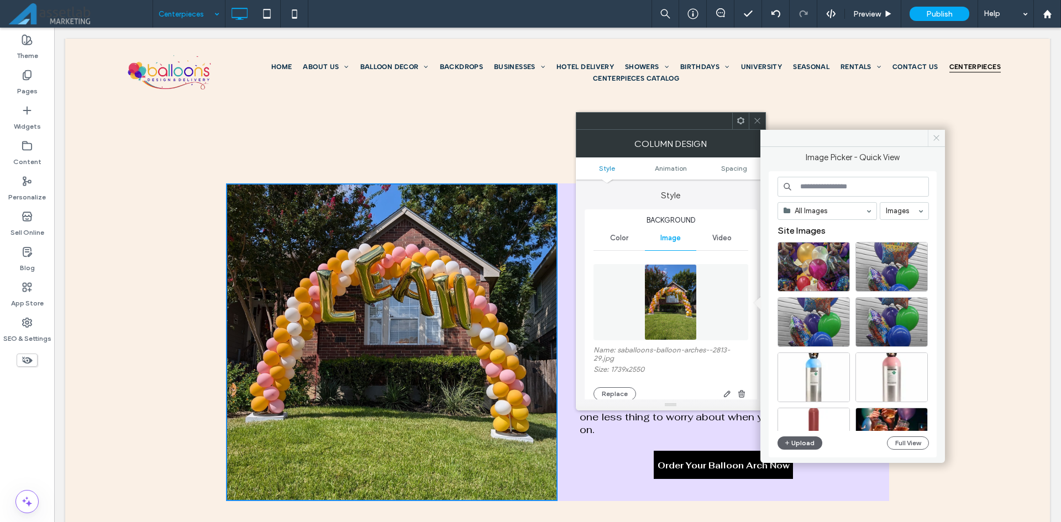
click at [932, 139] on icon at bounding box center [936, 138] width 8 height 8
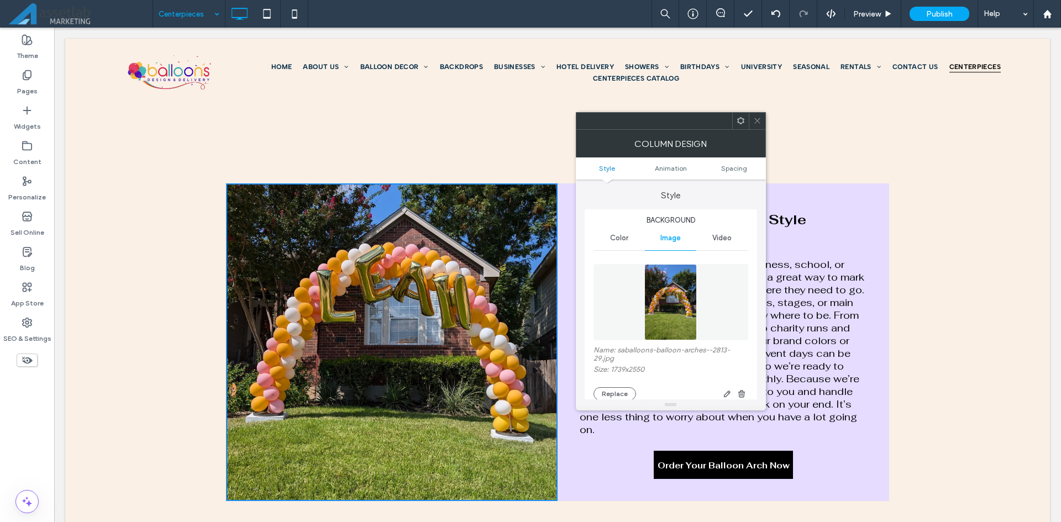
click at [761, 119] on div at bounding box center [757, 121] width 17 height 17
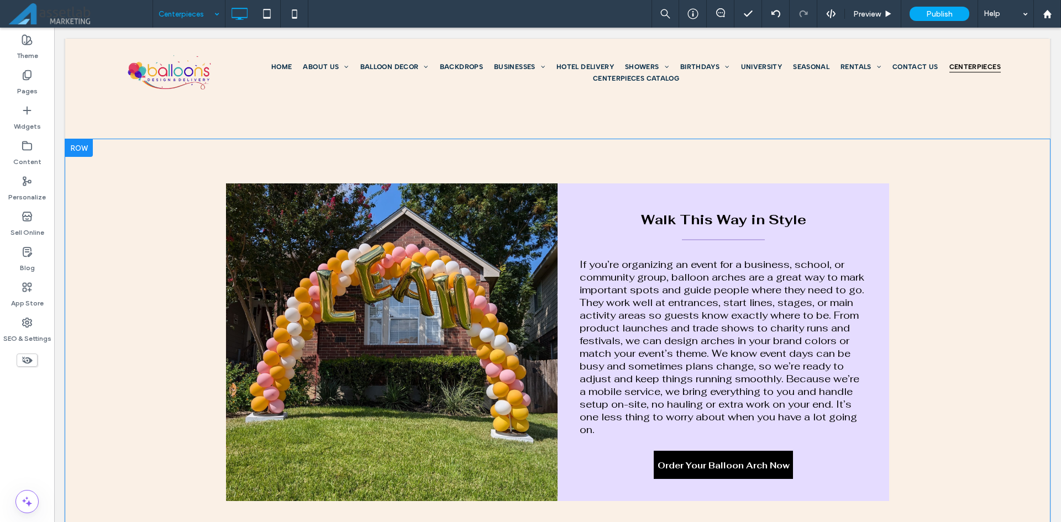
click at [409, 345] on div "Click To Paste" at bounding box center [391, 342] width 331 height 318
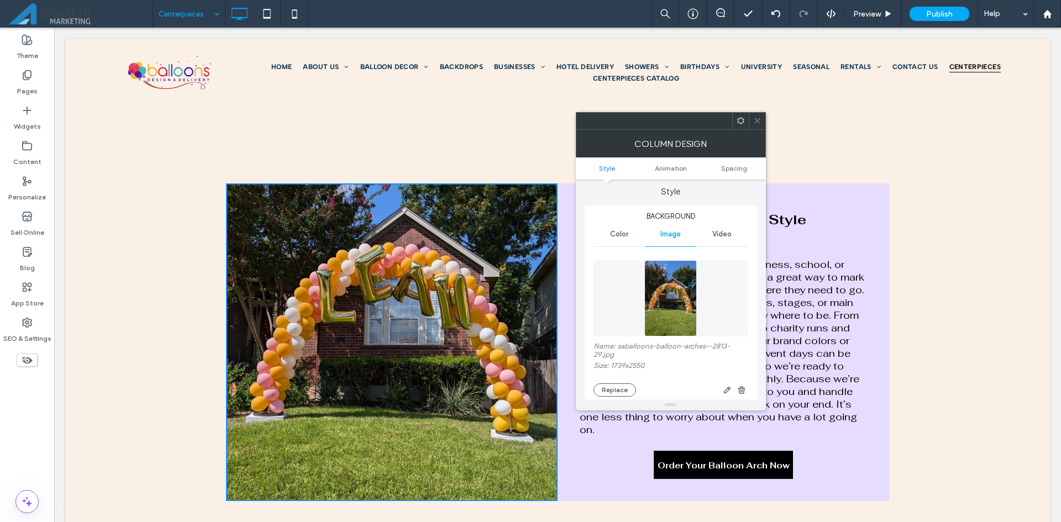
scroll to position [0, 0]
click at [667, 311] on img at bounding box center [670, 302] width 52 height 76
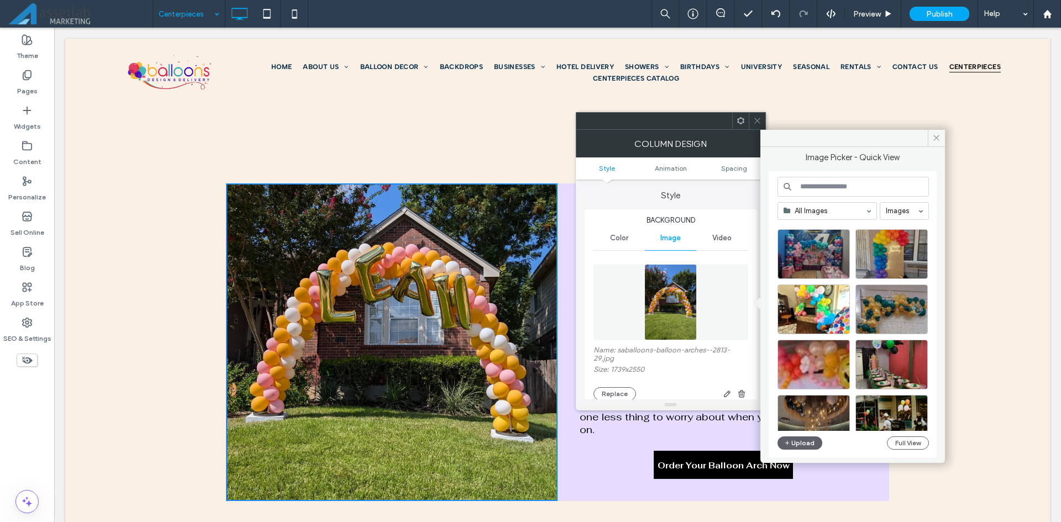
scroll to position [1037, 0]
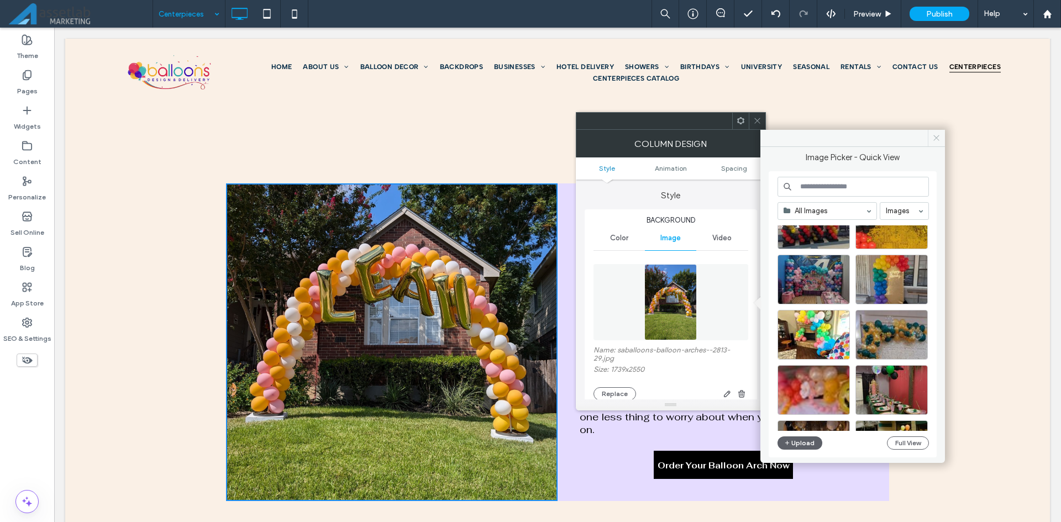
click at [931, 140] on span at bounding box center [935, 138] width 17 height 17
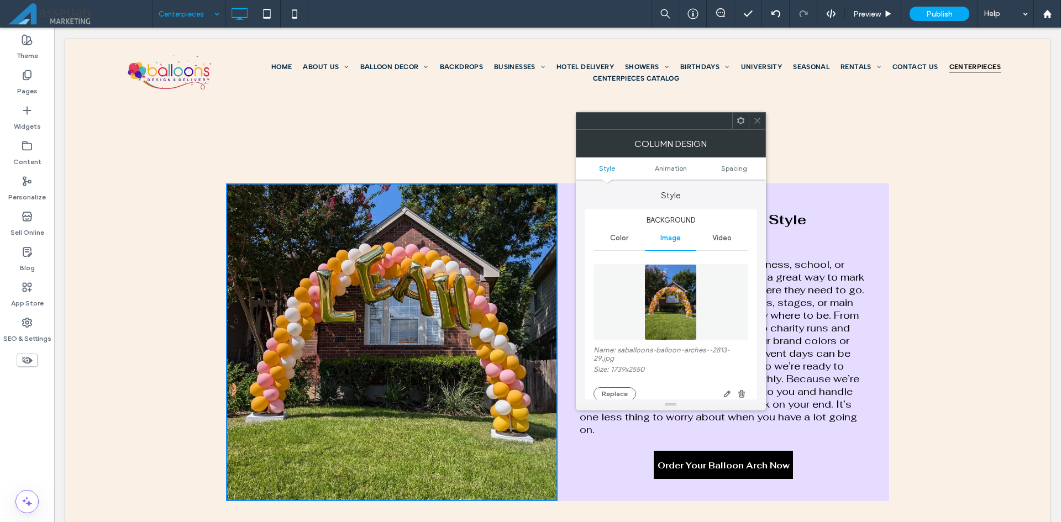
click at [758, 121] on icon at bounding box center [757, 121] width 8 height 8
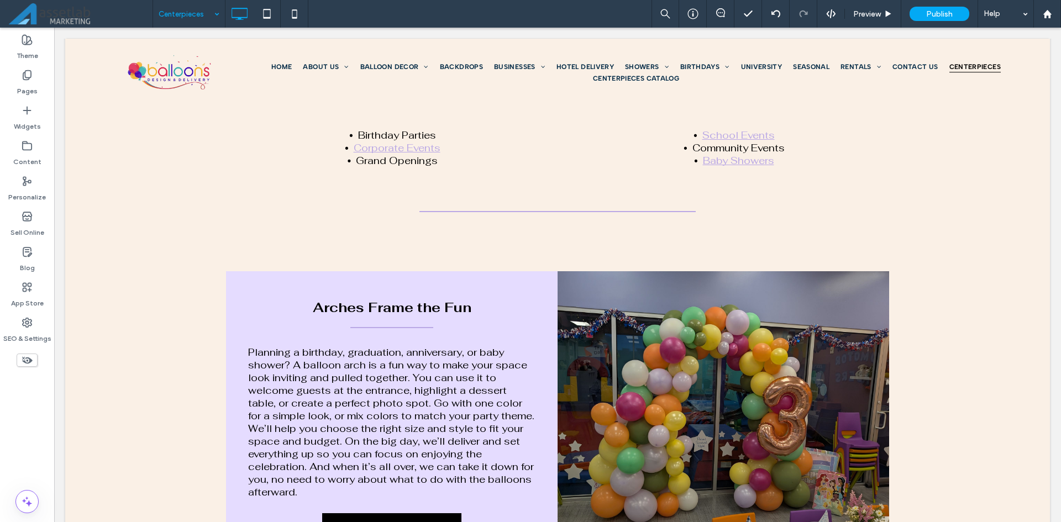
scroll to position [442, 0]
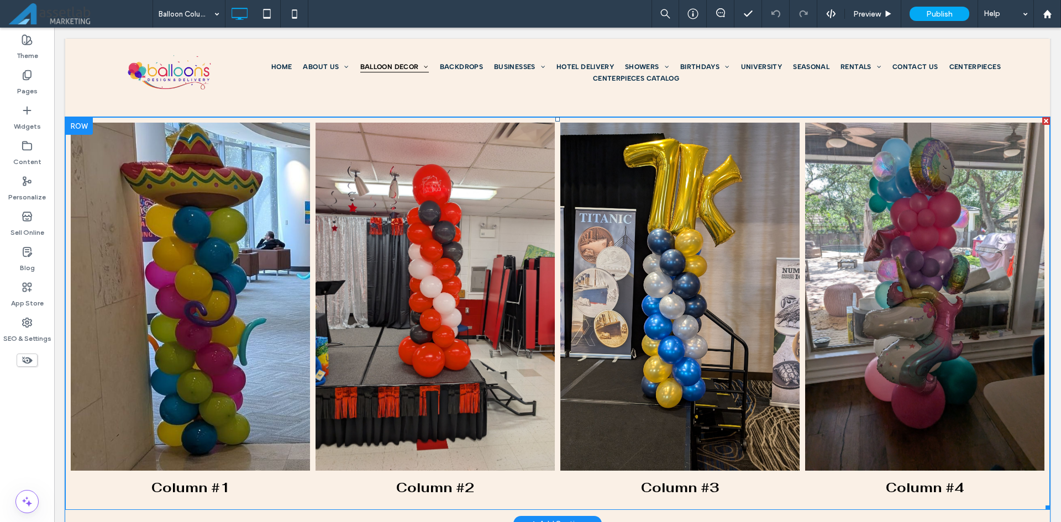
scroll to position [1473, 0]
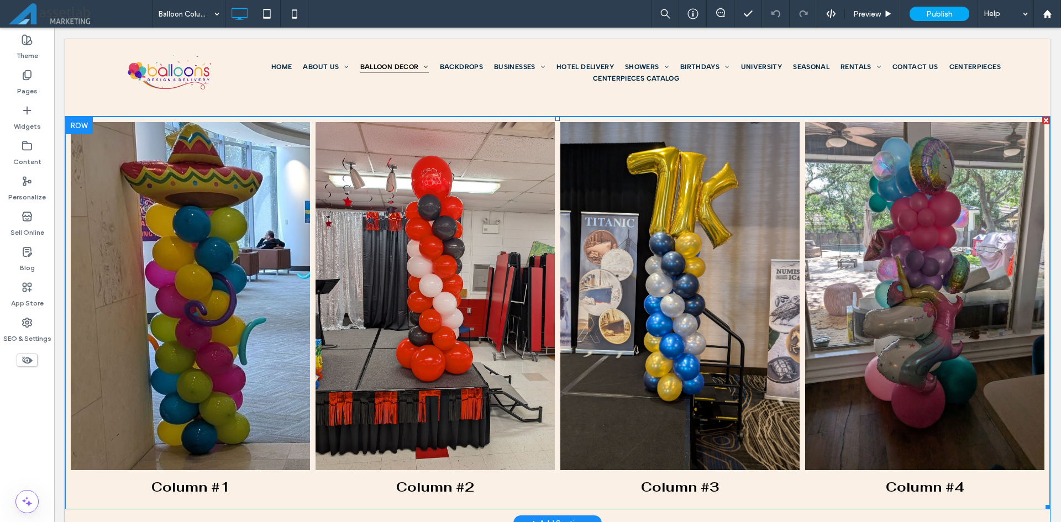
click at [506, 372] on link at bounding box center [435, 296] width 254 height 369
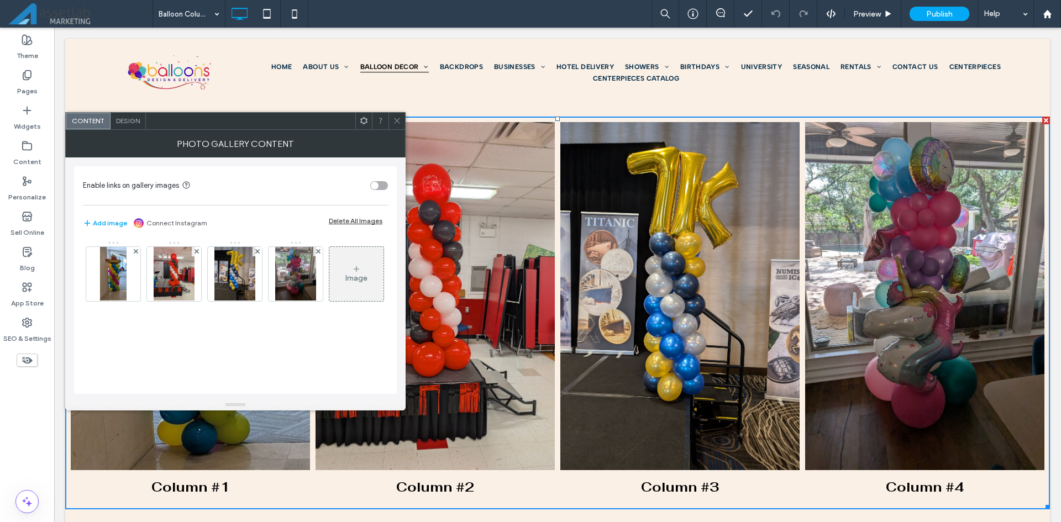
click at [399, 123] on icon at bounding box center [397, 121] width 8 height 8
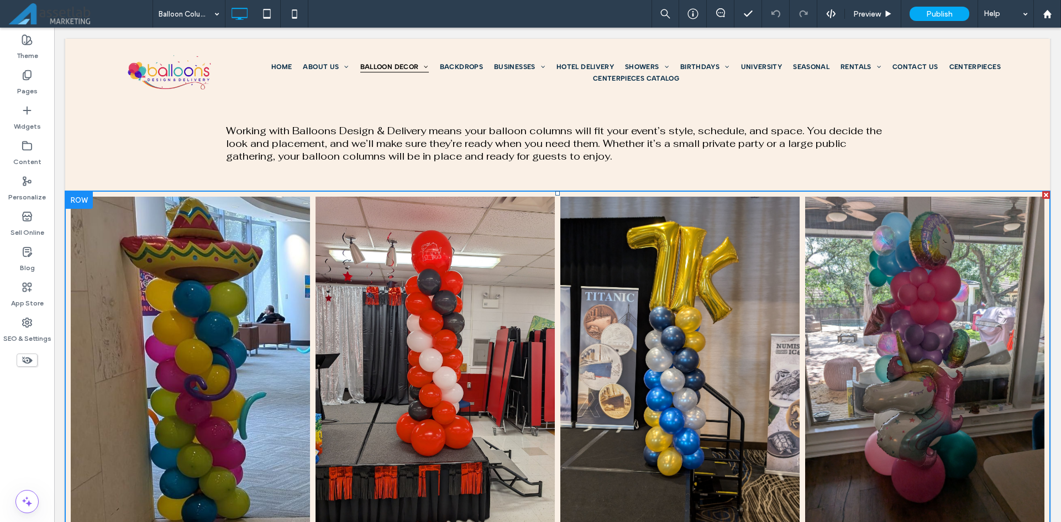
scroll to position [1417, 0]
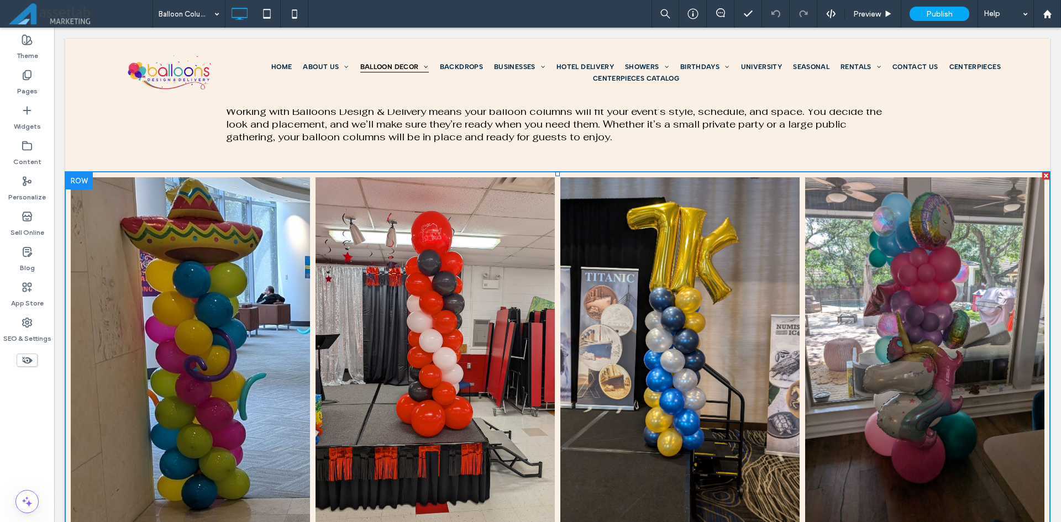
click at [431, 353] on link at bounding box center [435, 351] width 254 height 369
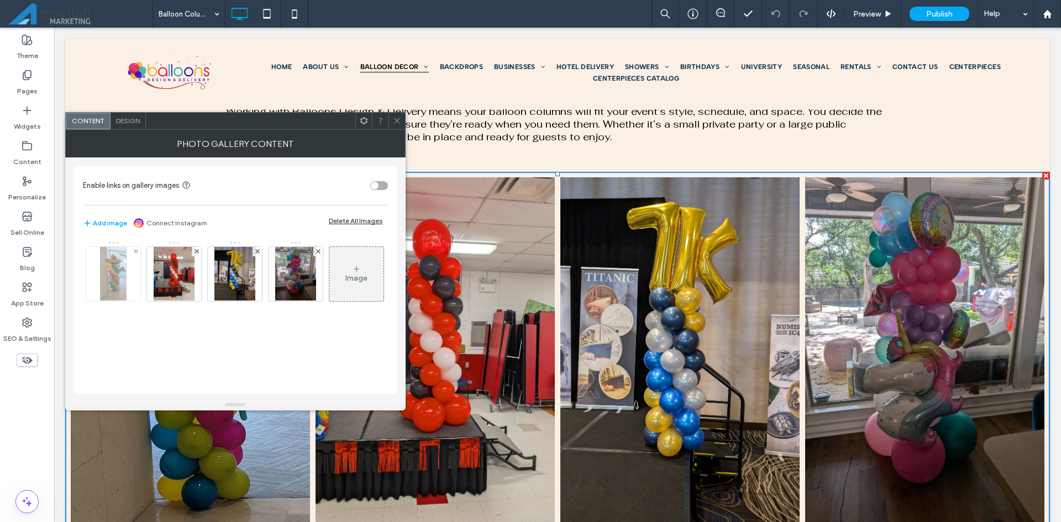
click at [121, 281] on img at bounding box center [113, 274] width 27 height 54
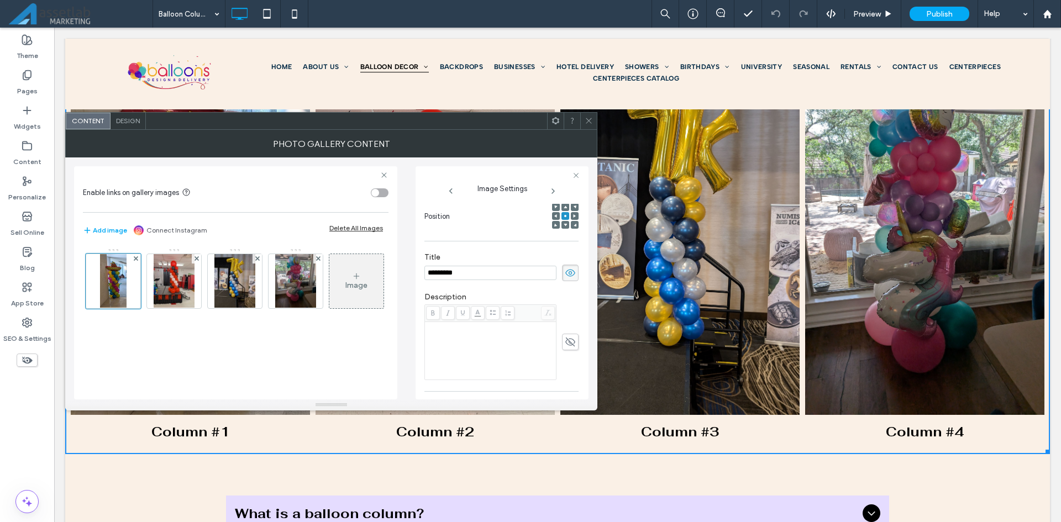
scroll to position [166, 0]
click at [567, 340] on icon at bounding box center [570, 341] width 11 height 12
click at [521, 338] on div "Rich Text Editor" at bounding box center [490, 350] width 128 height 55
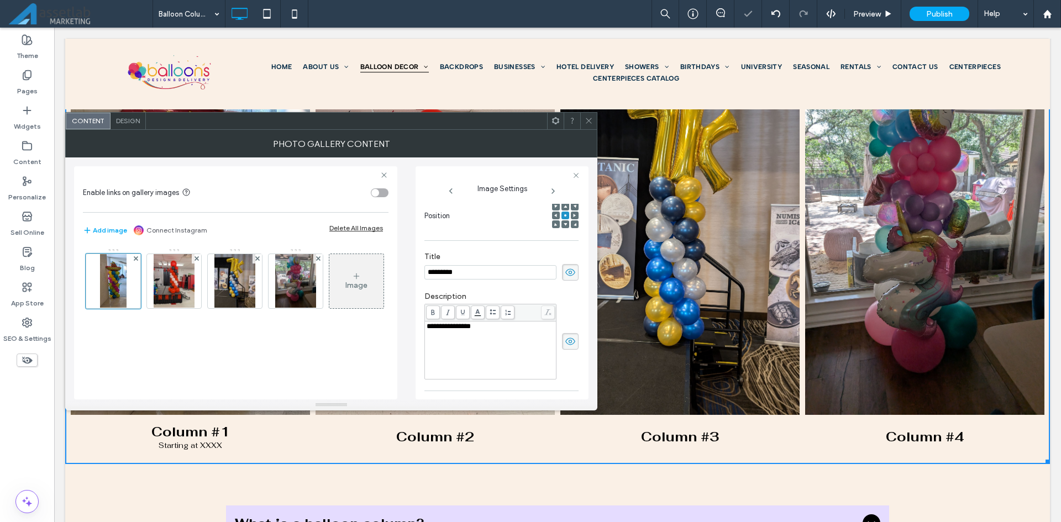
click at [566, 310] on div "**********" at bounding box center [501, 342] width 154 height 76
click at [565, 339] on use at bounding box center [570, 341] width 10 height 7
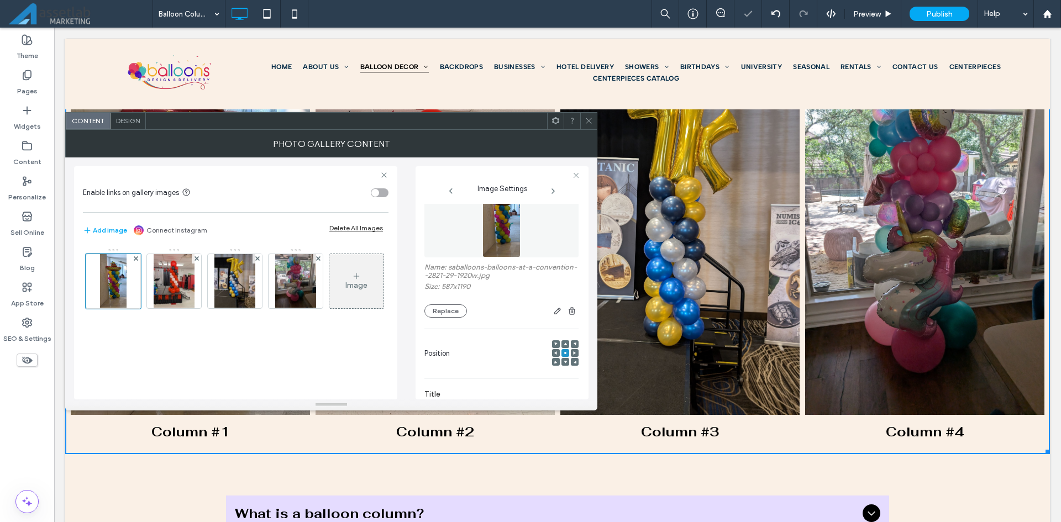
scroll to position [0, 0]
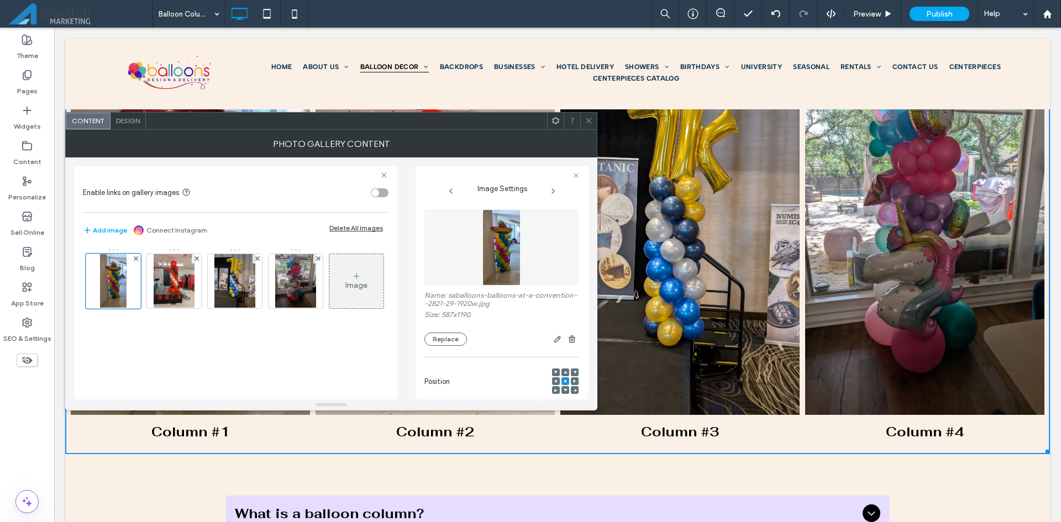
click at [502, 259] on img at bounding box center [501, 247] width 38 height 76
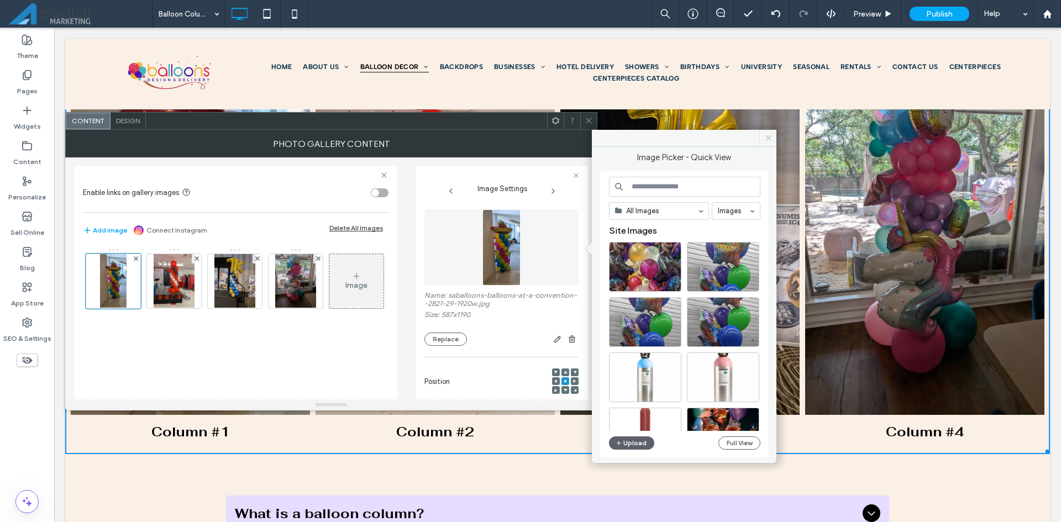
click at [768, 139] on icon at bounding box center [768, 138] width 8 height 8
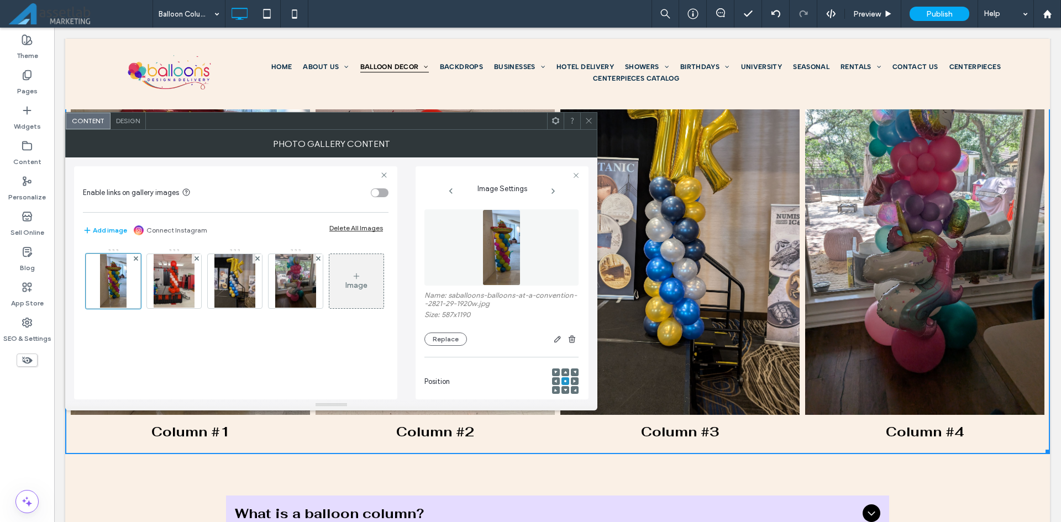
click at [591, 119] on icon at bounding box center [588, 121] width 8 height 8
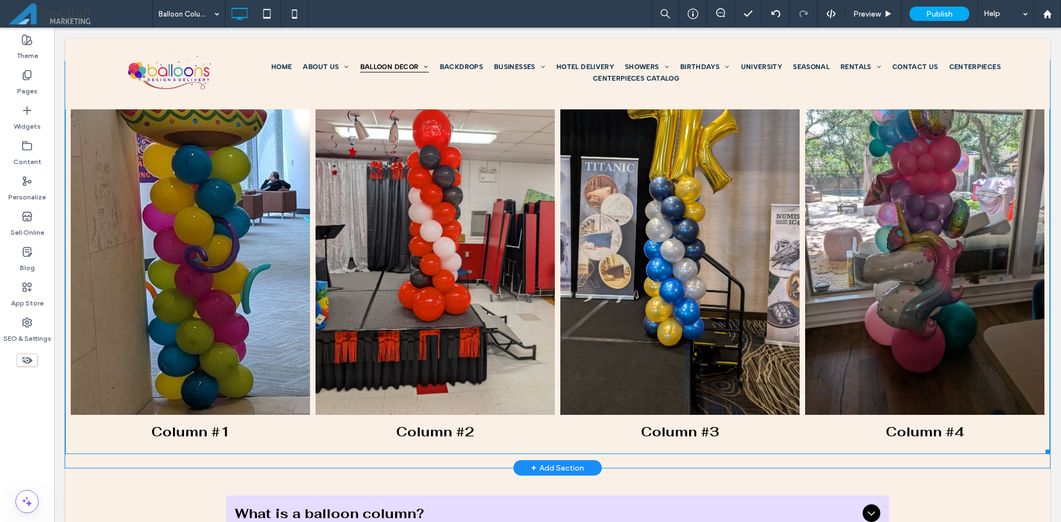
click at [278, 338] on link at bounding box center [191, 240] width 254 height 369
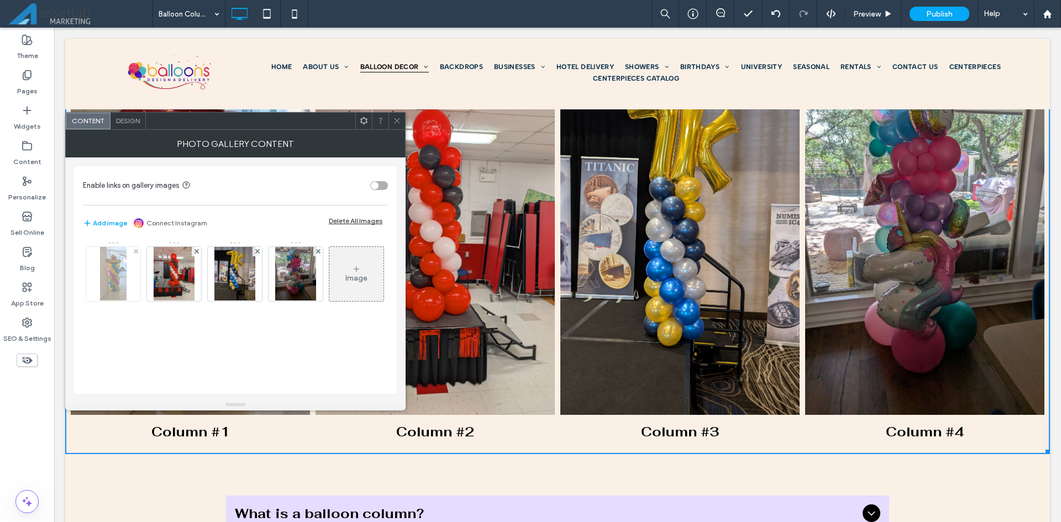
click at [124, 279] on img at bounding box center [113, 274] width 27 height 54
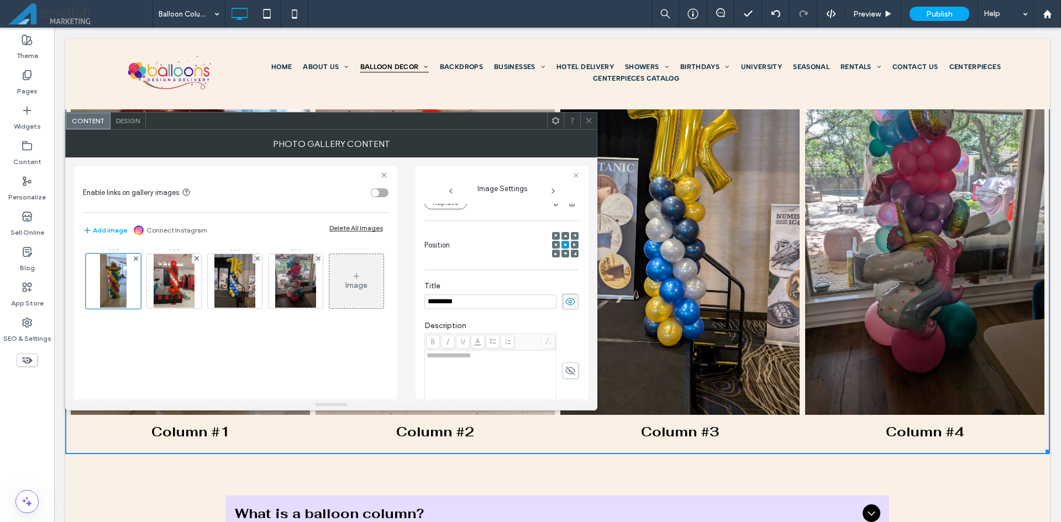
click at [471, 303] on input "*********" at bounding box center [490, 301] width 132 height 14
type input "*********"
click at [491, 275] on div "**********" at bounding box center [501, 313] width 154 height 492
click at [406, 278] on div "**********" at bounding box center [331, 278] width 514 height 242
click at [592, 119] on icon at bounding box center [588, 121] width 8 height 8
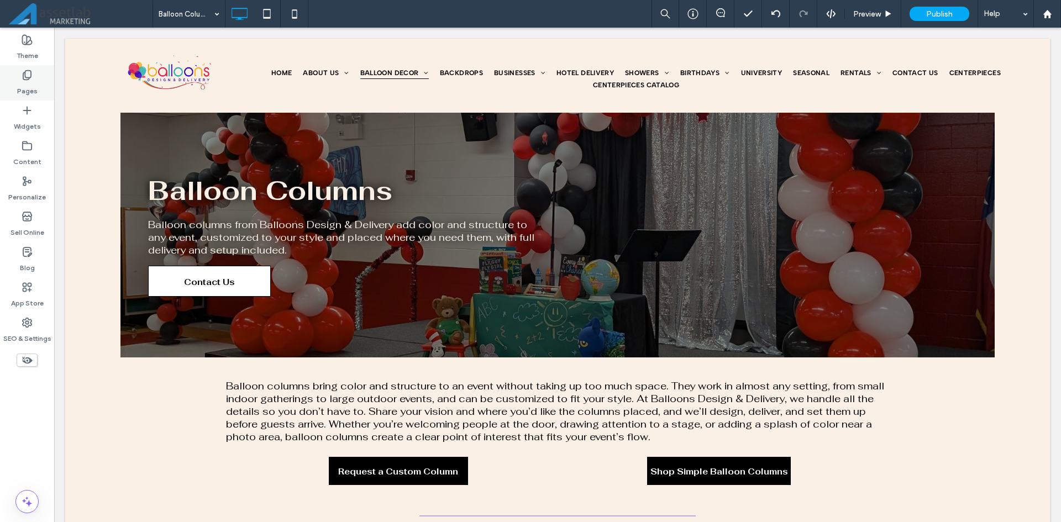
click at [44, 84] on div "Pages" at bounding box center [27, 82] width 54 height 35
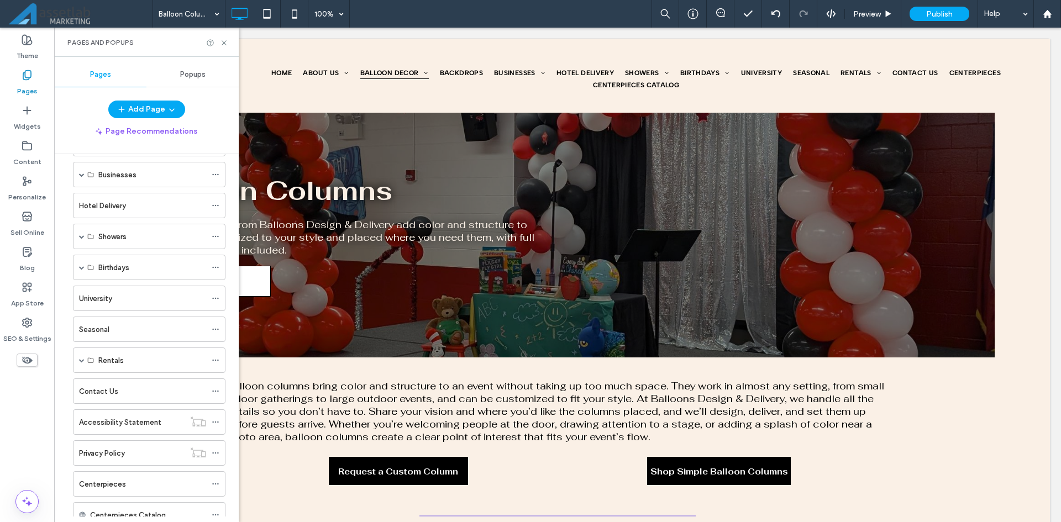
scroll to position [301, 0]
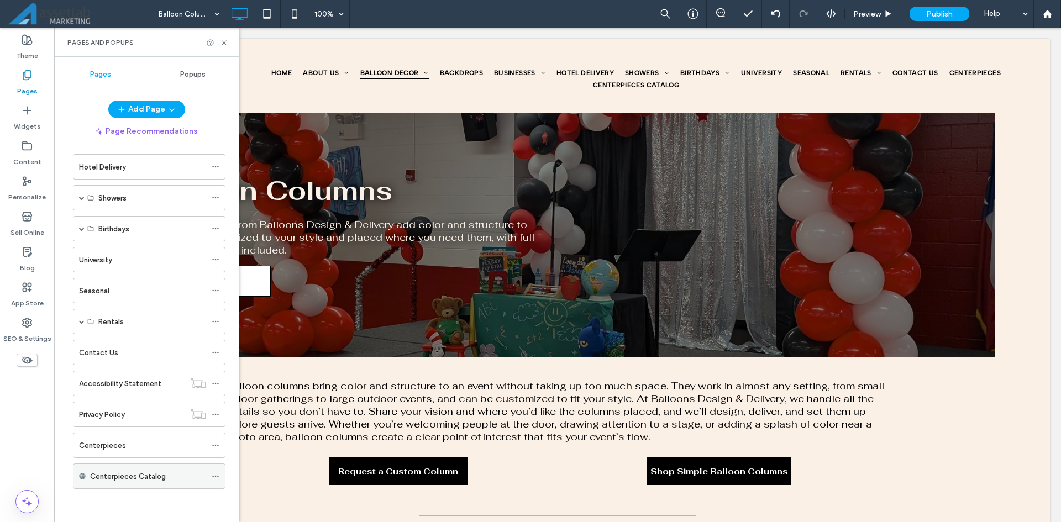
click at [213, 472] on icon at bounding box center [216, 476] width 8 height 8
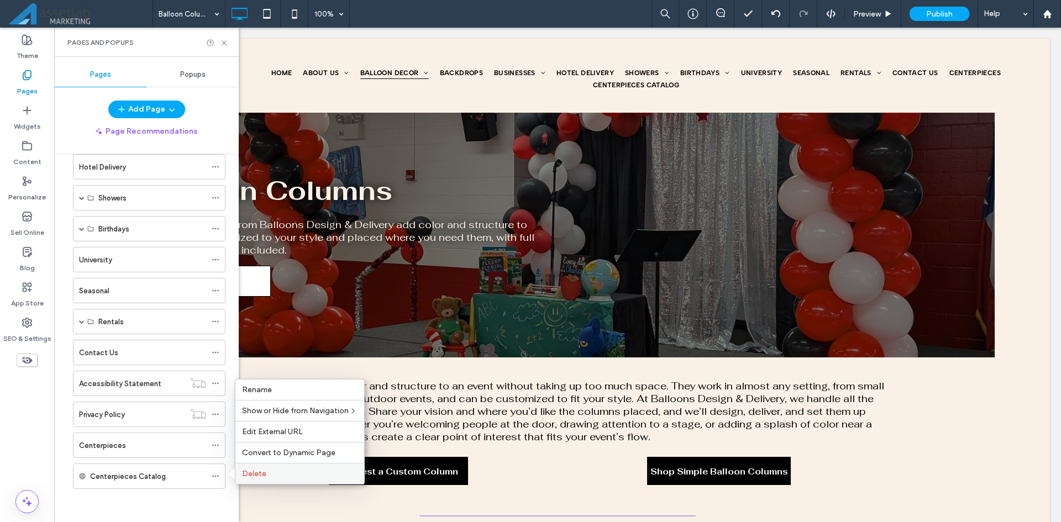
click at [255, 470] on span "Delete" at bounding box center [254, 473] width 24 height 9
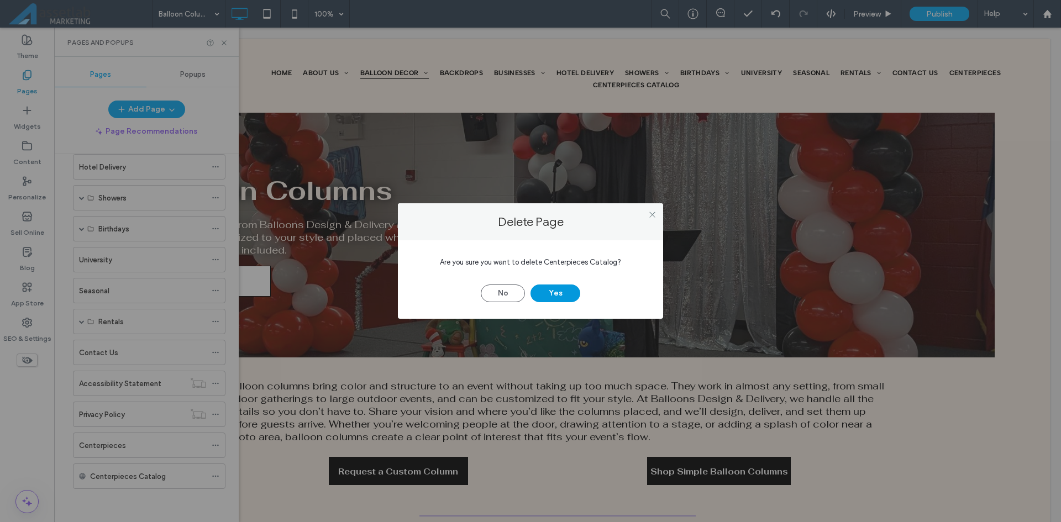
click at [559, 289] on button "Yes" at bounding box center [555, 293] width 50 height 18
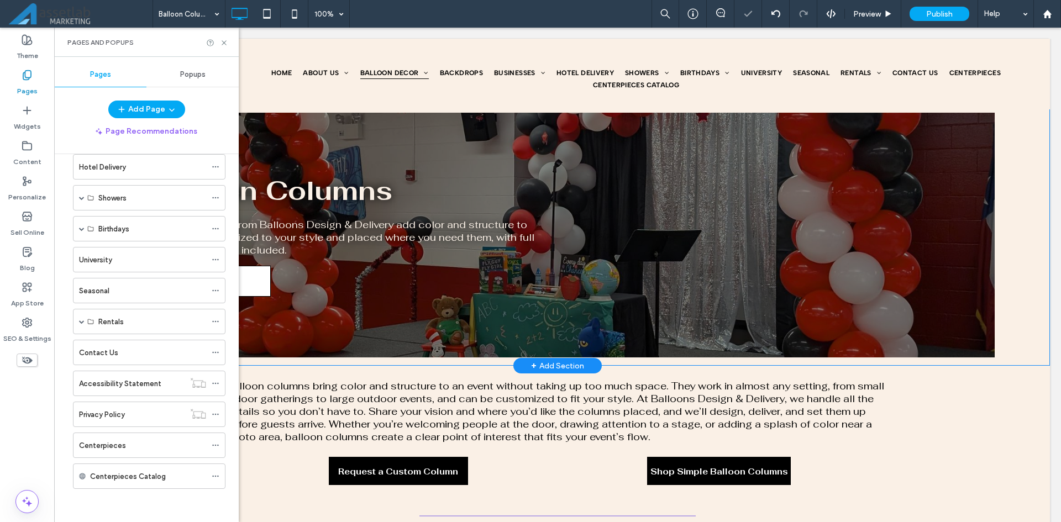
scroll to position [270, 0]
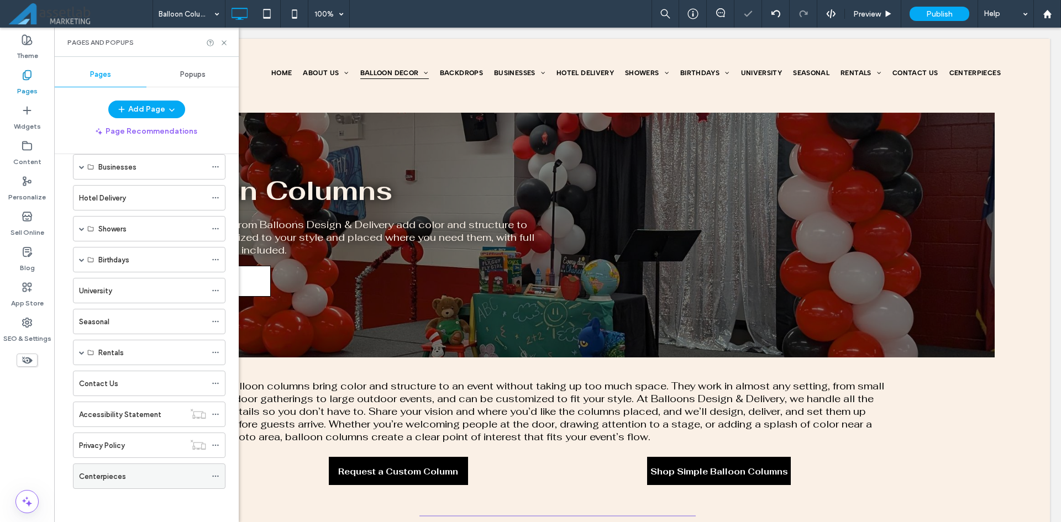
click at [217, 476] on icon at bounding box center [216, 476] width 8 height 8
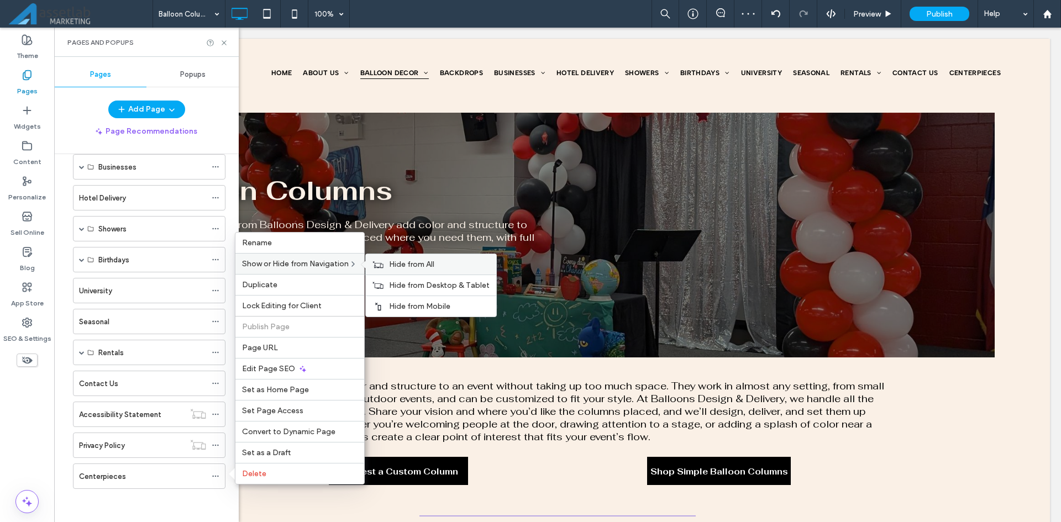
click at [399, 264] on span "Hide from All" at bounding box center [411, 264] width 45 height 9
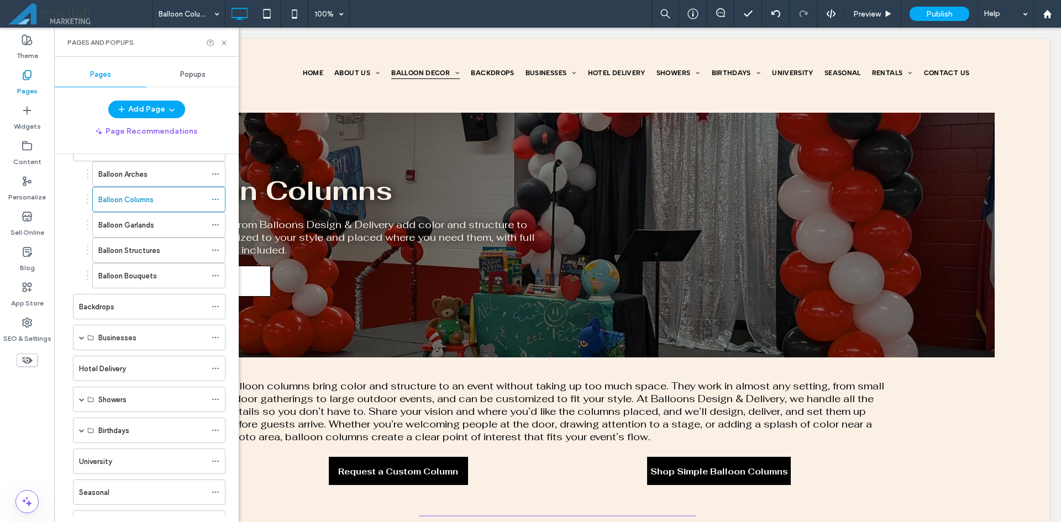
scroll to position [0, 0]
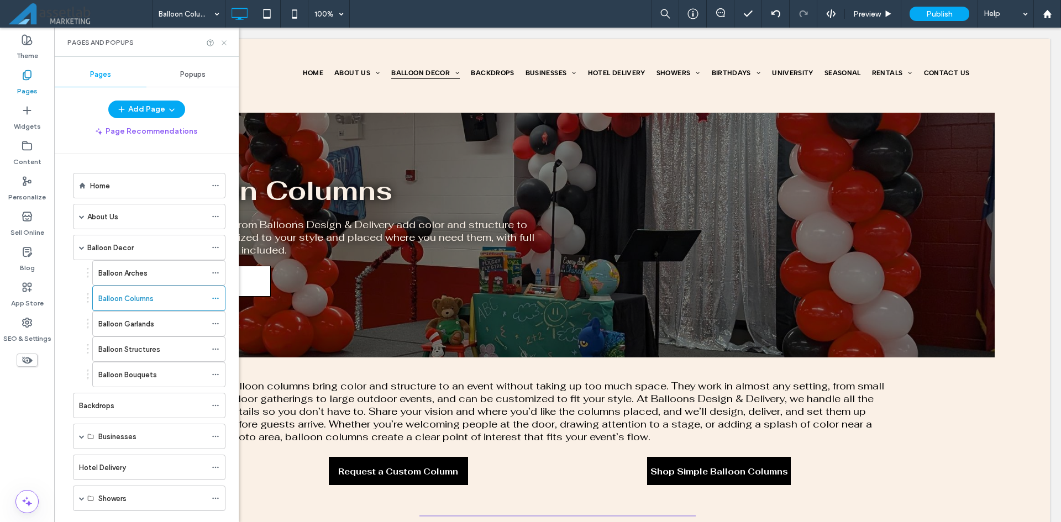
click at [225, 44] on icon at bounding box center [224, 43] width 8 height 8
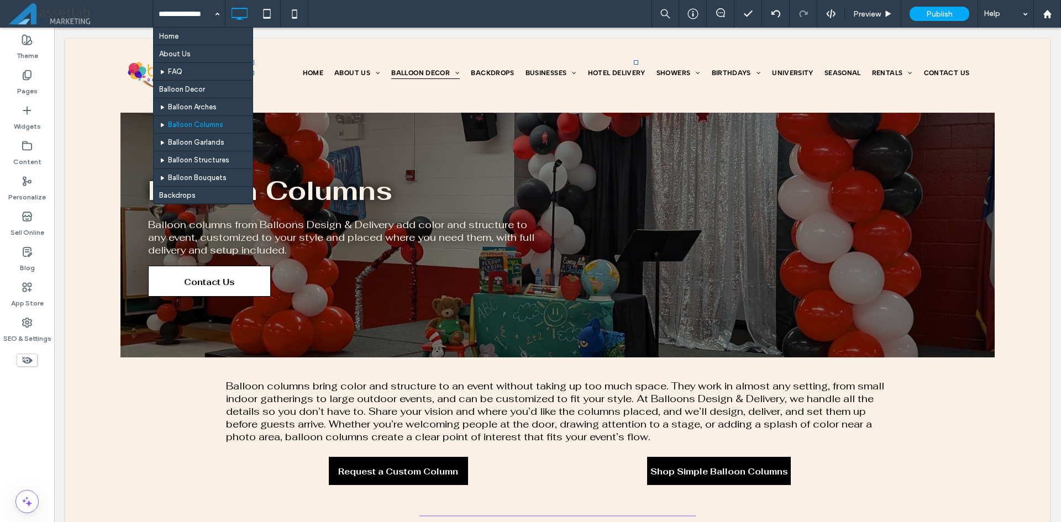
click at [444, 27] on div "Home About Us FAQ Balloon Decor Balloon Arches Balloon Columns Balloon Garlands…" at bounding box center [606, 14] width 908 height 28
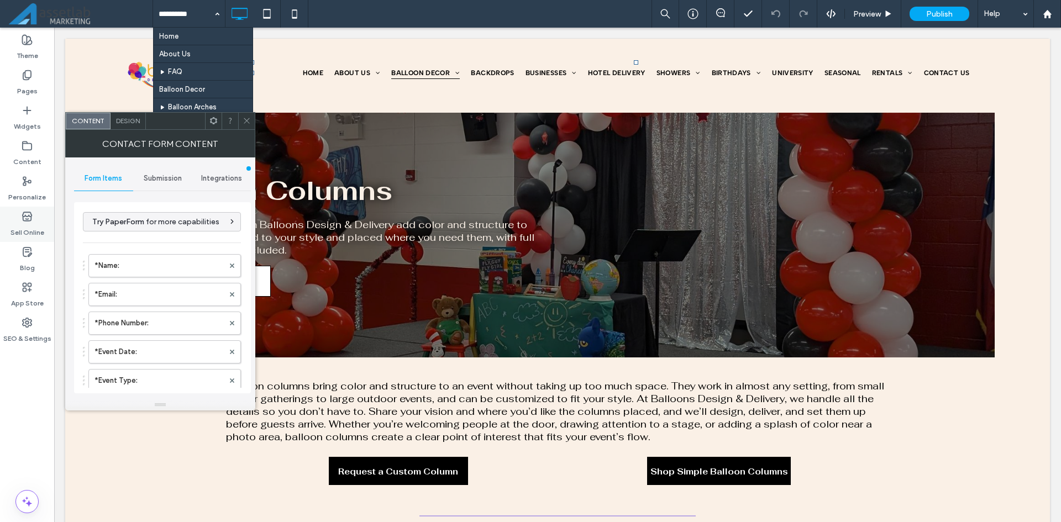
type input "**********"
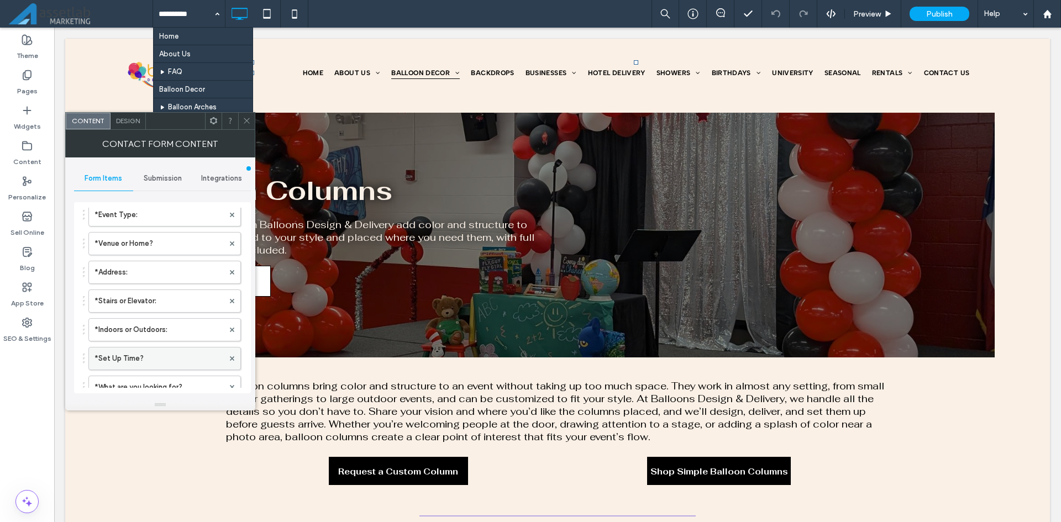
click at [144, 359] on label "*Set Up Time?" at bounding box center [158, 358] width 129 height 22
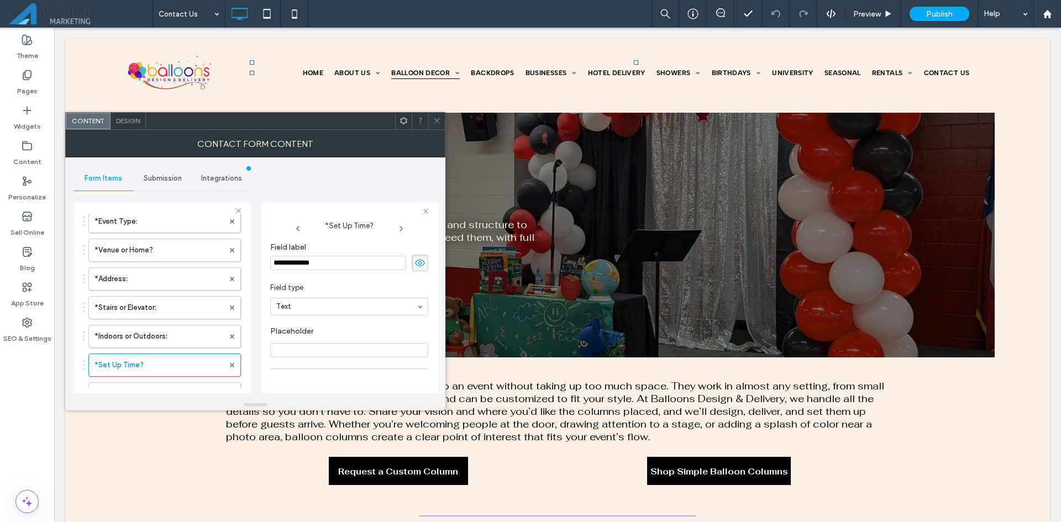
click at [329, 262] on input "**********" at bounding box center [338, 263] width 136 height 14
click at [349, 262] on input "**********" at bounding box center [338, 263] width 136 height 14
type input "**********"
click at [367, 198] on div "**********" at bounding box center [349, 295] width 177 height 205
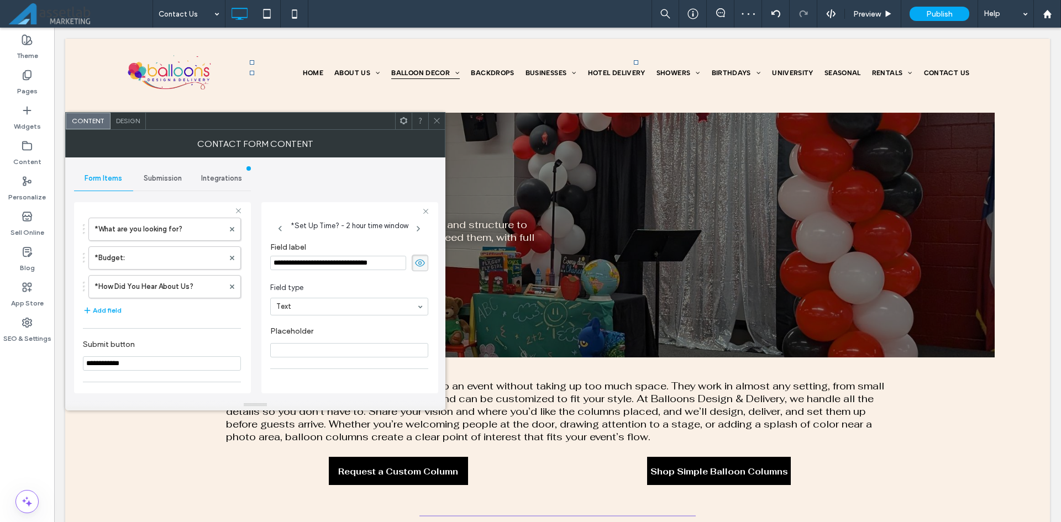
scroll to position [331, 0]
click at [109, 311] on button "Add field" at bounding box center [102, 309] width 39 height 13
type input "*"
click at [296, 268] on input "*********" at bounding box center [338, 263] width 136 height 14
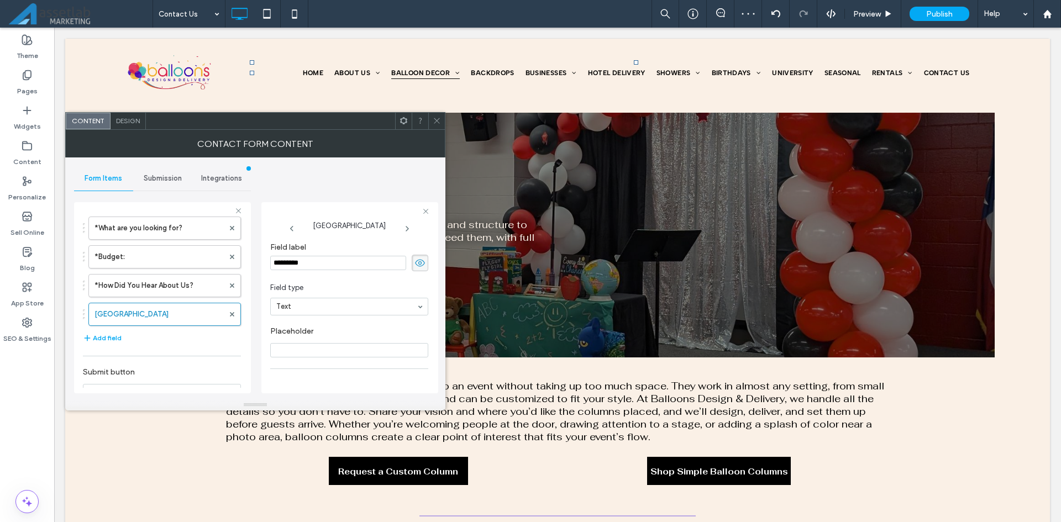
click at [296, 268] on input "*********" at bounding box center [338, 263] width 136 height 14
type input "*"
type input "**********"
click at [358, 277] on section "Field type Text" at bounding box center [349, 299] width 158 height 44
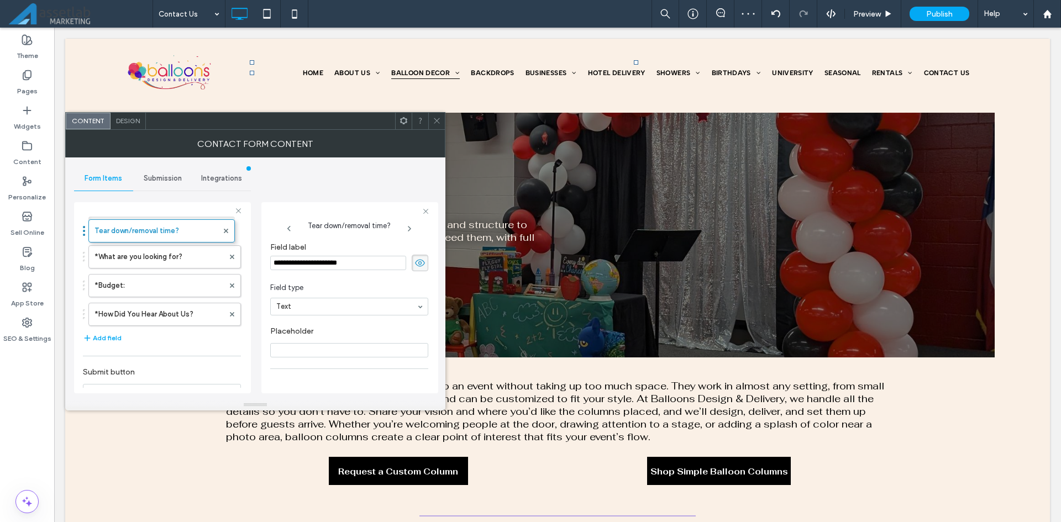
scroll to position [303, 0]
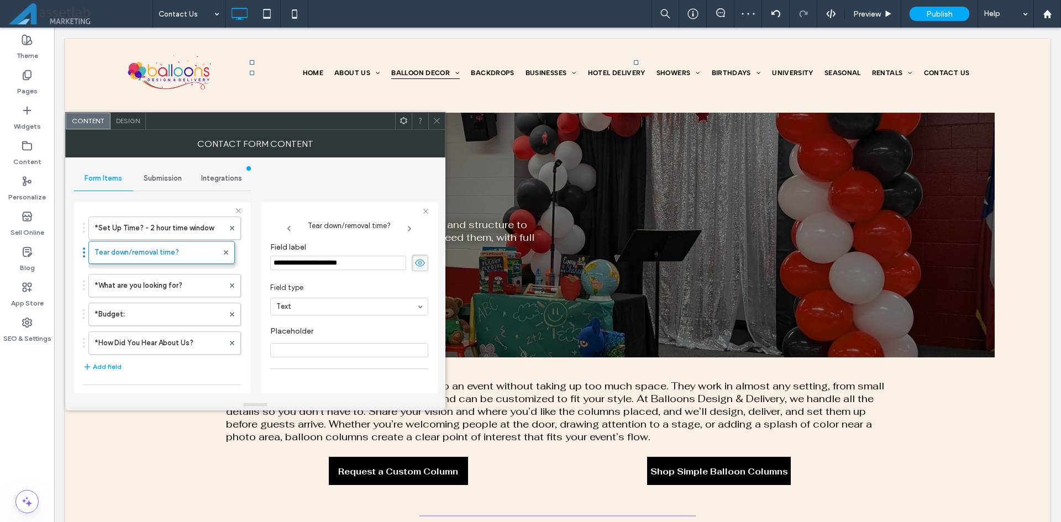
drag, startPoint x: 171, startPoint y: 312, endPoint x: 190, endPoint y: 210, distance: 104.0
click at [195, 231] on label "*Set Up Time? - 2 hour time window" at bounding box center [158, 228] width 129 height 22
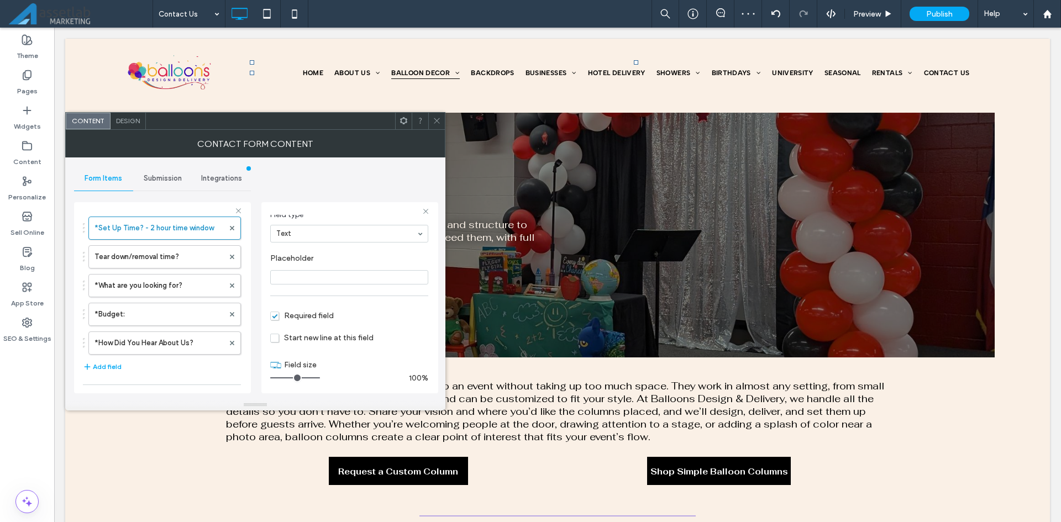
scroll to position [77, 0]
click at [289, 375] on input "range" at bounding box center [295, 373] width 50 height 1
type input "*"
click at [294, 374] on input "range" at bounding box center [295, 373] width 50 height 1
drag, startPoint x: 365, startPoint y: 173, endPoint x: 378, endPoint y: 151, distance: 26.1
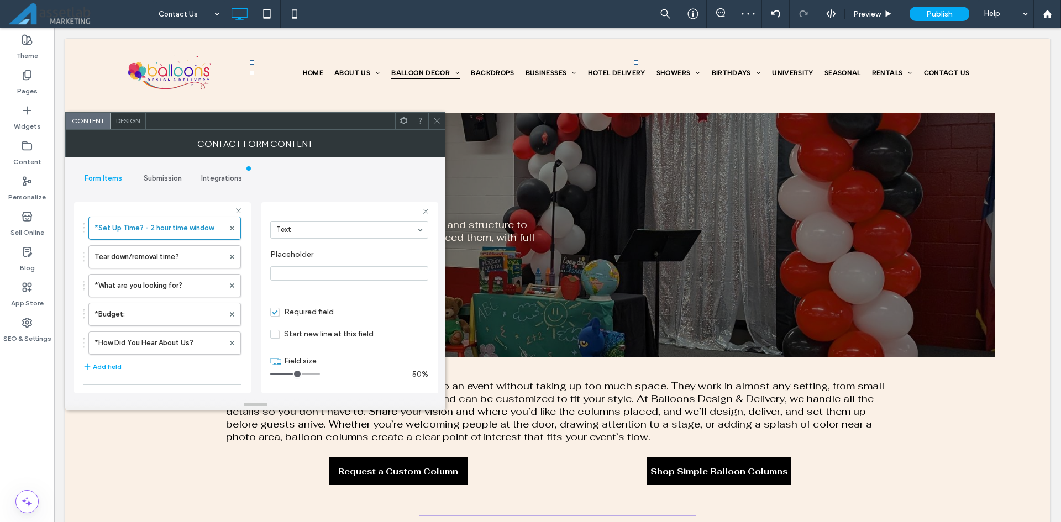
click at [365, 172] on div "**********" at bounding box center [255, 278] width 362 height 242
click at [165, 178] on span "Submission" at bounding box center [163, 178] width 38 height 9
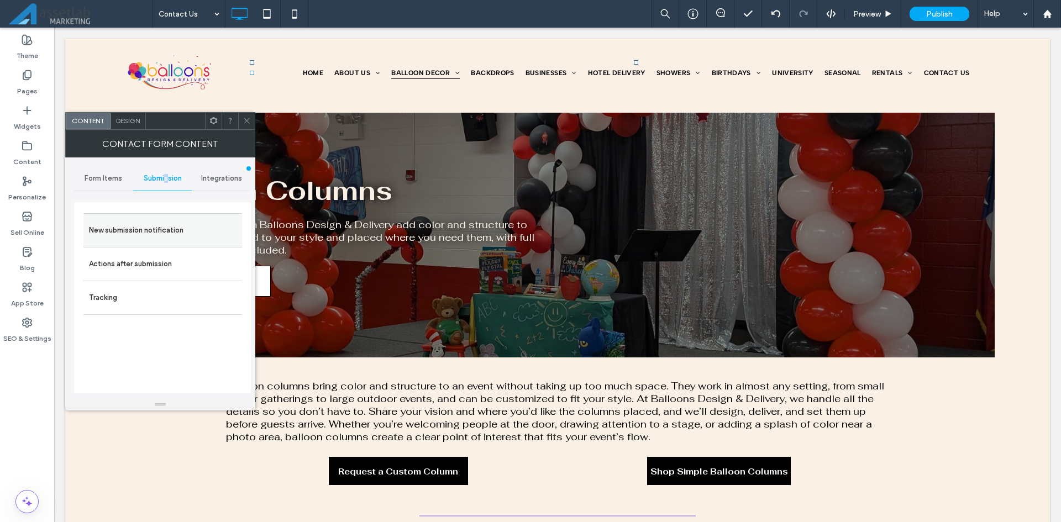
click at [187, 236] on label "New submission notification" at bounding box center [162, 230] width 147 height 22
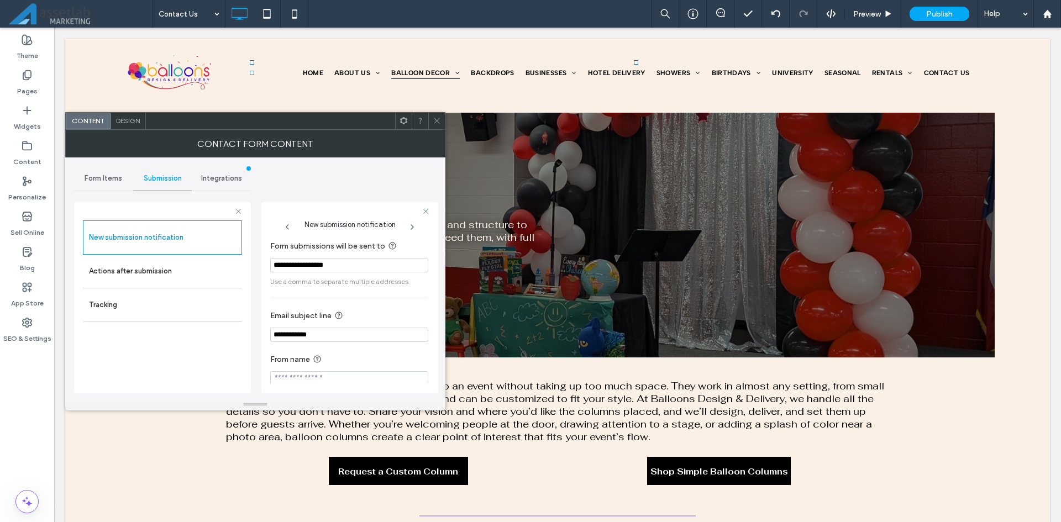
click at [293, 338] on input "**********" at bounding box center [349, 335] width 158 height 14
type input "**********"
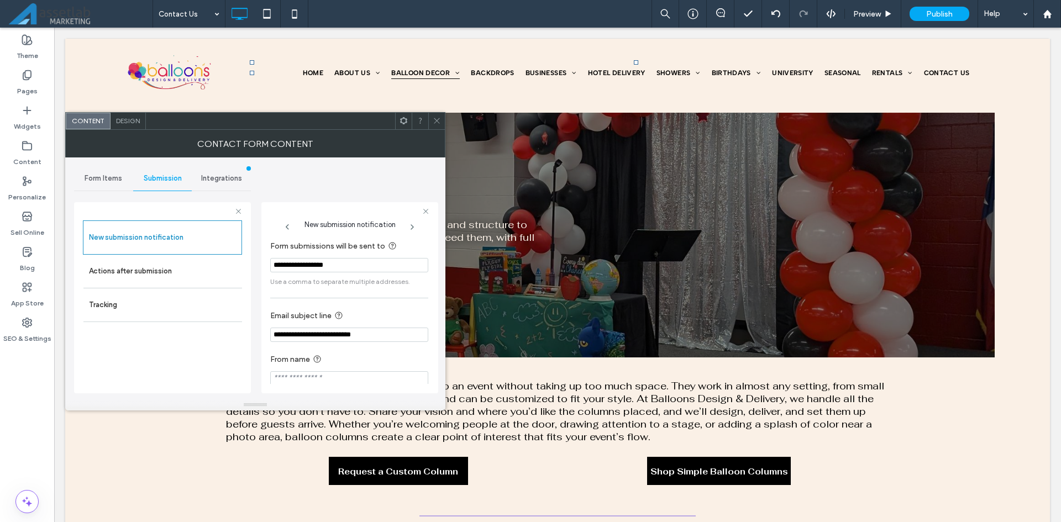
click at [276, 378] on input "From name" at bounding box center [349, 378] width 158 height 14
type input "**********"
click at [382, 354] on label "From name" at bounding box center [347, 359] width 154 height 14
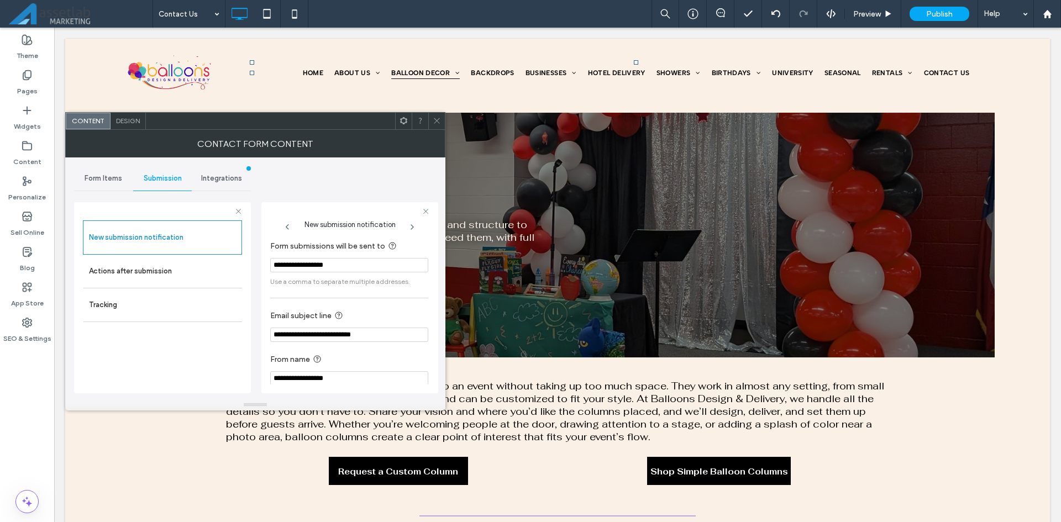
click at [379, 283] on span "Use a comma to separate multiple addresses." at bounding box center [349, 282] width 158 height 10
click at [358, 162] on div "**********" at bounding box center [255, 278] width 362 height 242
click at [294, 181] on div "**********" at bounding box center [255, 278] width 362 height 242
click at [438, 122] on use at bounding box center [437, 121] width 6 height 6
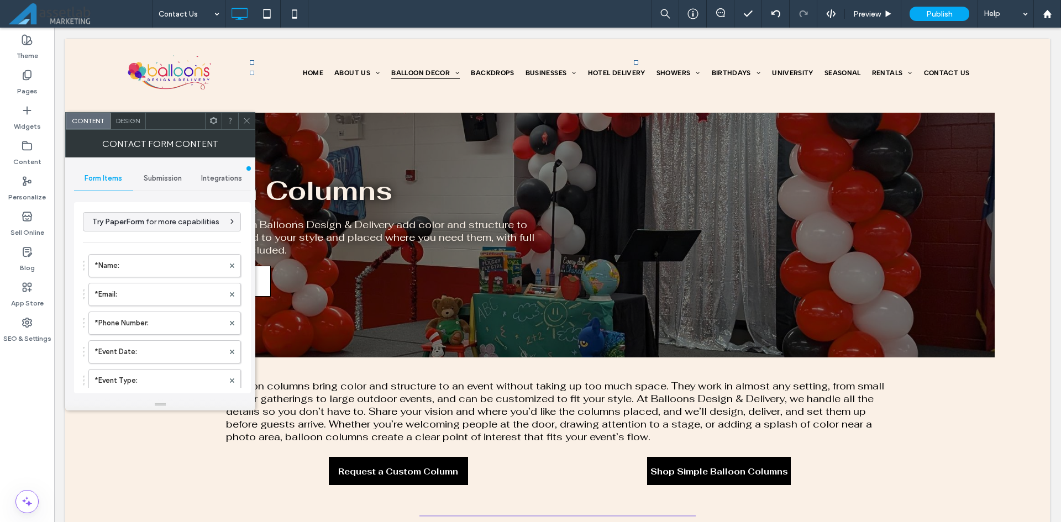
click at [211, 122] on use at bounding box center [213, 120] width 7 height 7
click at [252, 128] on div at bounding box center [246, 121] width 17 height 17
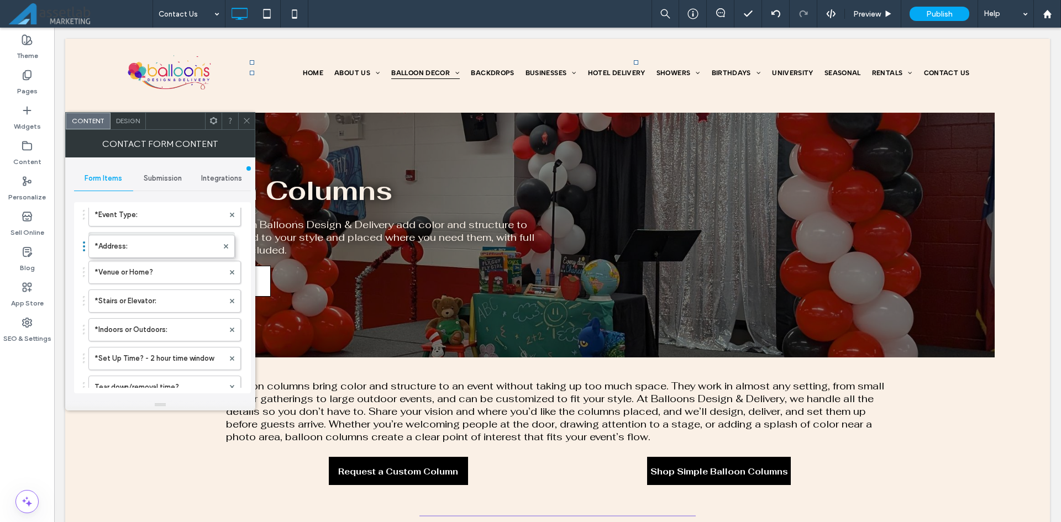
drag, startPoint x: 143, startPoint y: 272, endPoint x: 147, endPoint y: 233, distance: 39.5
click at [154, 271] on label "*Venue or Home?" at bounding box center [158, 272] width 129 height 22
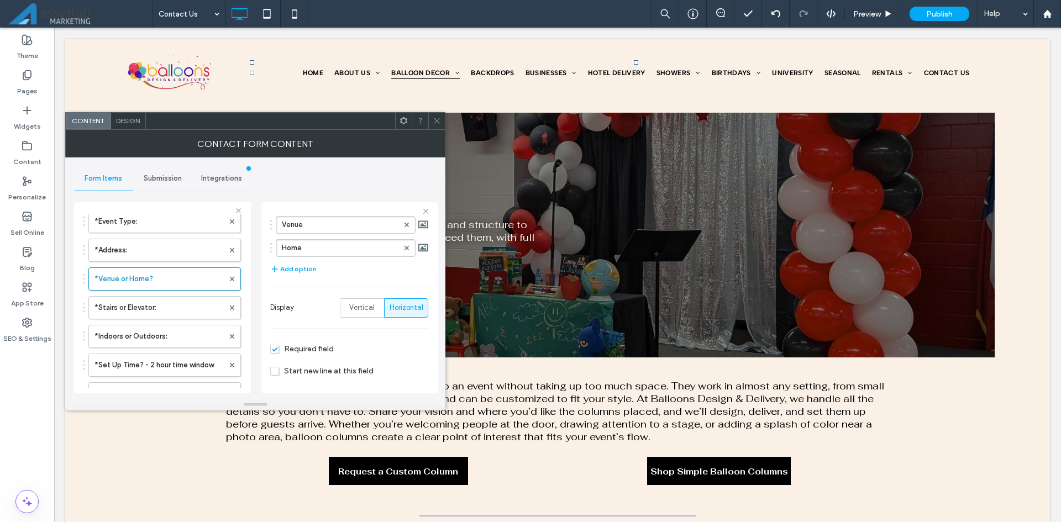
scroll to position [147, 0]
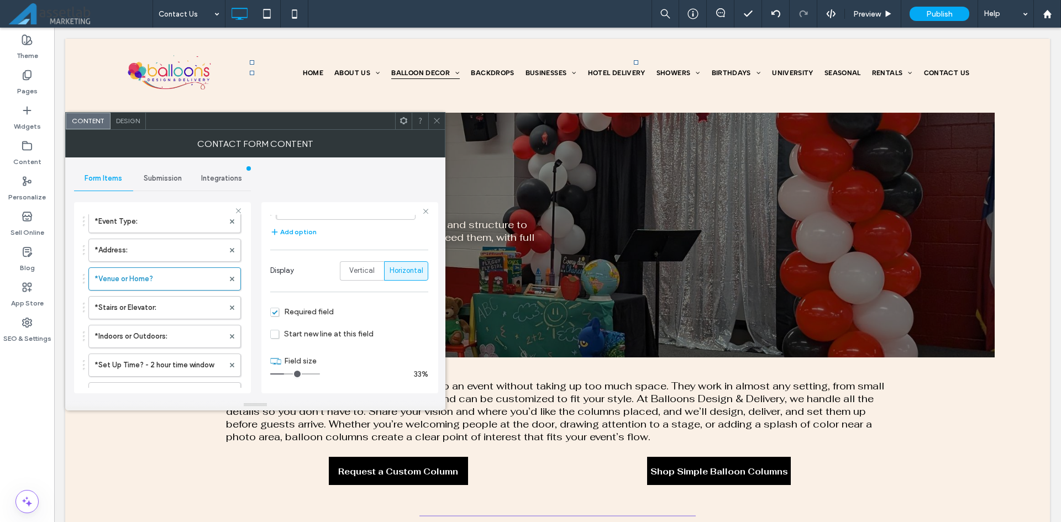
click at [284, 374] on input "range" at bounding box center [295, 373] width 50 height 1
click at [159, 307] on label "*Stairs or Elevator:" at bounding box center [158, 308] width 129 height 22
drag, startPoint x: 292, startPoint y: 375, endPoint x: 286, endPoint y: 376, distance: 6.3
click at [286, 375] on input "range" at bounding box center [295, 373] width 50 height 1
click at [194, 333] on label "*Indoors or Outdoors:" at bounding box center [158, 336] width 129 height 22
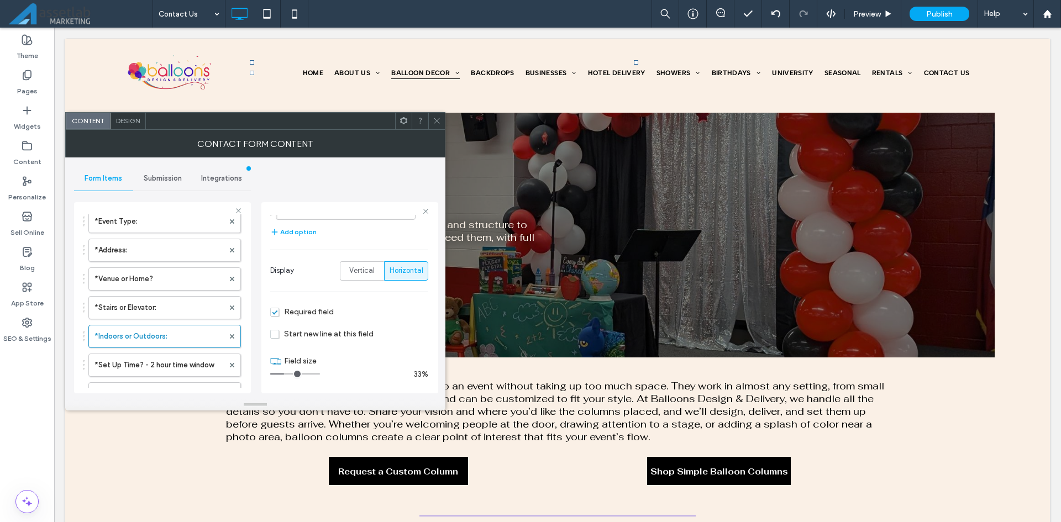
click at [286, 374] on input "range" at bounding box center [295, 373] width 50 height 1
click at [181, 275] on label "*Venue or Home?" at bounding box center [158, 279] width 129 height 22
click at [286, 374] on input "range" at bounding box center [295, 373] width 50 height 1
click at [184, 245] on label "*Address:" at bounding box center [158, 250] width 129 height 22
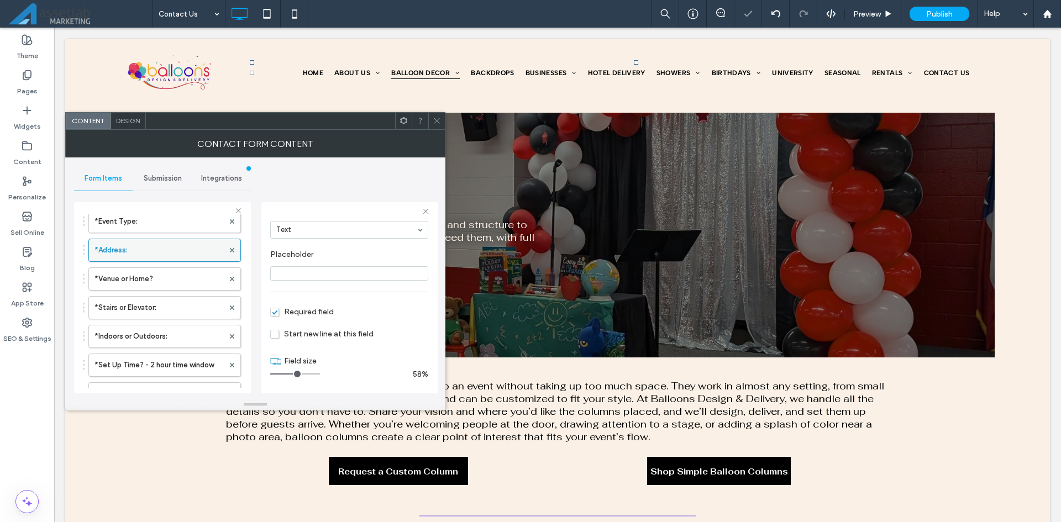
scroll to position [77, 0]
drag, startPoint x: 299, startPoint y: 374, endPoint x: 324, endPoint y: 376, distance: 25.5
type input "**"
click at [320, 375] on input "range" at bounding box center [295, 373] width 50 height 1
click at [435, 119] on icon at bounding box center [437, 121] width 8 height 8
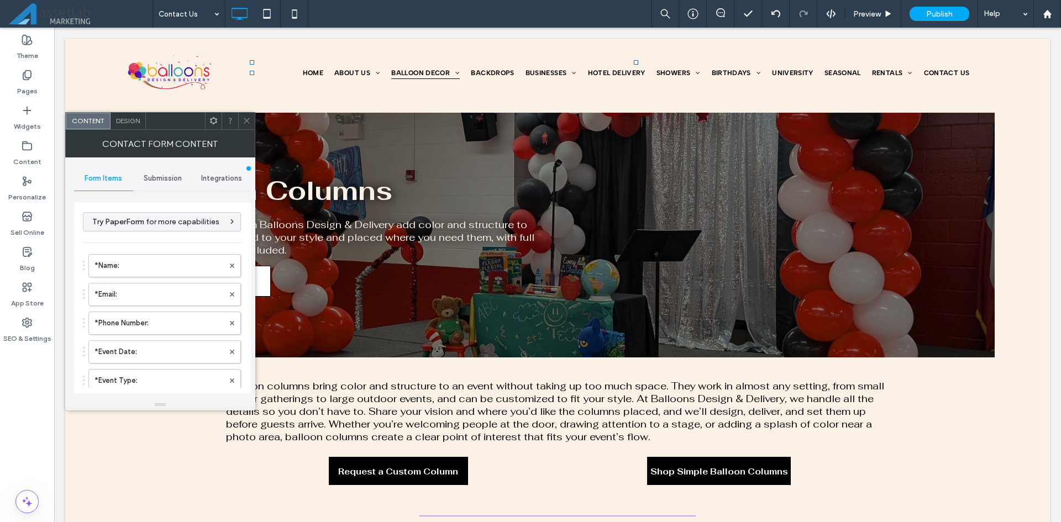
click at [251, 115] on div at bounding box center [246, 121] width 17 height 17
